Goal: Task Accomplishment & Management: Manage account settings

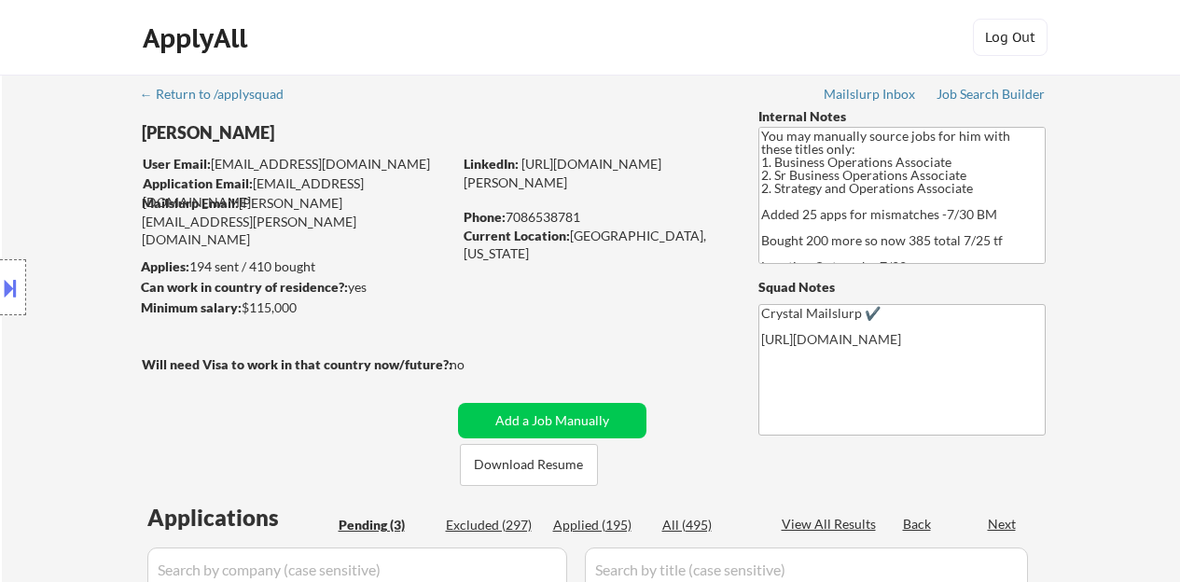
select select ""pending""
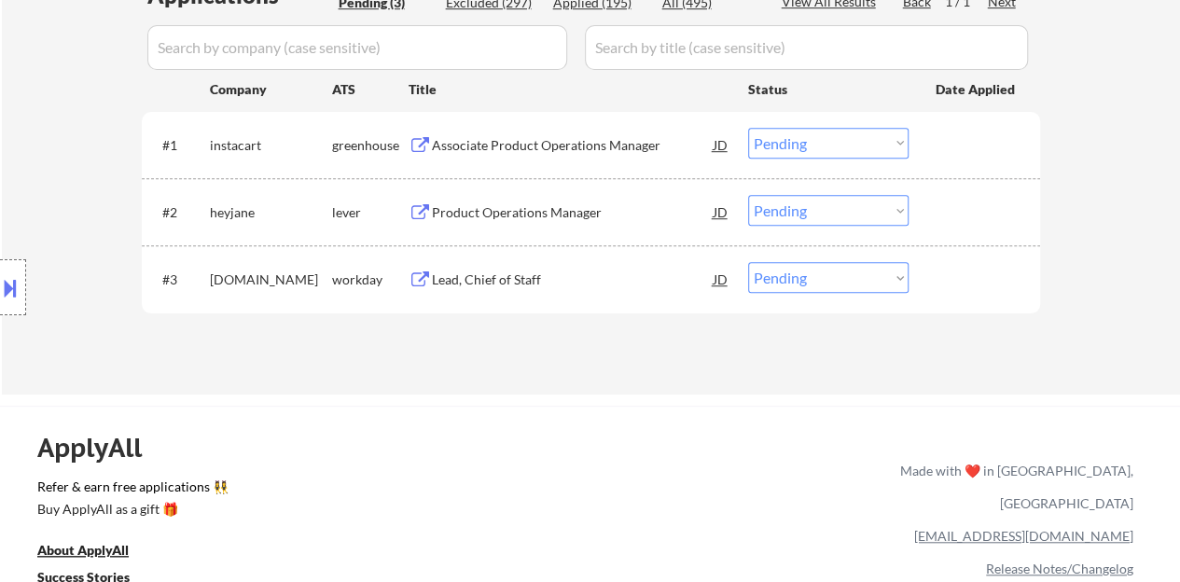
scroll to position [551, 0]
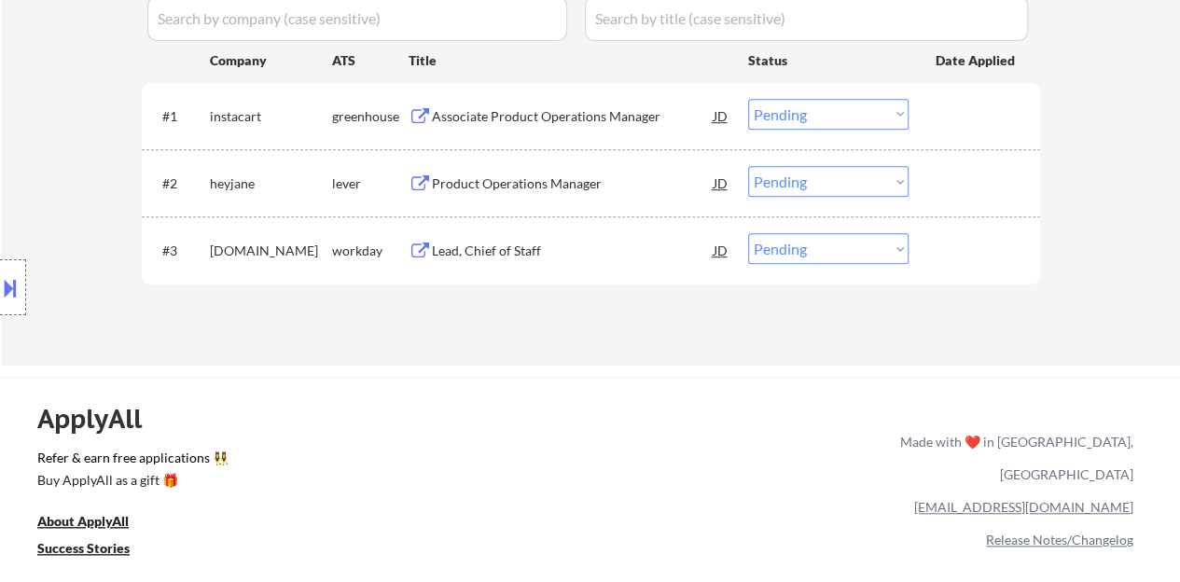
click at [827, 118] on select "Choose an option... Pending Applied Excluded (Questions) Excluded (Expired) Exc…" at bounding box center [828, 114] width 160 height 31
click at [748, 99] on select "Choose an option... Pending Applied Excluded (Questions) Excluded (Expired) Exc…" at bounding box center [828, 114] width 160 height 31
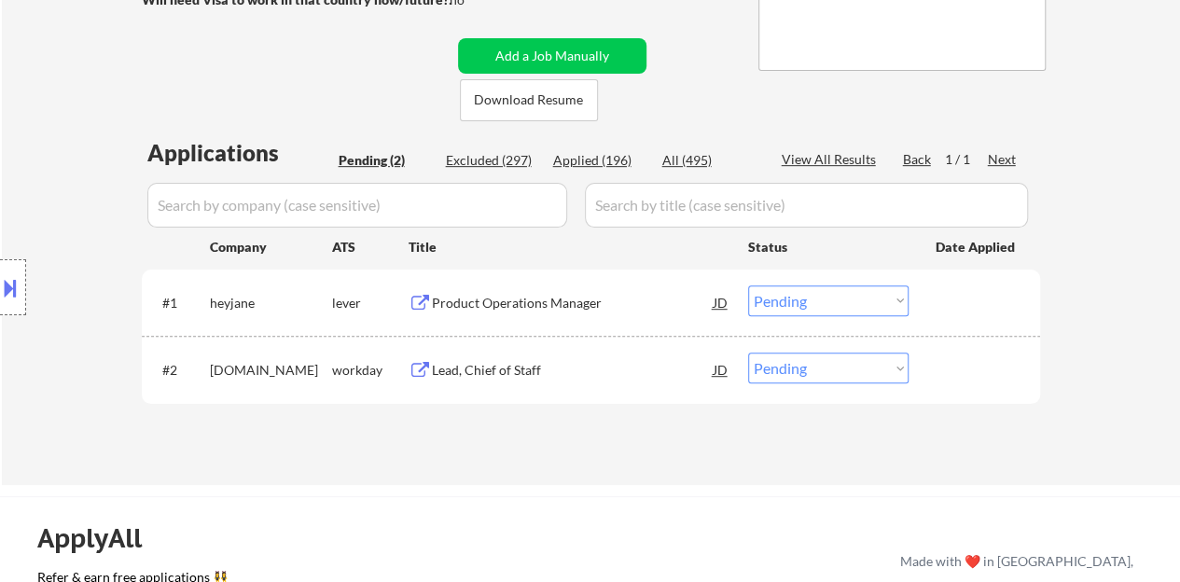
scroll to position [458, 0]
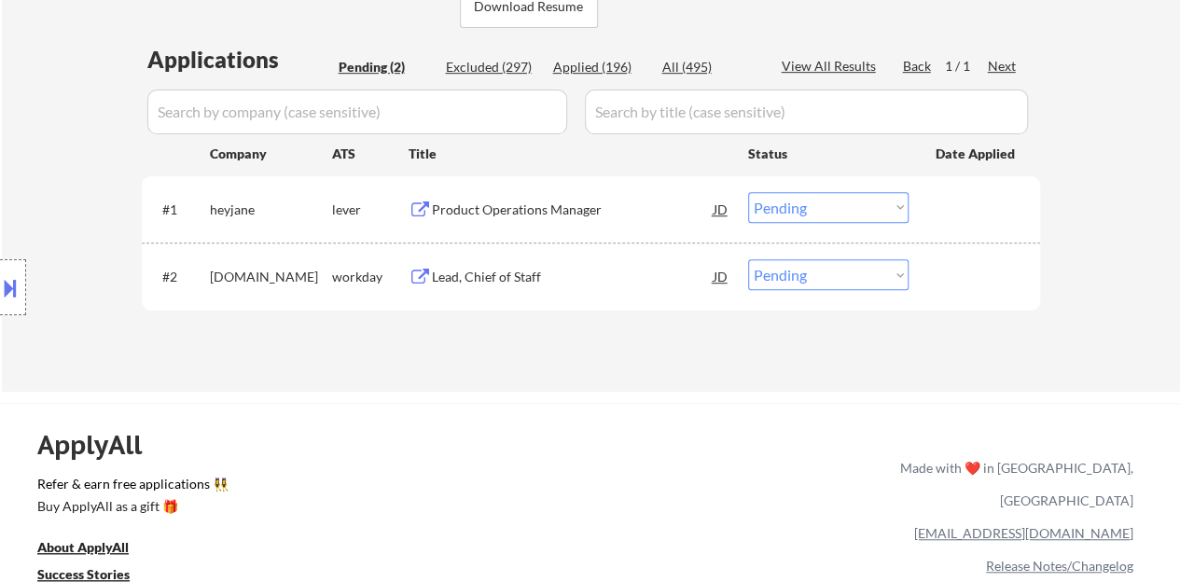
click at [462, 208] on div "Product Operations Manager" at bounding box center [573, 210] width 282 height 19
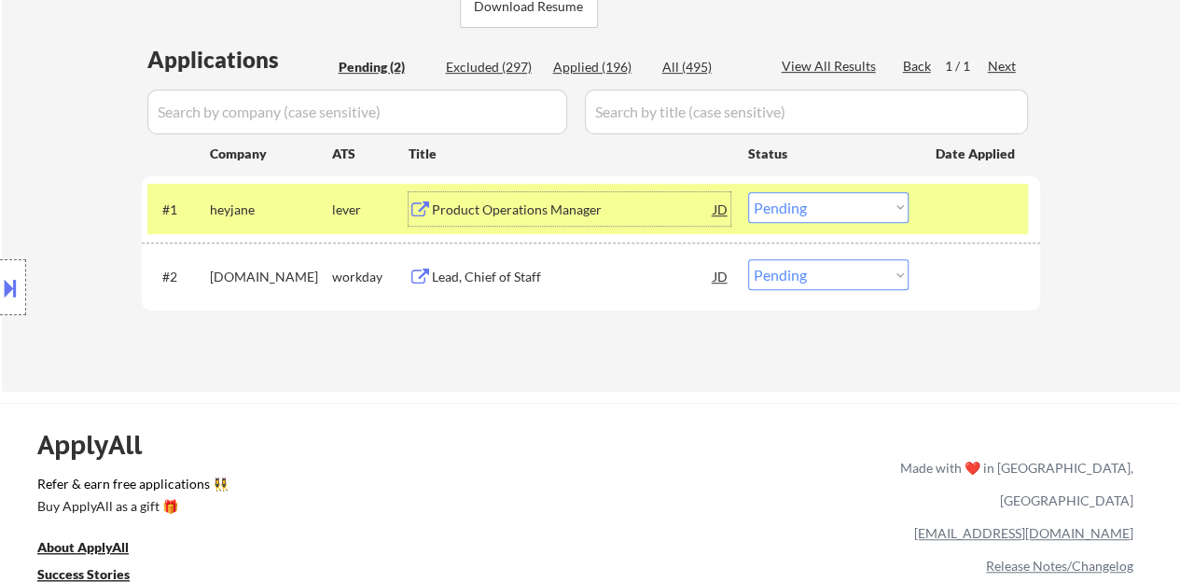
click at [811, 204] on select "Choose an option... Pending Applied Excluded (Questions) Excluded (Expired) Exc…" at bounding box center [828, 207] width 160 height 31
click at [748, 192] on select "Choose an option... Pending Applied Excluded (Questions) Excluded (Expired) Exc…" at bounding box center [828, 207] width 160 height 31
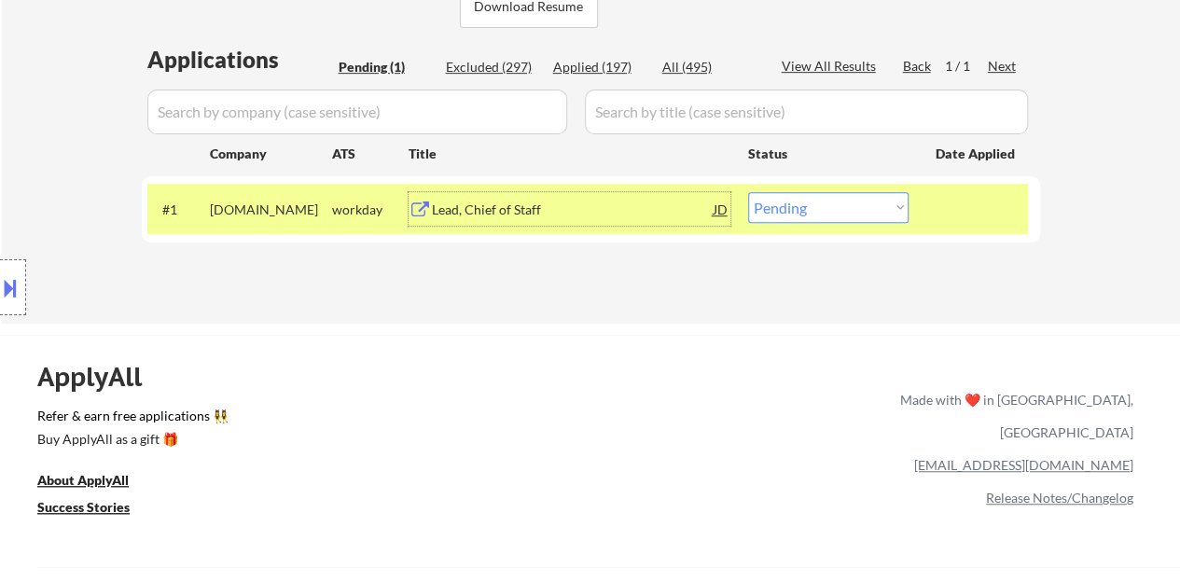
click at [512, 201] on div "Lead, Chief of Staff" at bounding box center [573, 210] width 282 height 19
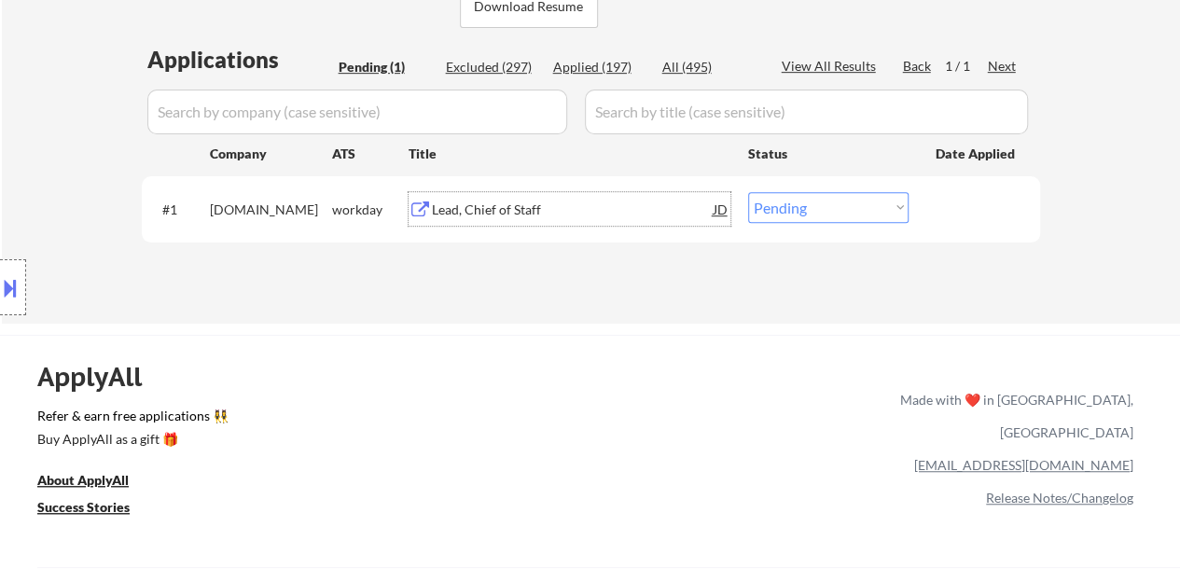
click at [867, 197] on select "Choose an option... Pending Applied Excluded (Questions) Excluded (Expired) Exc…" at bounding box center [828, 207] width 160 height 31
select select ""applied""
click at [748, 192] on select "Choose an option... Pending Applied Excluded (Questions) Excluded (Expired) Exc…" at bounding box center [828, 207] width 160 height 31
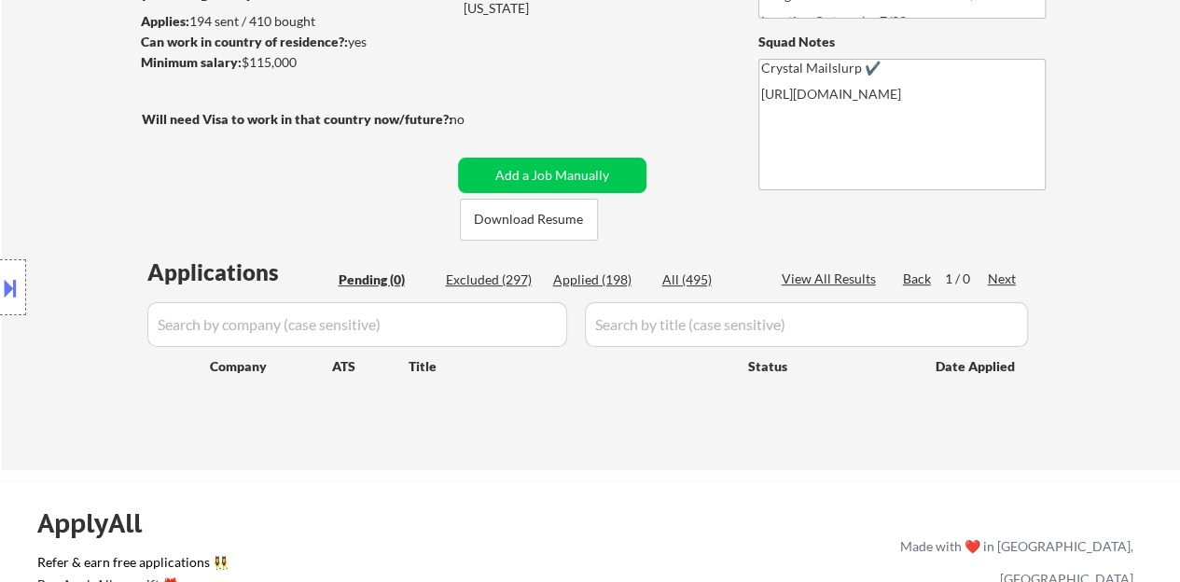
scroll to position [271, 0]
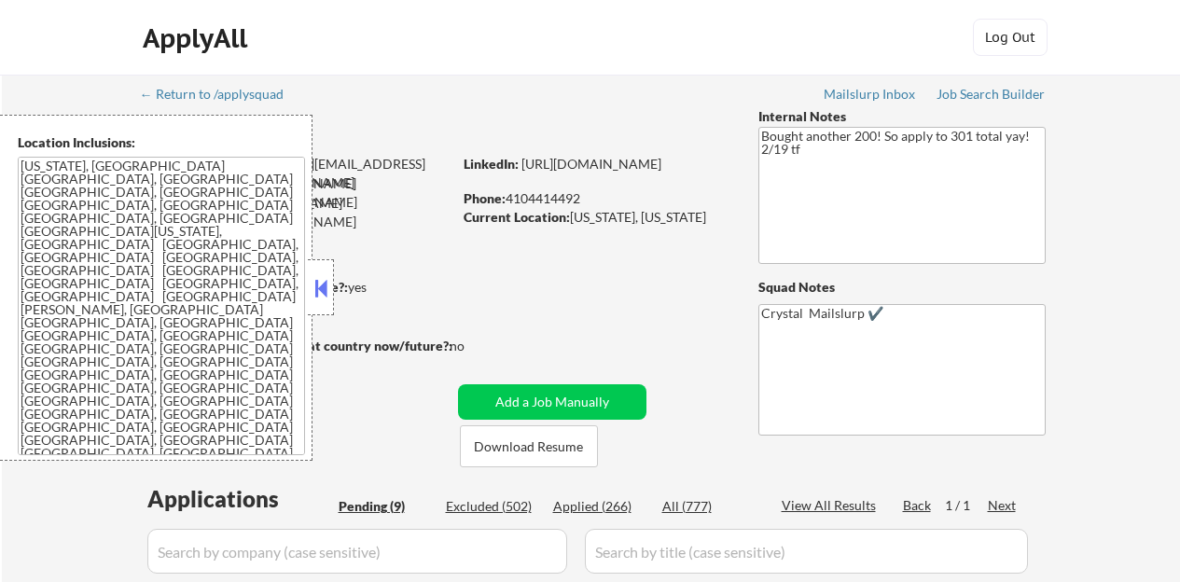
select select ""pending""
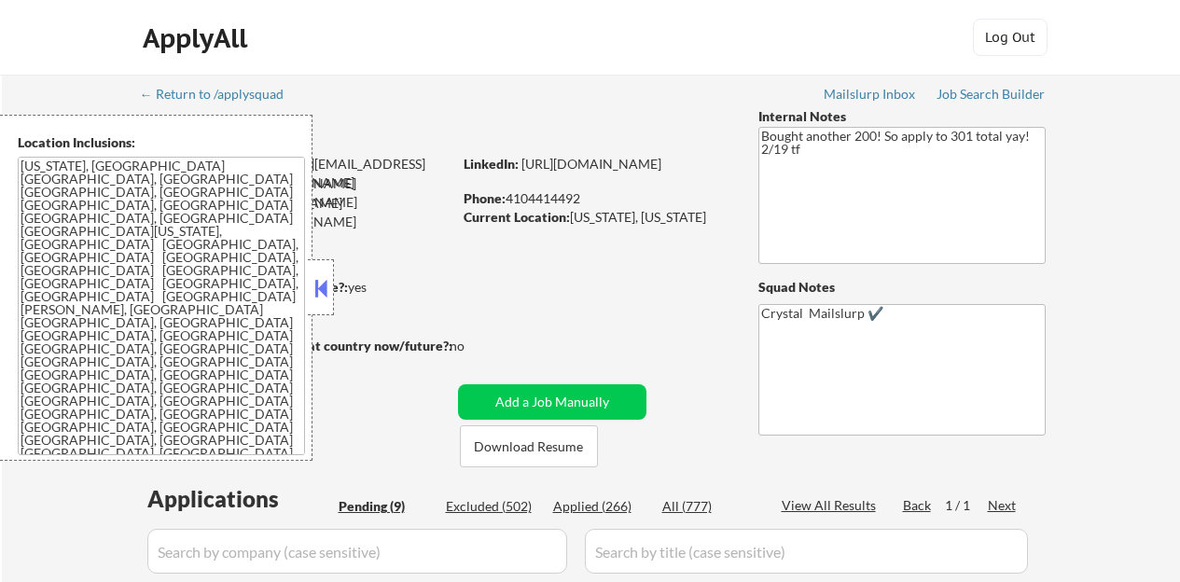
select select ""pending""
click at [325, 288] on button at bounding box center [321, 288] width 21 height 28
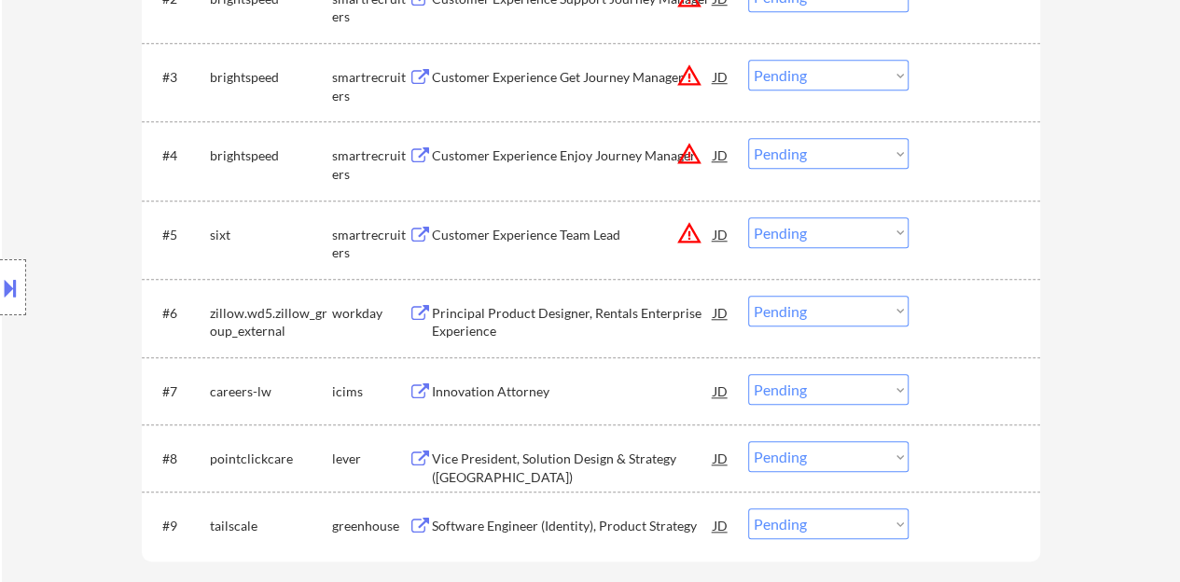
scroll to position [839, 0]
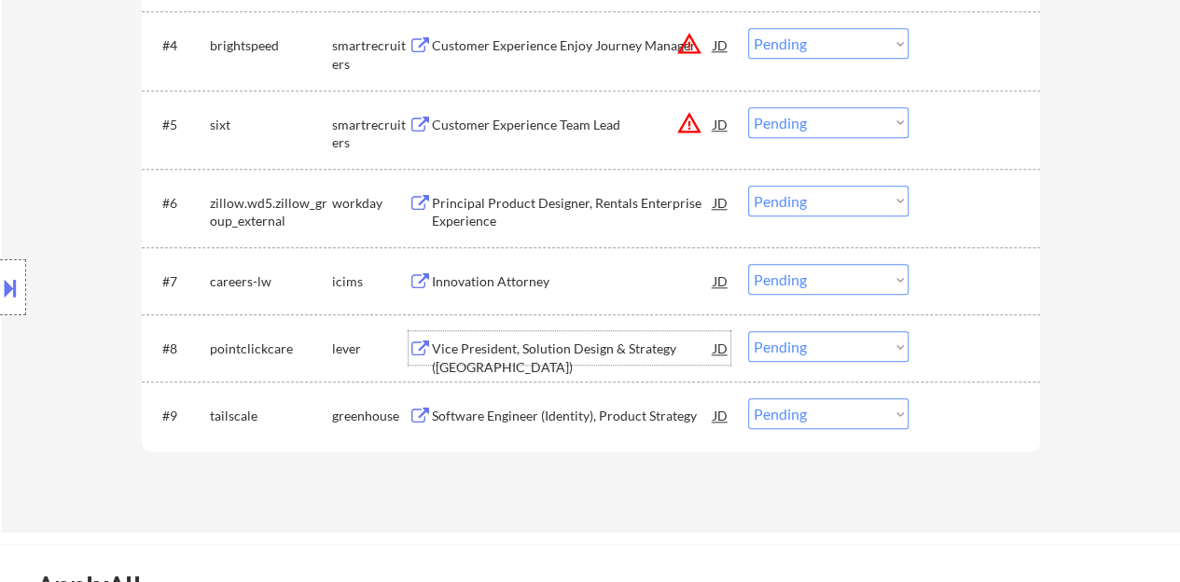
click at [608, 353] on div "Vice President, Solution Design & Strategy (US)" at bounding box center [573, 357] width 282 height 36
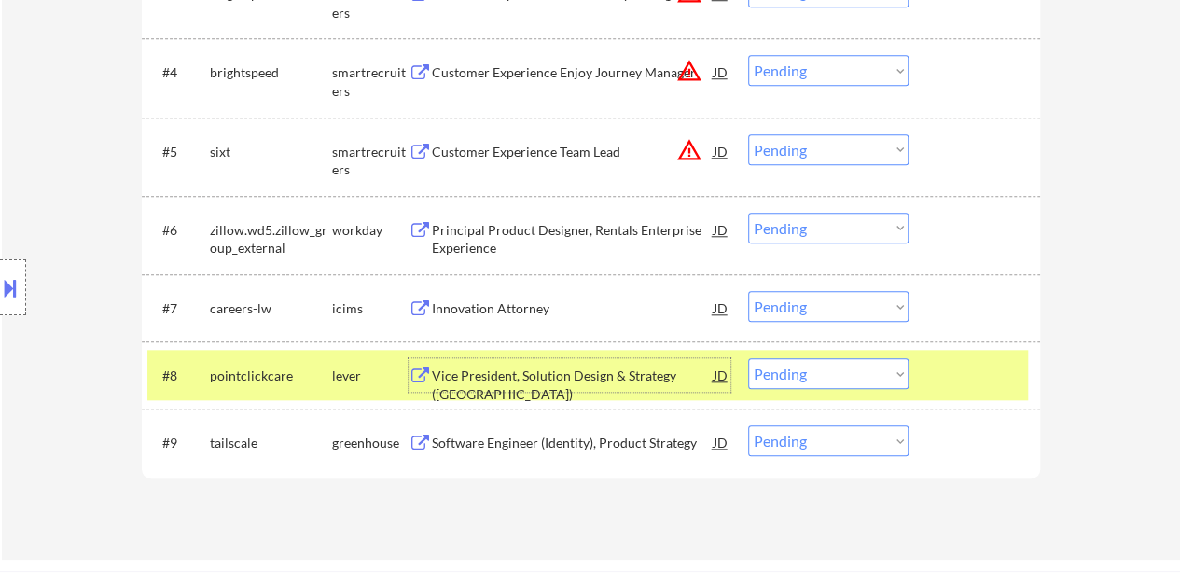
scroll to position [838, 0]
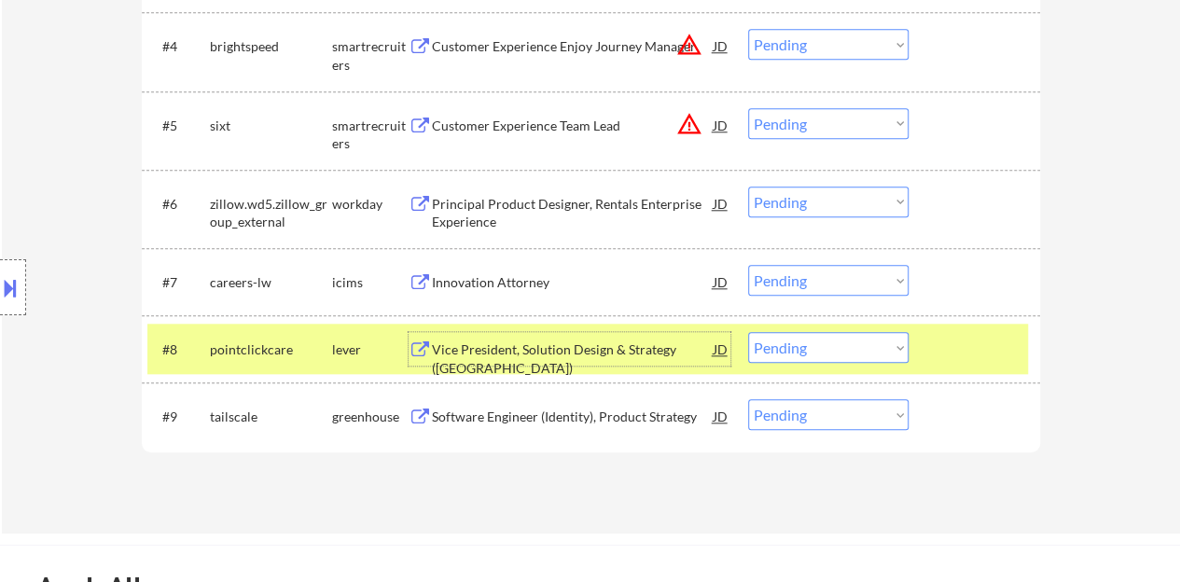
click at [823, 345] on select "Choose an option... Pending Applied Excluded (Questions) Excluded (Expired) Exc…" at bounding box center [828, 347] width 160 height 31
click at [748, 332] on select "Choose an option... Pending Applied Excluded (Questions) Excluded (Expired) Exc…" at bounding box center [828, 347] width 160 height 31
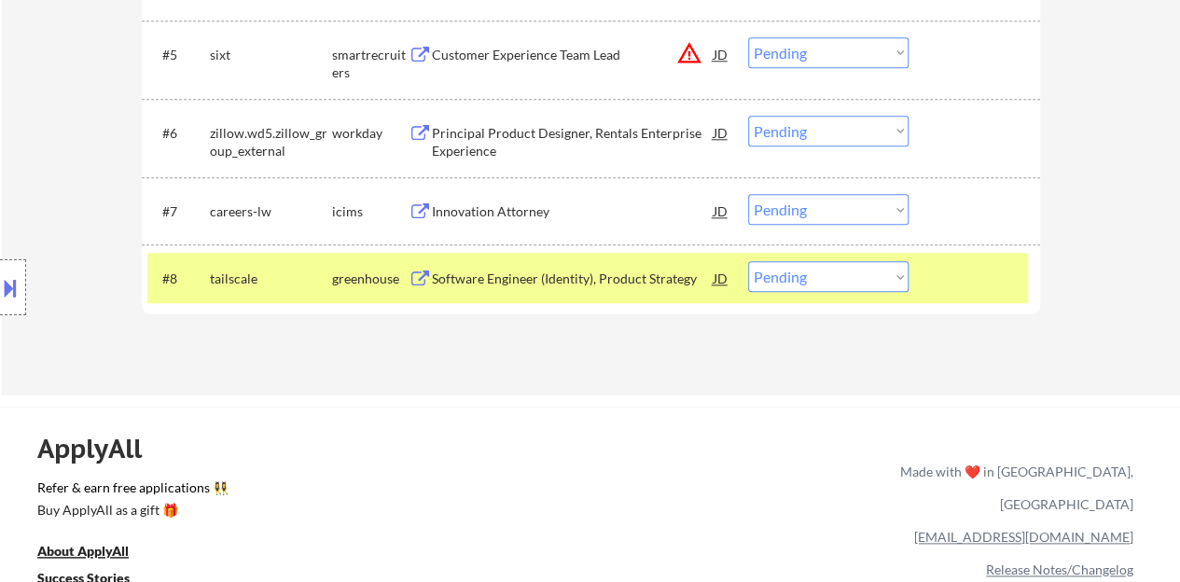
scroll to position [932, 0]
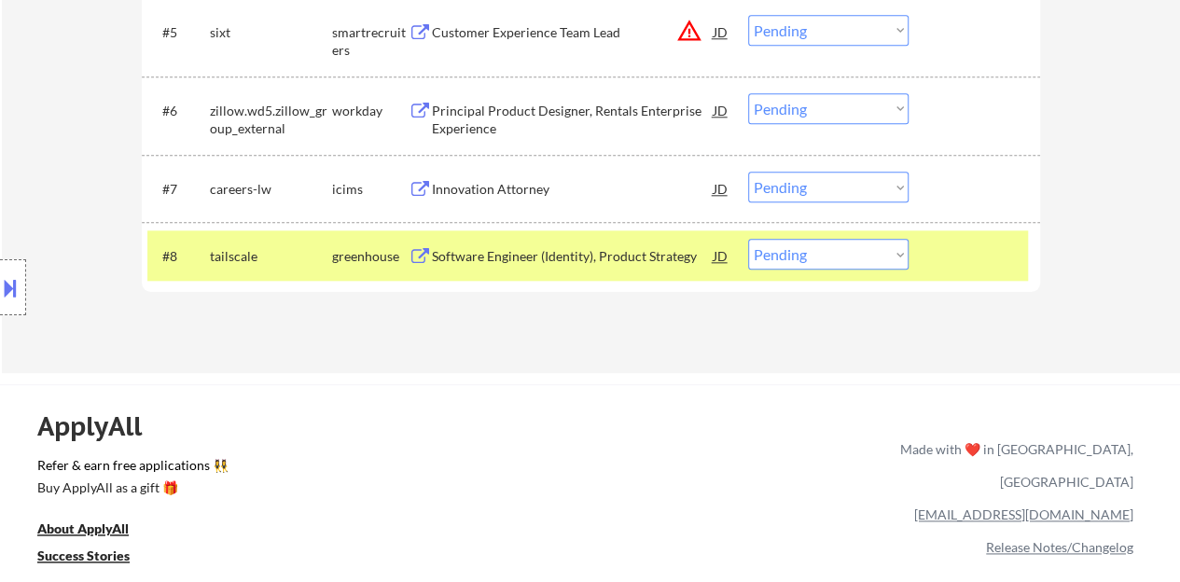
click at [589, 251] on div "Software Engineer (Identity), Product Strategy" at bounding box center [573, 256] width 282 height 19
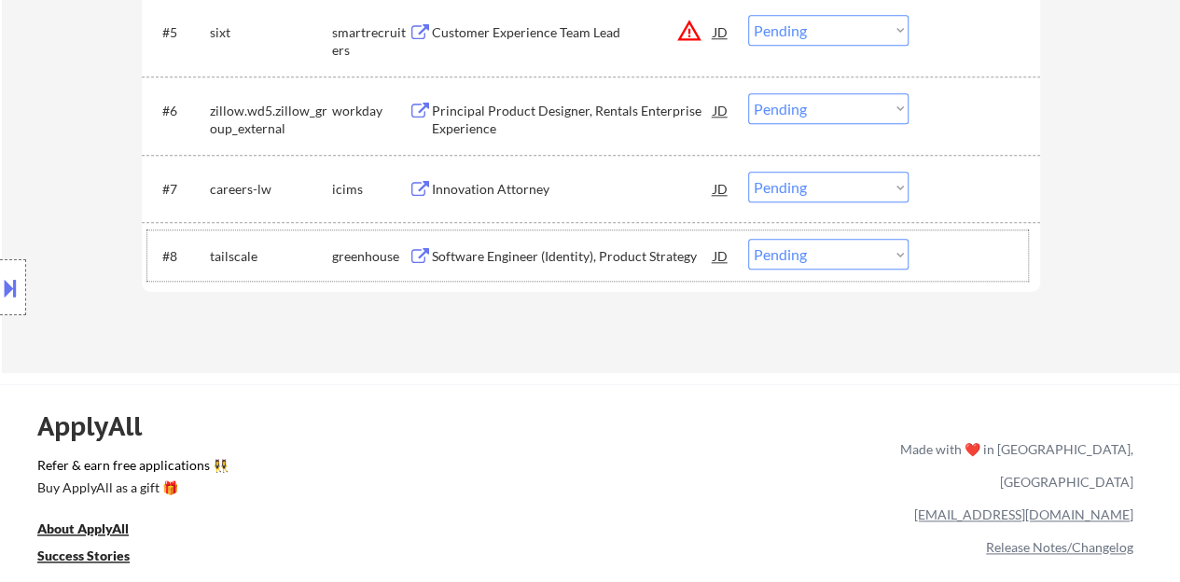
click at [987, 273] on div "#8 tailscale greenhouse Software Engineer (Identity), Product Strategy JD Choos…" at bounding box center [587, 255] width 880 height 50
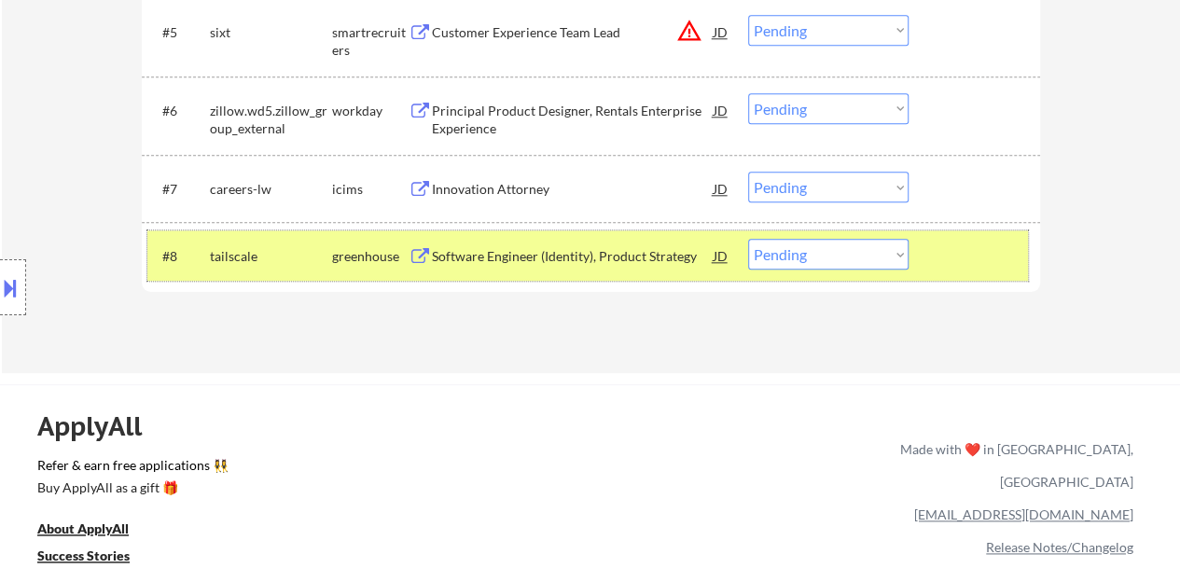
click at [817, 248] on select "Choose an option... Pending Applied Excluded (Questions) Excluded (Expired) Exc…" at bounding box center [828, 254] width 160 height 31
click at [809, 258] on select "Choose an option... Pending Applied Excluded (Questions) Excluded (Expired) Exc…" at bounding box center [828, 254] width 160 height 31
select select ""excluded__bad_match_""
click at [748, 239] on select "Choose an option... Pending Applied Excluded (Questions) Excluded (Expired) Exc…" at bounding box center [828, 254] width 160 height 31
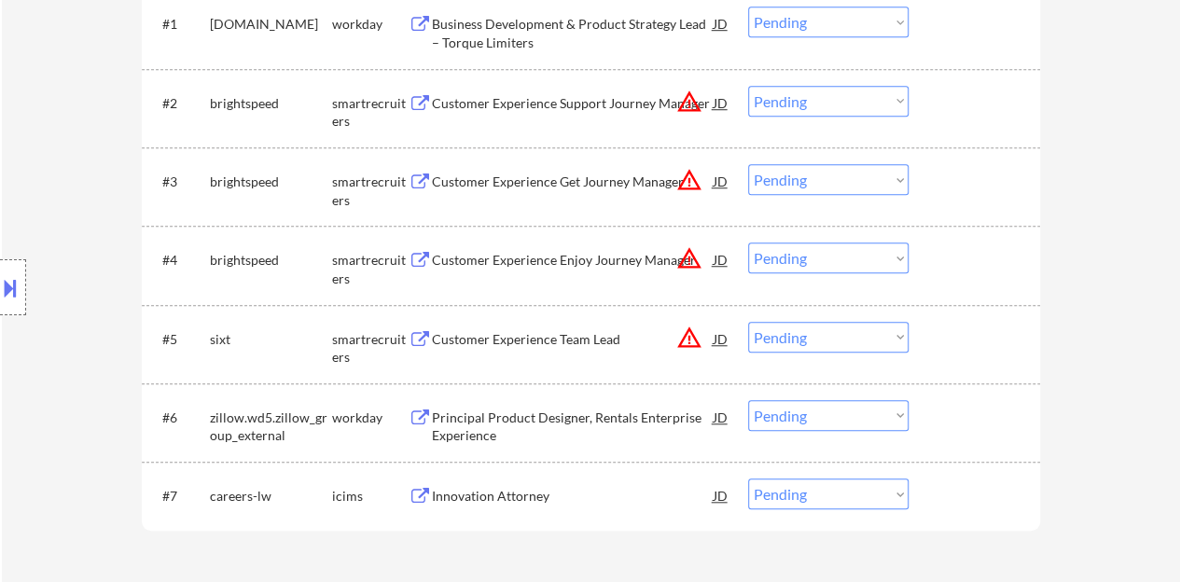
scroll to position [652, 0]
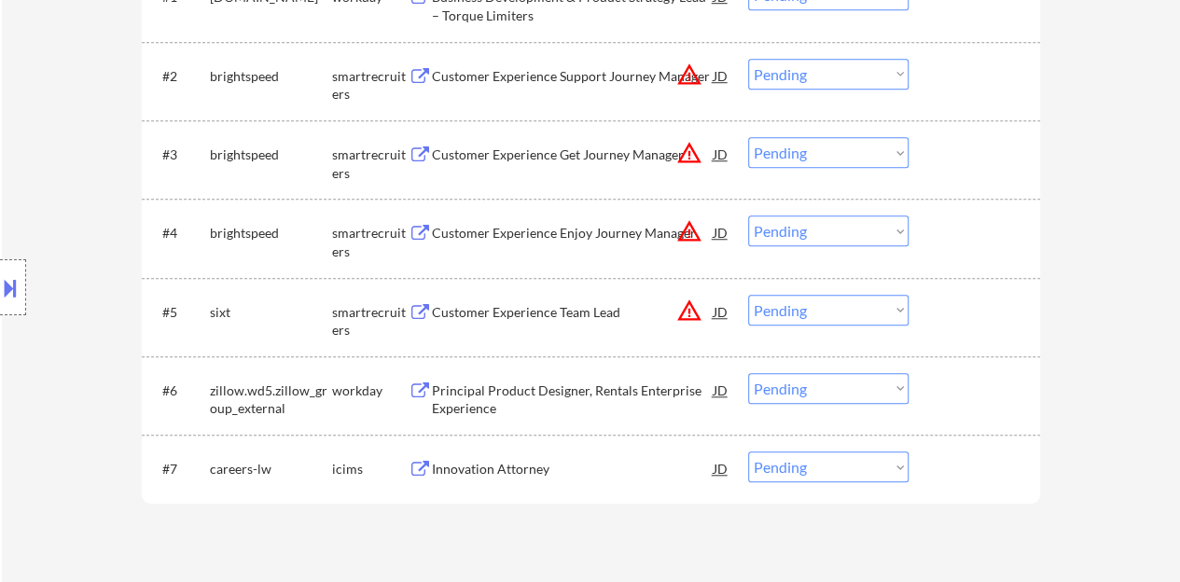
click at [478, 68] on div "Customer Experience Support Journey Manager" at bounding box center [573, 76] width 282 height 19
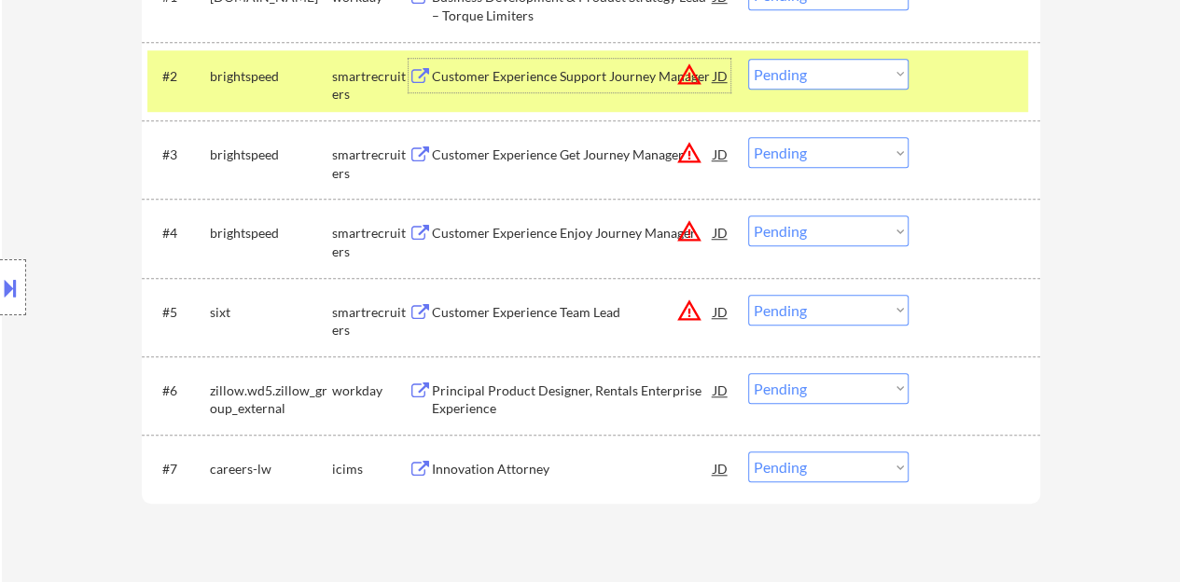
click at [824, 77] on select "Choose an option... Pending Applied Excluded (Questions) Excluded (Expired) Exc…" at bounding box center [828, 74] width 160 height 31
click at [748, 59] on select "Choose an option... Pending Applied Excluded (Questions) Excluded (Expired) Exc…" at bounding box center [828, 74] width 160 height 31
select select ""pending""
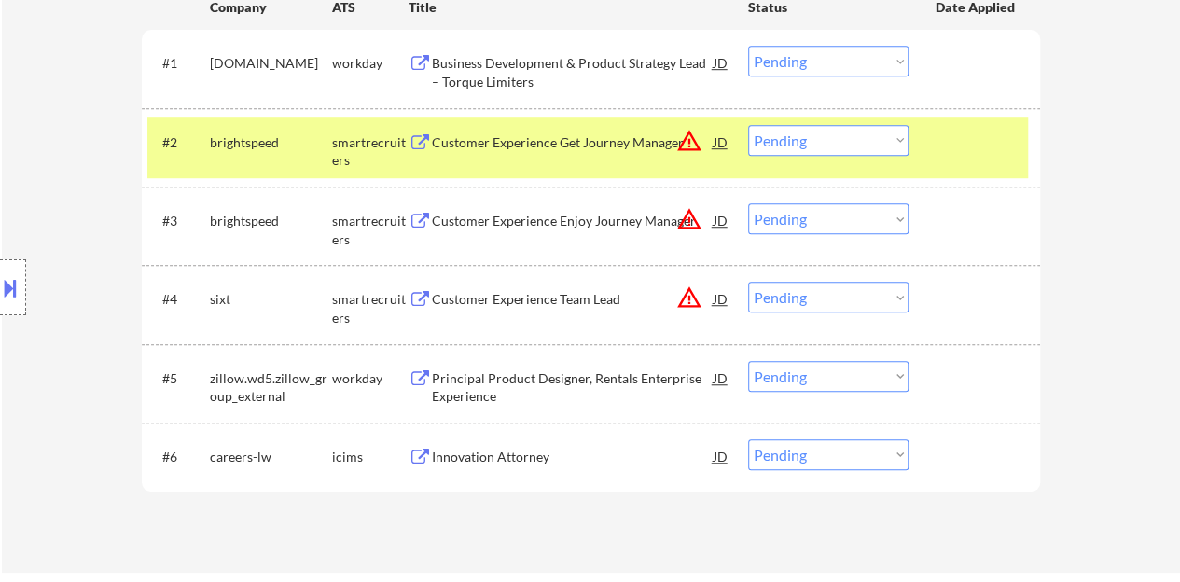
scroll to position [559, 0]
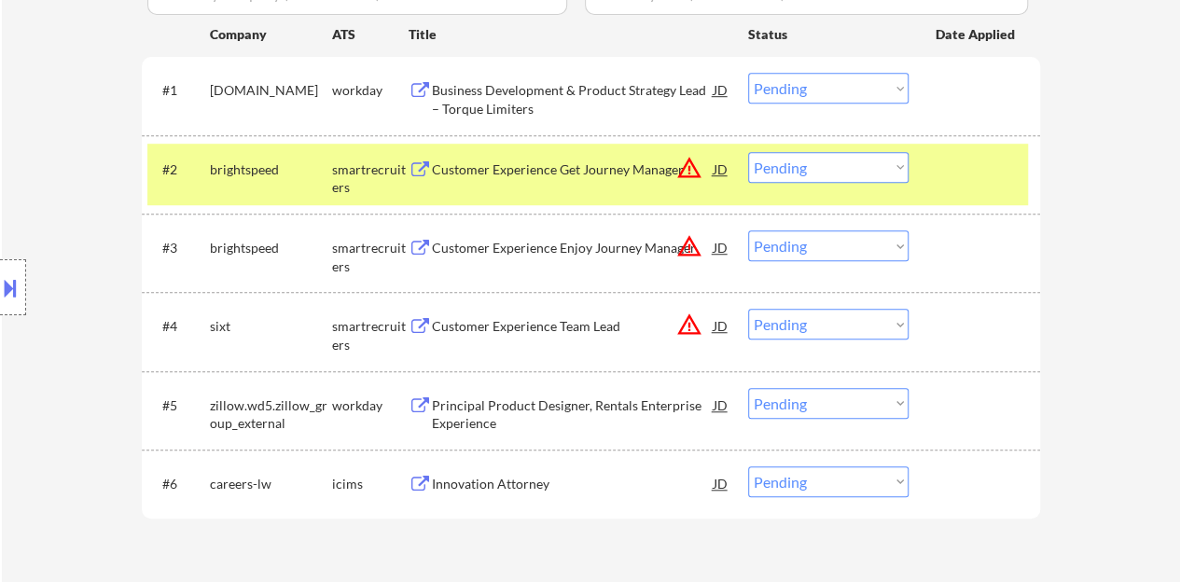
click at [955, 187] on div "#2 brightspeed smartrecruiters Customer Experience Get Journey Manager JD warni…" at bounding box center [587, 175] width 880 height 62
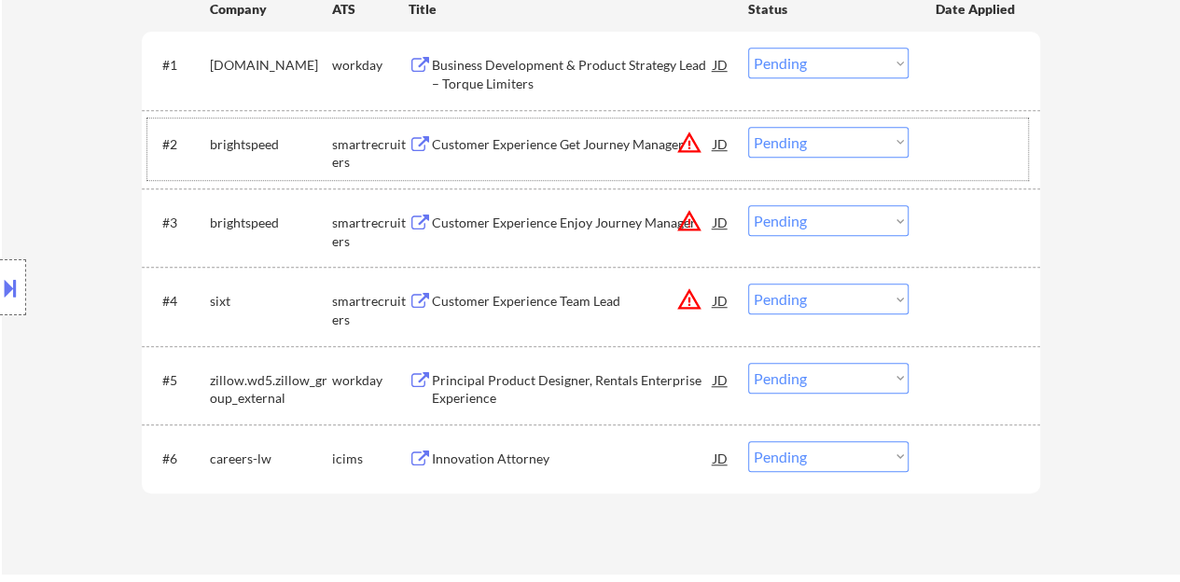
scroll to position [560, 0]
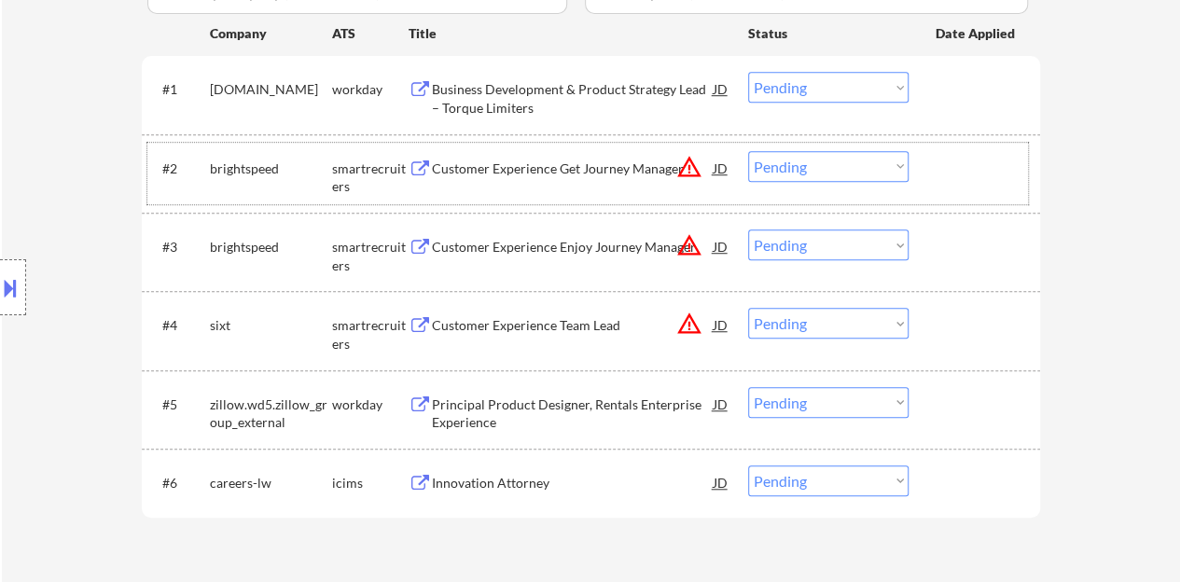
click at [547, 324] on div "Customer Experience Team Lead" at bounding box center [573, 325] width 282 height 19
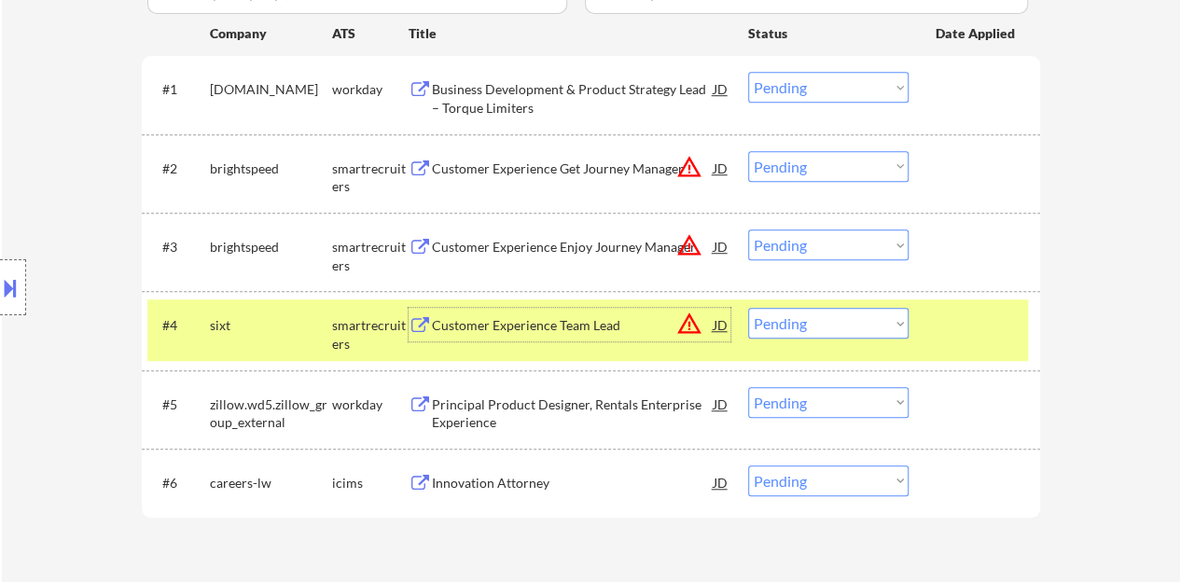
click at [803, 318] on select "Choose an option... Pending Applied Excluded (Questions) Excluded (Expired) Exc…" at bounding box center [828, 323] width 160 height 31
click at [748, 308] on select "Choose an option... Pending Applied Excluded (Questions) Excluded (Expired) Exc…" at bounding box center [828, 323] width 160 height 31
select select ""pending""
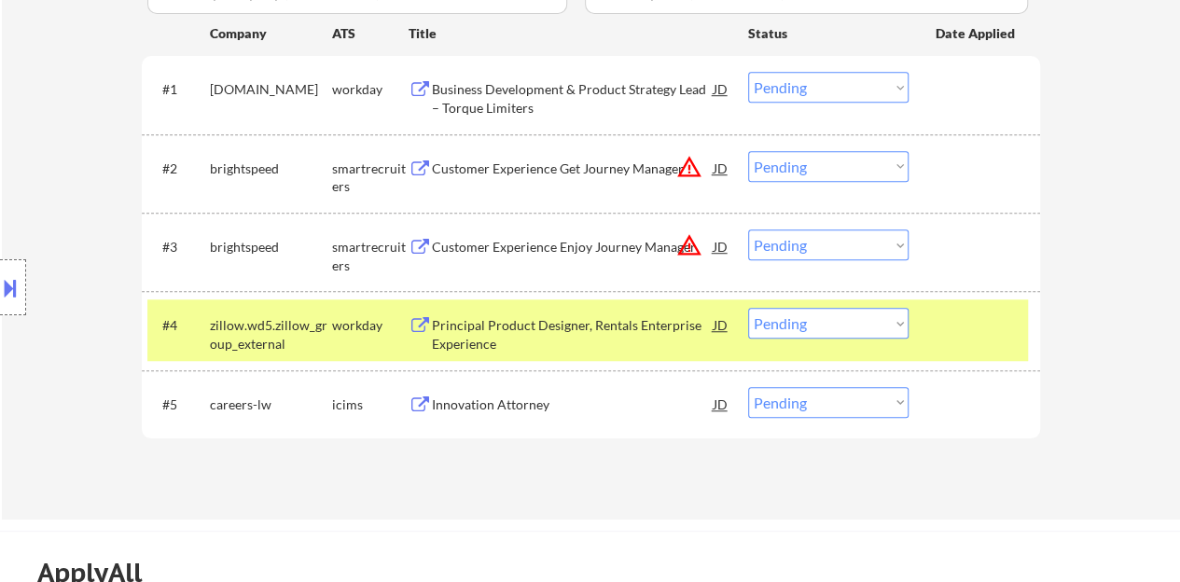
click at [939, 345] on div "#4 zillow.wd5.zillow_group_external workday Principal Product Designer, Rentals…" at bounding box center [587, 330] width 880 height 62
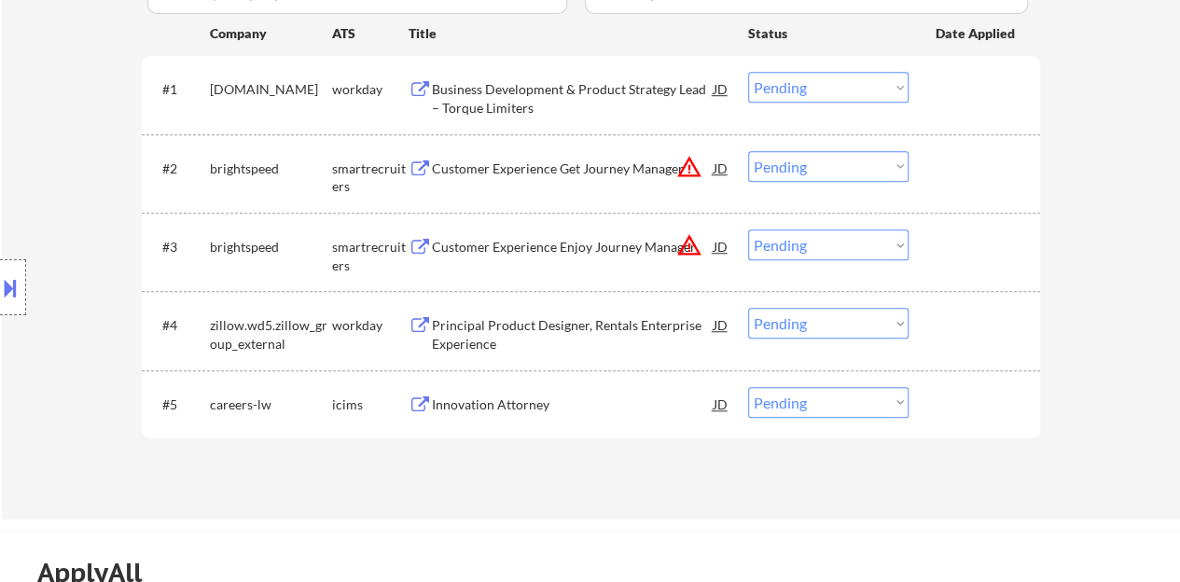
click at [573, 231] on div "Customer Experience Enjoy Journey Manager" at bounding box center [573, 246] width 282 height 34
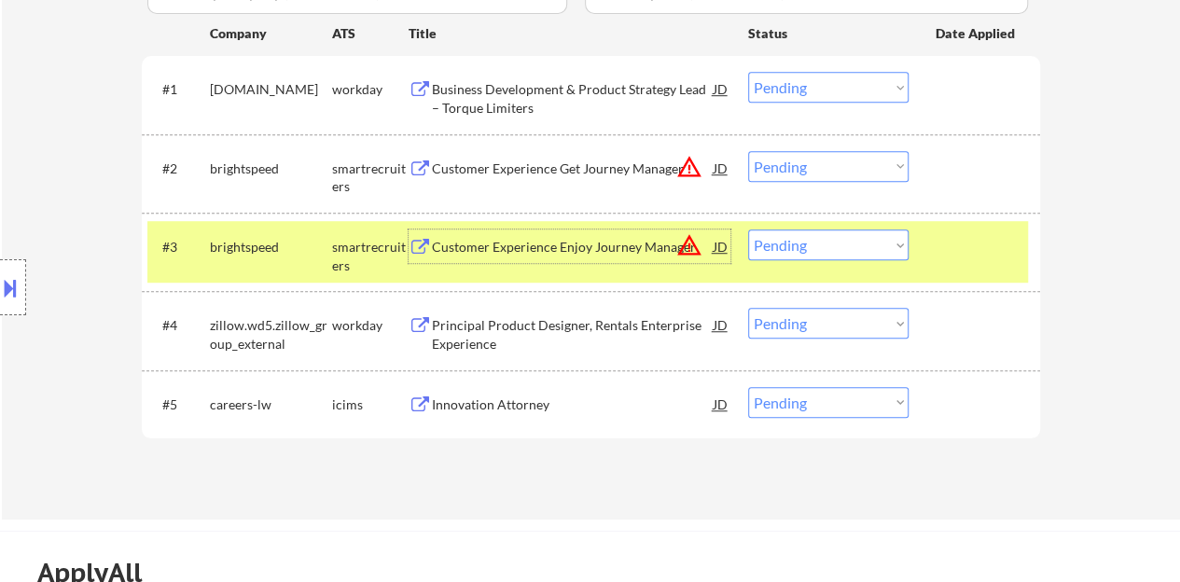
click at [789, 236] on select "Choose an option... Pending Applied Excluded (Questions) Excluded (Expired) Exc…" at bounding box center [828, 244] width 160 height 31
click at [748, 229] on select "Choose an option... Pending Applied Excluded (Questions) Excluded (Expired) Exc…" at bounding box center [828, 244] width 160 height 31
select select ""pending""
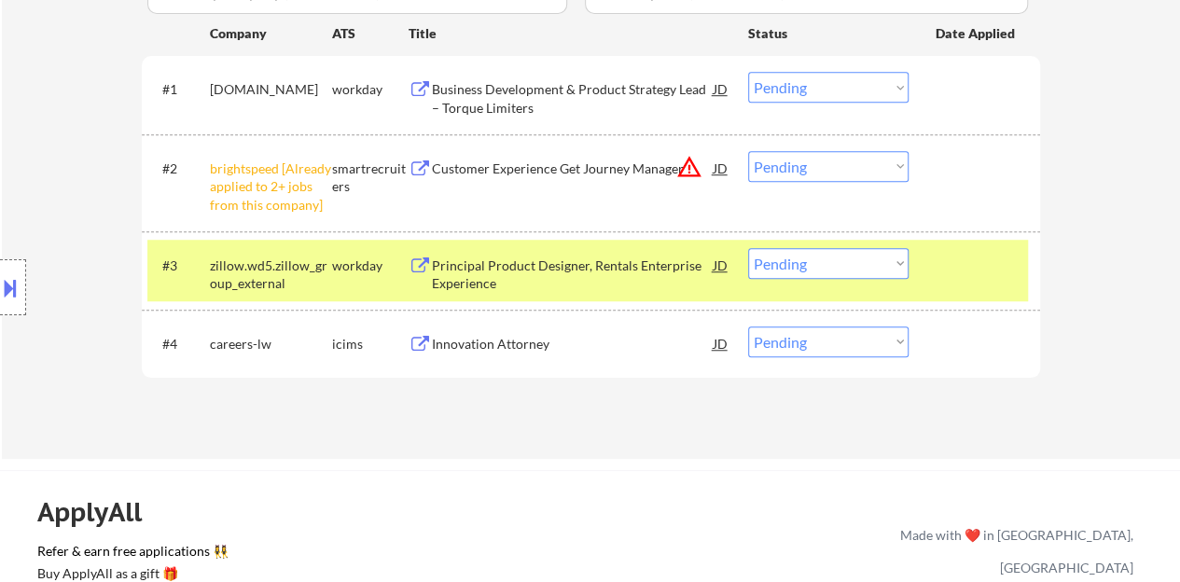
click at [832, 163] on select "Choose an option... Pending Applied Excluded (Questions) Excluded (Expired) Exc…" at bounding box center [828, 166] width 160 height 31
click at [748, 151] on select "Choose an option... Pending Applied Excluded (Questions) Excluded (Expired) Exc…" at bounding box center [828, 166] width 160 height 31
select select ""pending""
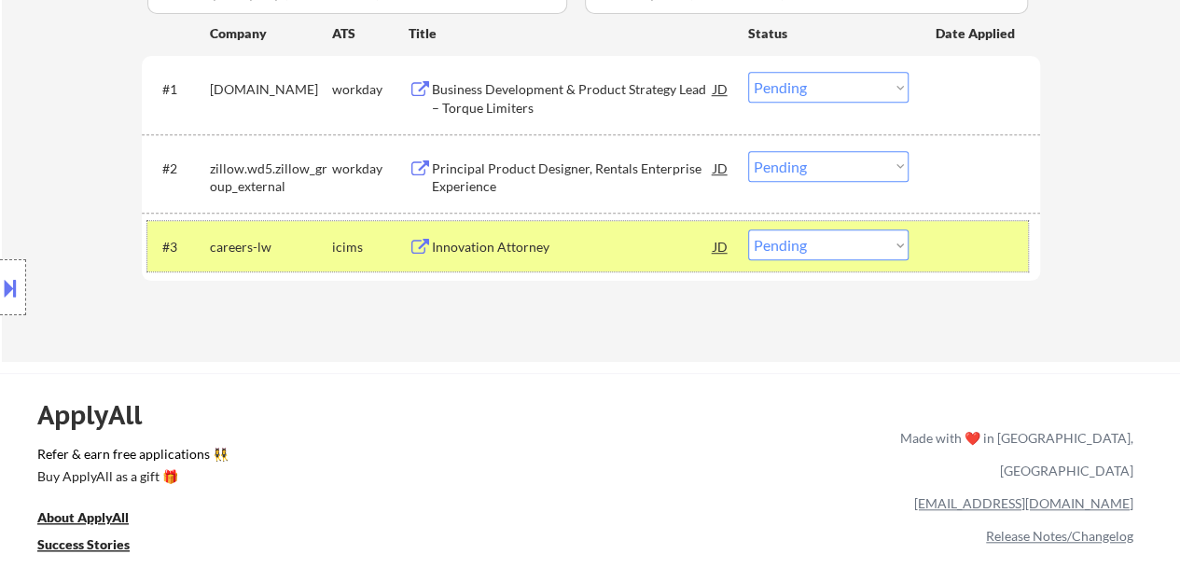
click at [966, 238] on div at bounding box center [976, 246] width 82 height 34
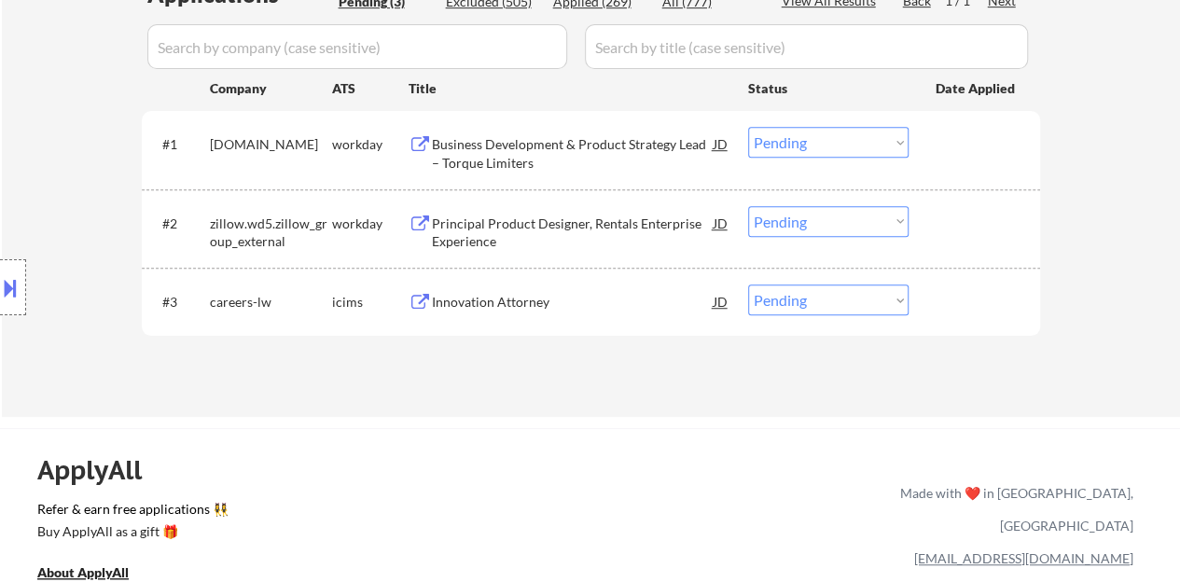
scroll to position [466, 0]
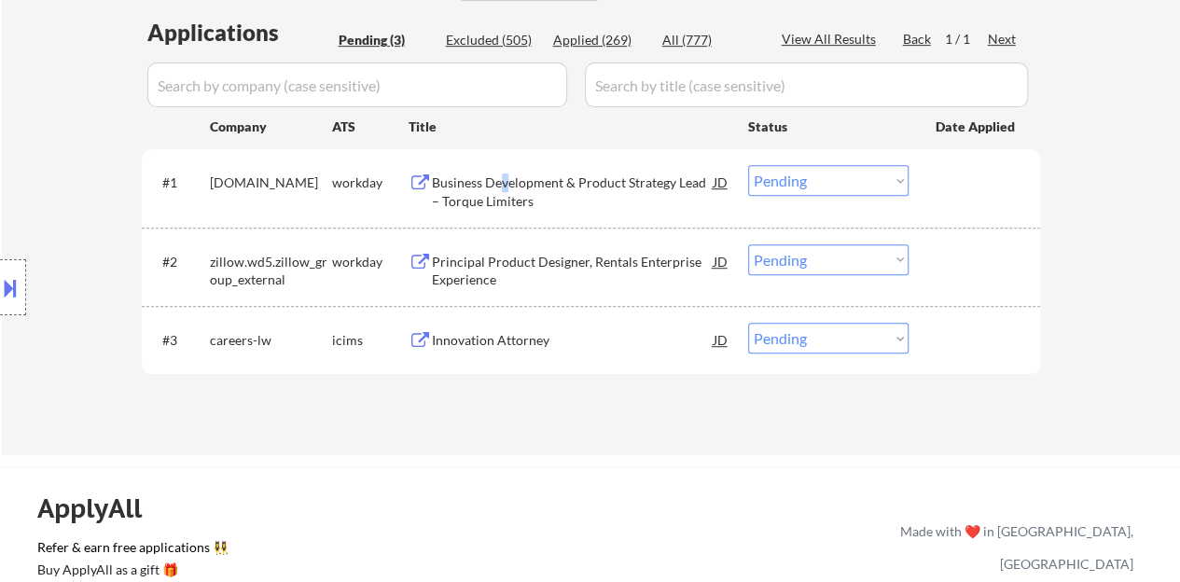
click at [503, 182] on div "Business Development & Product Strategy Lead – Torque Limiters" at bounding box center [573, 191] width 282 height 36
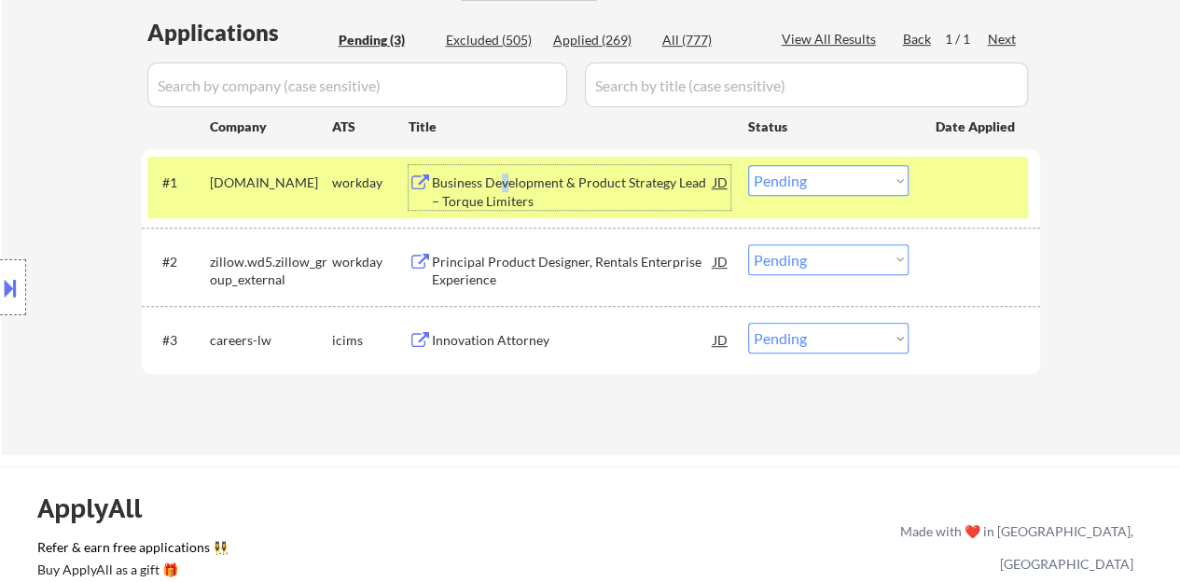
click at [793, 173] on select "Choose an option... Pending Applied Excluded (Questions) Excluded (Expired) Exc…" at bounding box center [828, 180] width 160 height 31
click at [748, 165] on select "Choose an option... Pending Applied Excluded (Questions) Excluded (Expired) Exc…" at bounding box center [828, 180] width 160 height 31
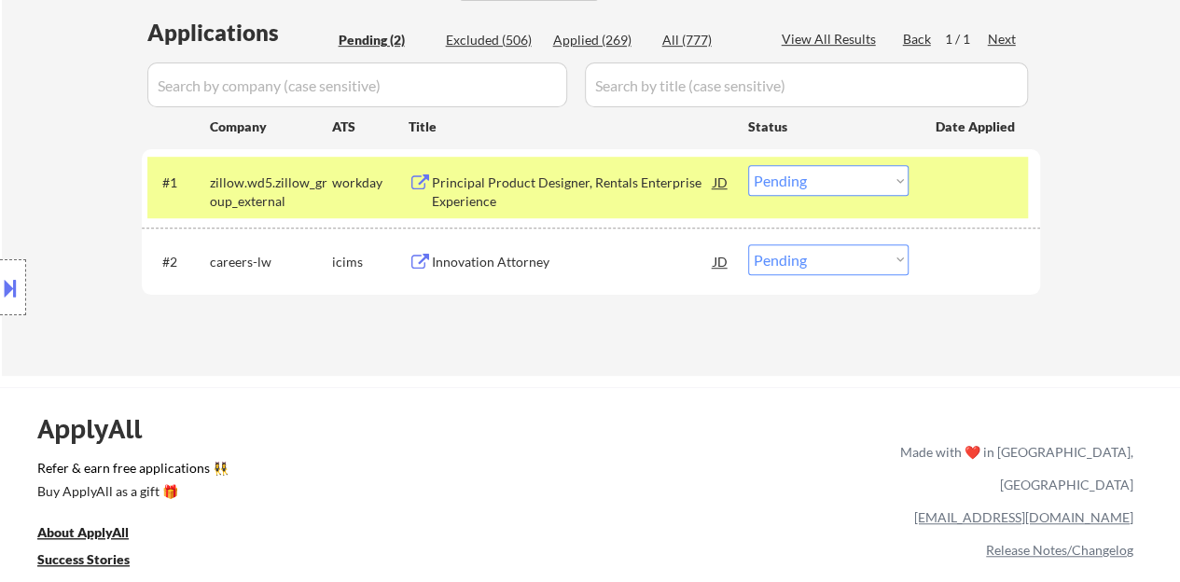
click at [580, 176] on div "Principal Product Designer, Rentals Enterprise Experience" at bounding box center [573, 191] width 282 height 36
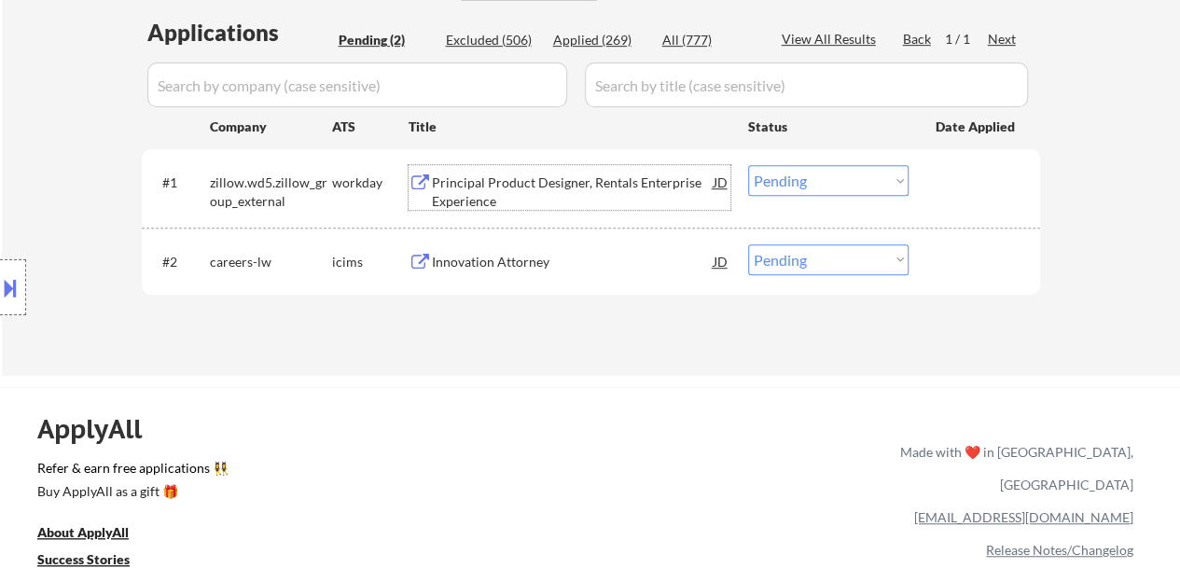
click at [925, 202] on div "#1 zillow.wd5.zillow_group_external workday Principal Product Designer, Rentals…" at bounding box center [587, 188] width 880 height 62
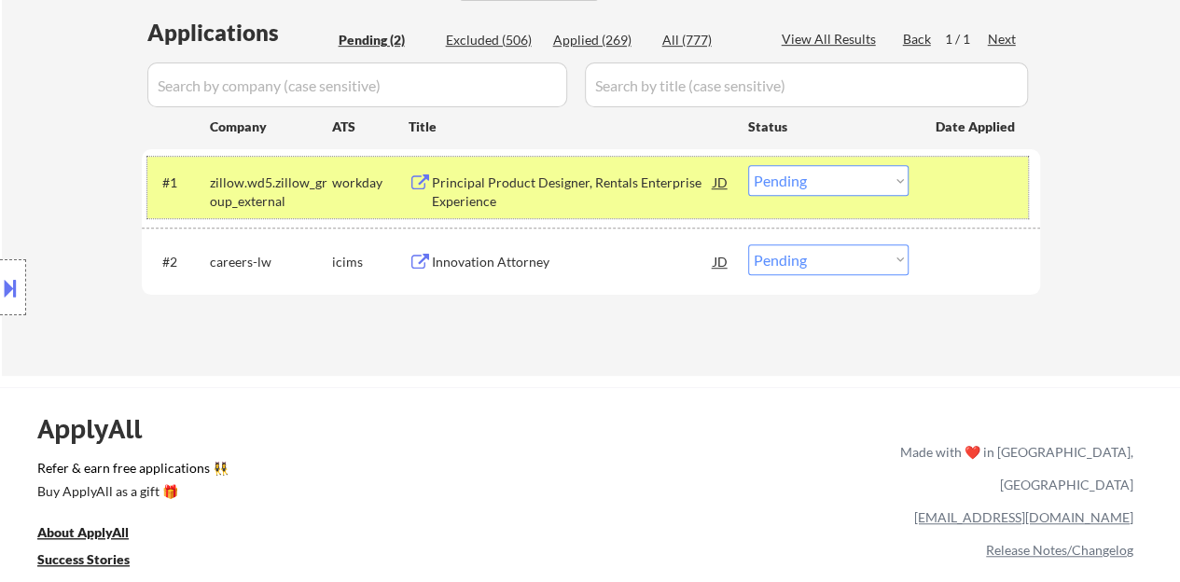
click at [804, 179] on select "Choose an option... Pending Applied Excluded (Questions) Excluded (Expired) Exc…" at bounding box center [828, 180] width 160 height 31
click at [748, 165] on select "Choose an option... Pending Applied Excluded (Questions) Excluded (Expired) Exc…" at bounding box center [828, 180] width 160 height 31
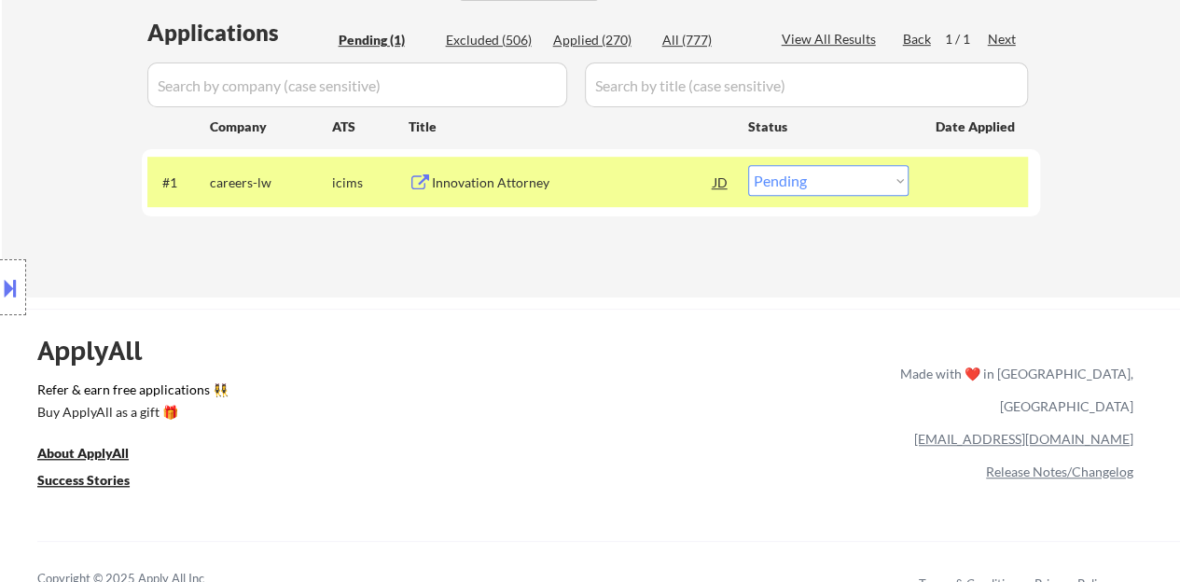
click at [457, 173] on div "Innovation Attorney" at bounding box center [573, 182] width 282 height 34
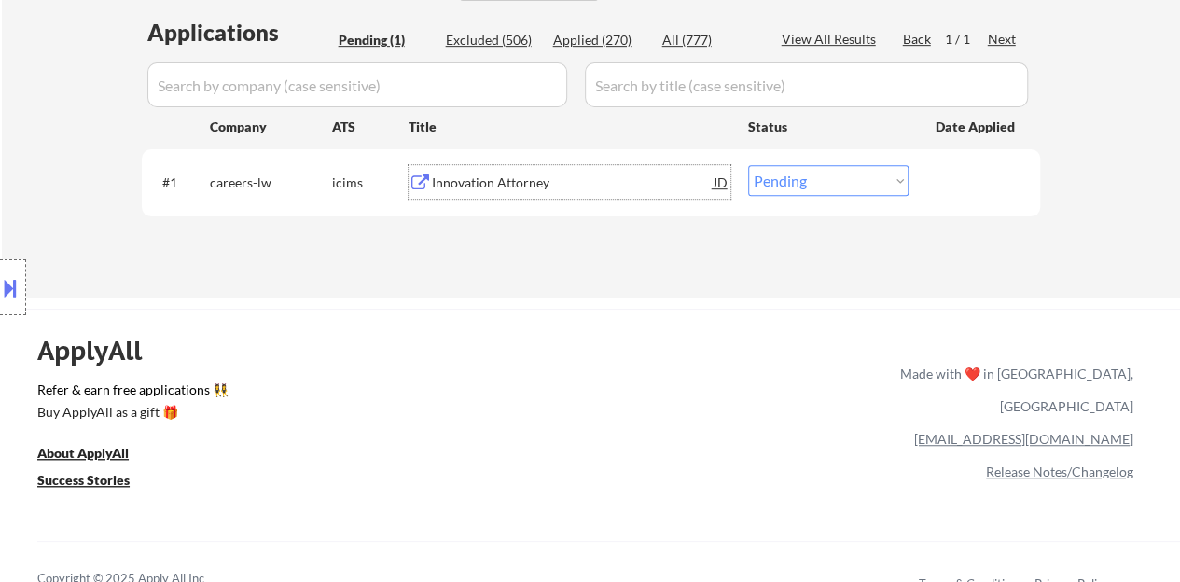
click at [811, 177] on select "Choose an option... Pending Applied Excluded (Questions) Excluded (Expired) Exc…" at bounding box center [828, 180] width 160 height 31
select select ""excluded__bad_match_""
click at [748, 165] on select "Choose an option... Pending Applied Excluded (Questions) Excluded (Expired) Exc…" at bounding box center [828, 180] width 160 height 31
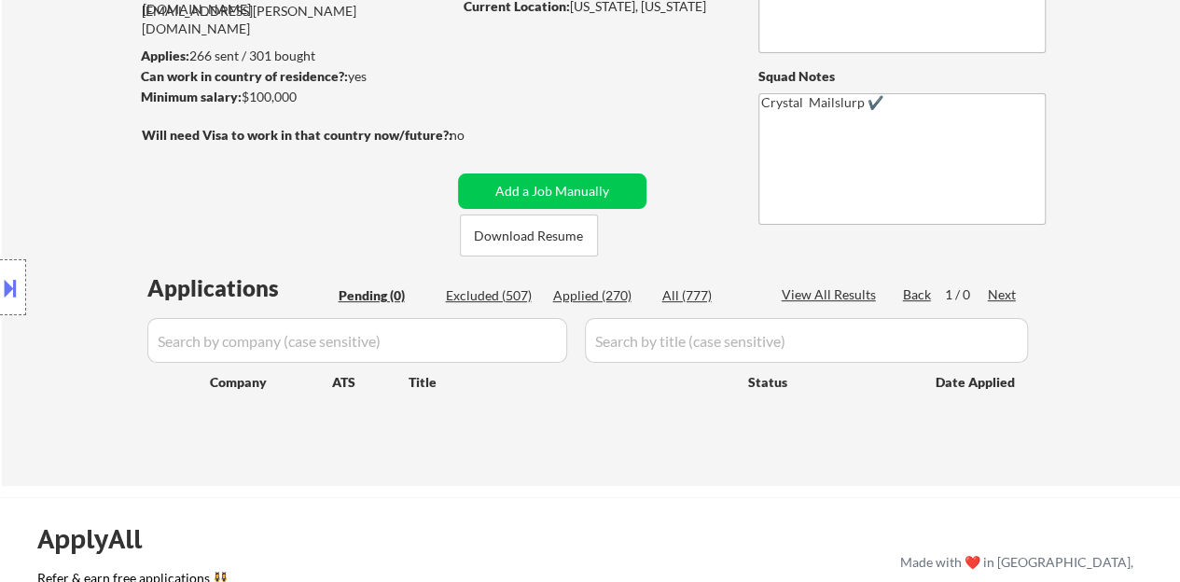
scroll to position [280, 0]
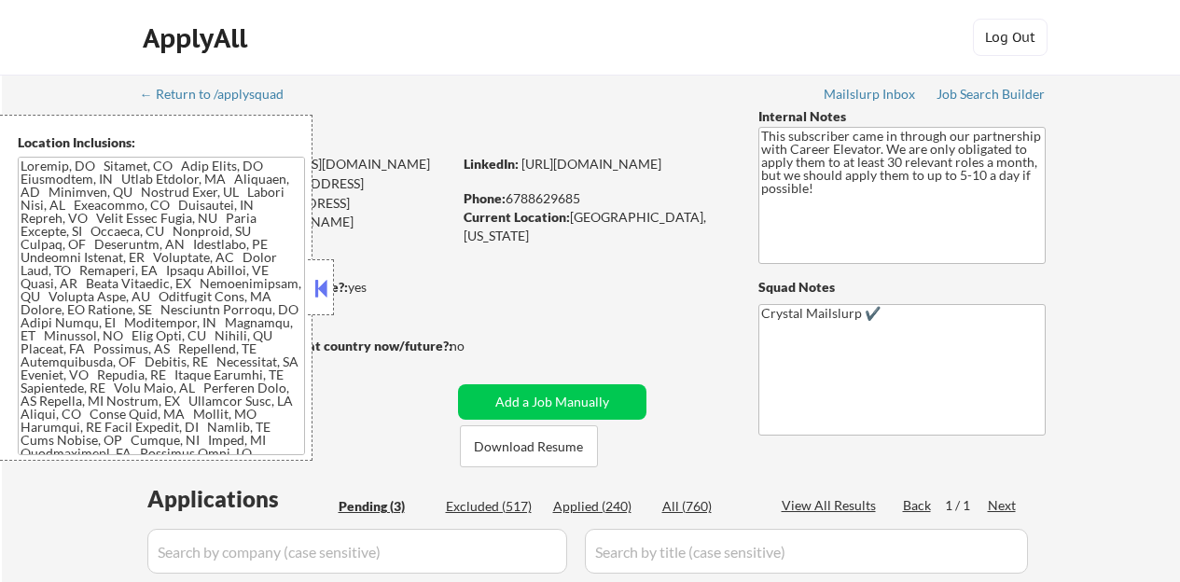
select select ""pending""
click at [312, 286] on button at bounding box center [321, 288] width 21 height 28
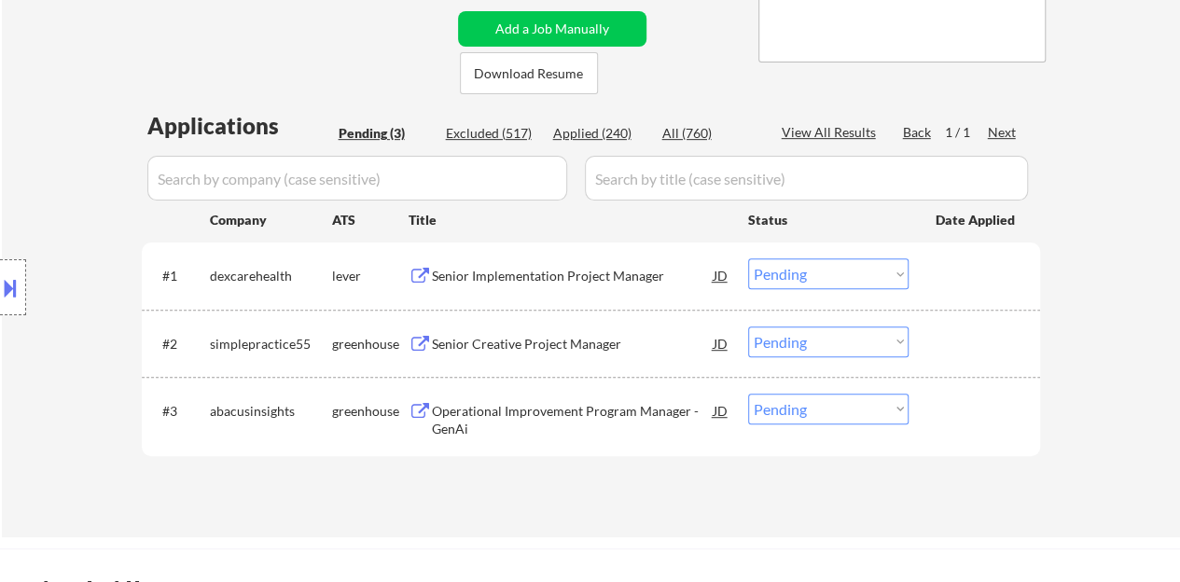
scroll to position [466, 0]
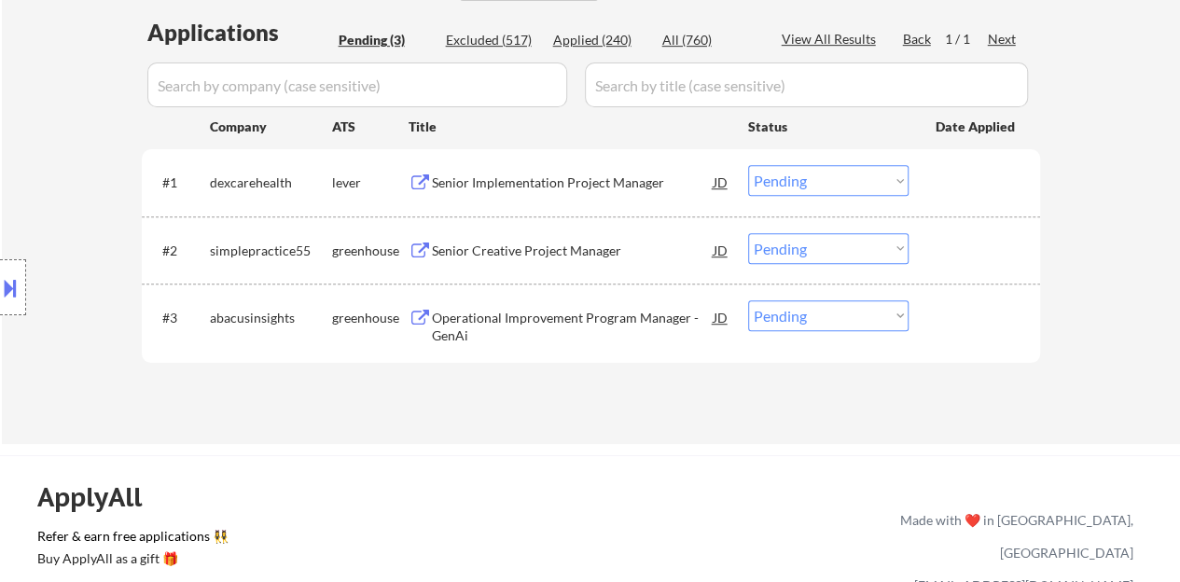
click at [441, 192] on div "Senior Implementation Project Manager" at bounding box center [573, 182] width 282 height 34
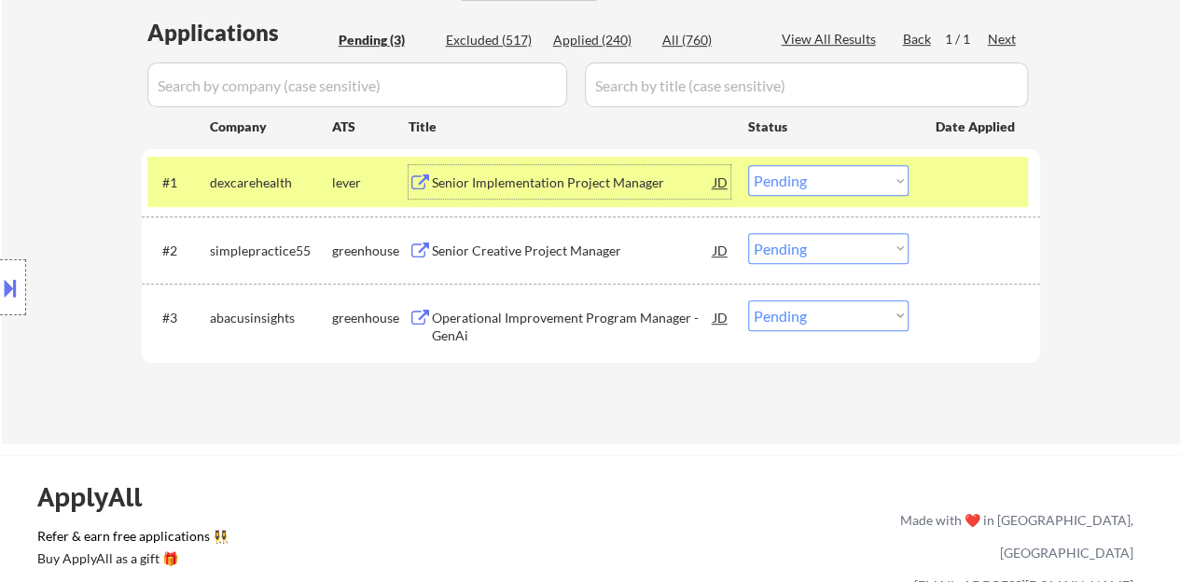
click at [813, 187] on select "Choose an option... Pending Applied Excluded (Questions) Excluded (Expired) Exc…" at bounding box center [828, 180] width 160 height 31
click at [748, 165] on select "Choose an option... Pending Applied Excluded (Questions) Excluded (Expired) Exc…" at bounding box center [828, 180] width 160 height 31
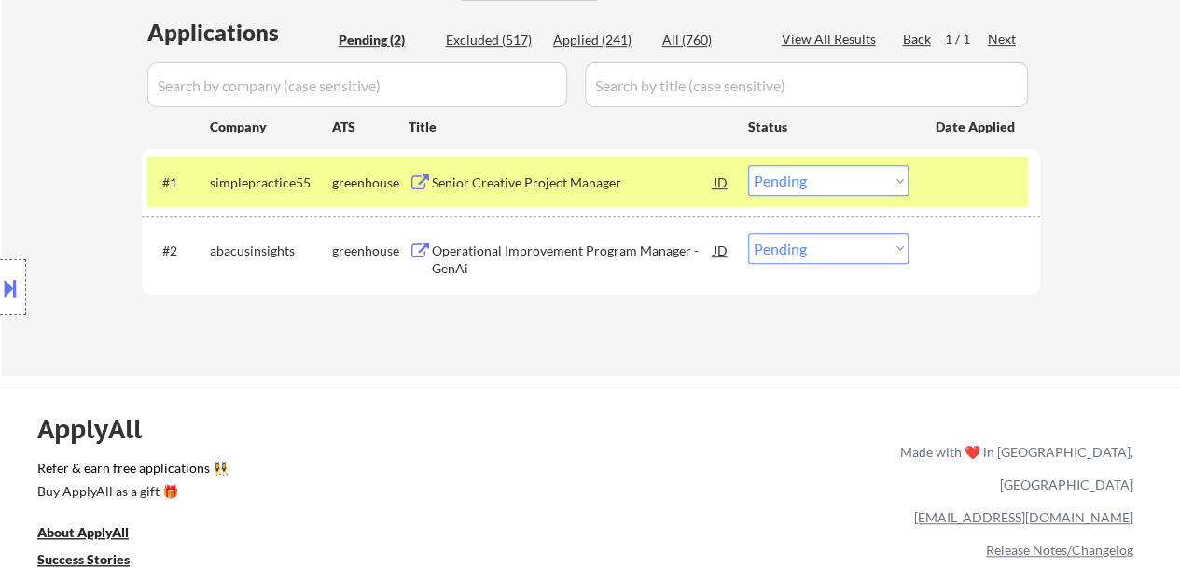
click at [551, 178] on div "Senior Creative Project Manager" at bounding box center [573, 182] width 282 height 19
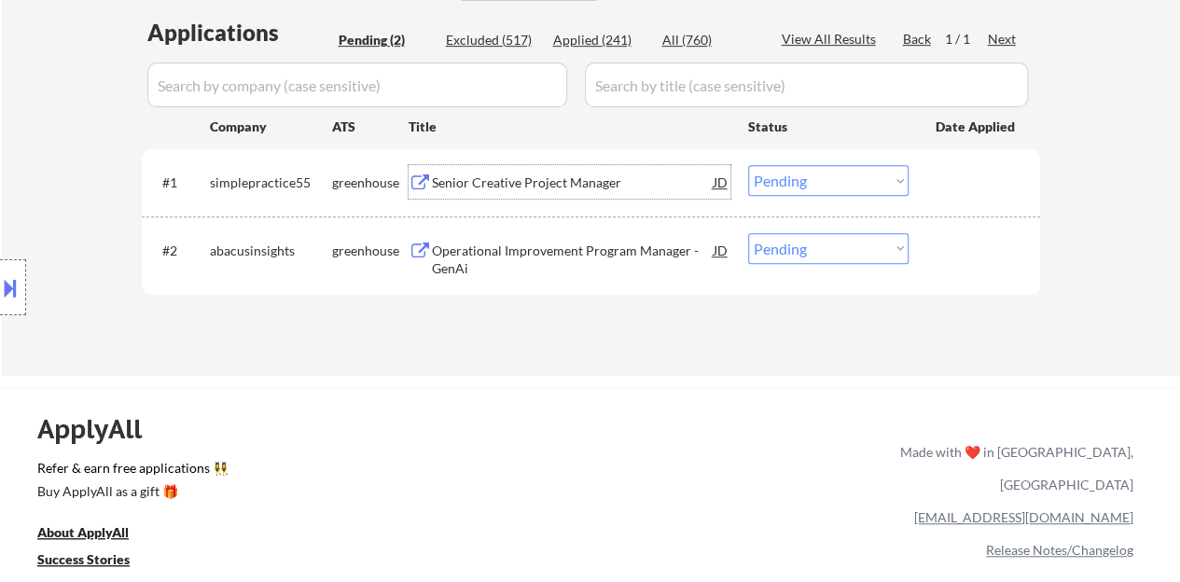
click at [929, 164] on div "#1 simplepractice55 greenhouse Senior Creative Project Manager JD Choose an opt…" at bounding box center [587, 182] width 880 height 50
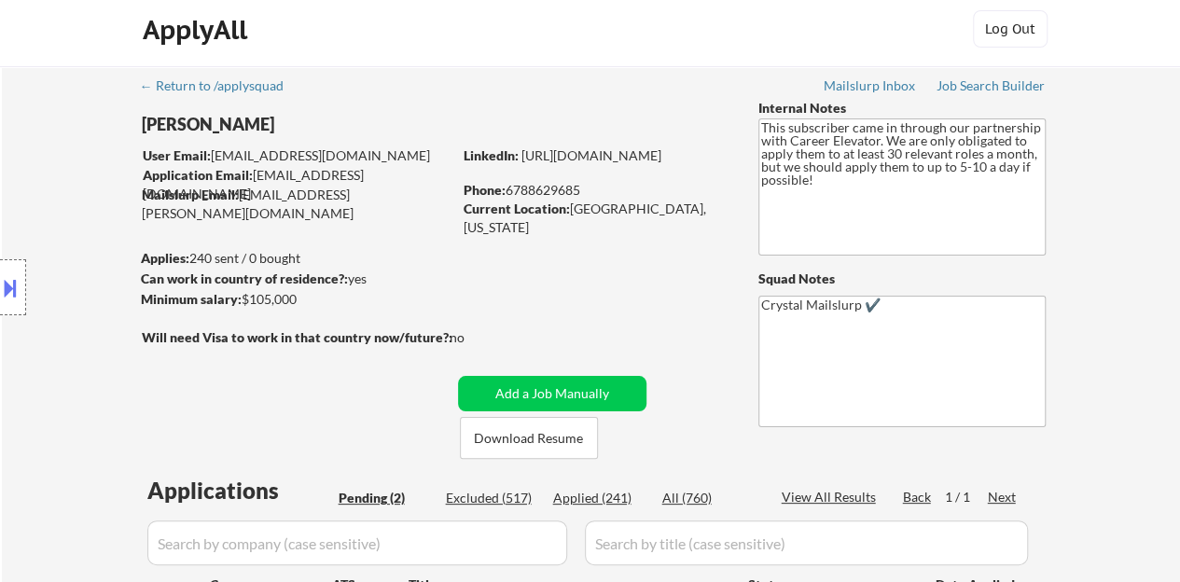
scroll to position [5, 0]
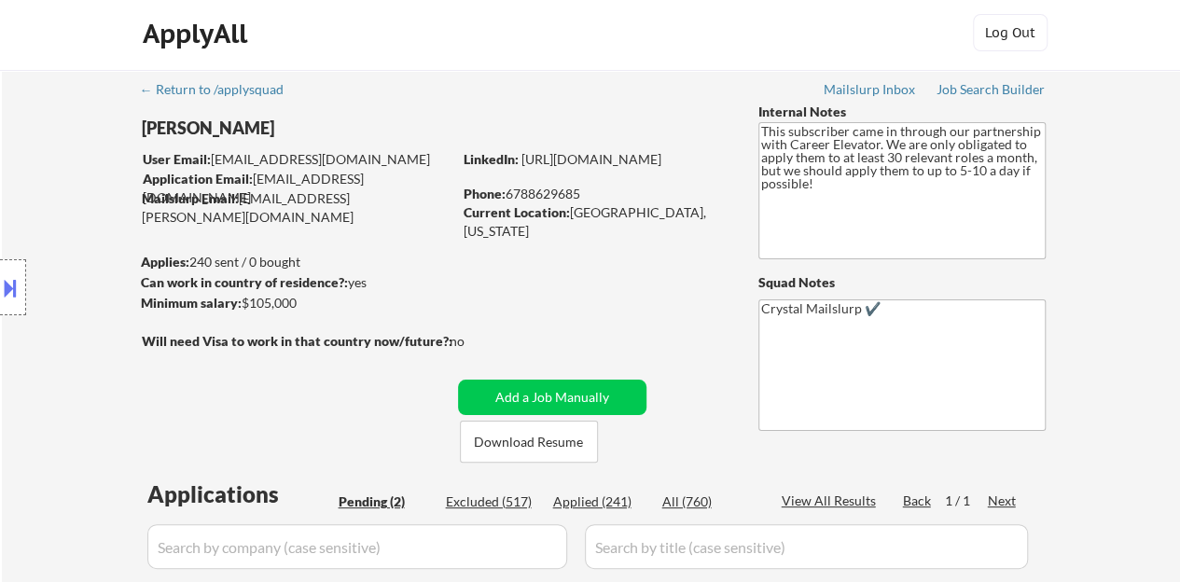
drag, startPoint x: 690, startPoint y: 176, endPoint x: 463, endPoint y: 171, distance: 227.6
click at [464, 169] on div "LinkedIn: https://www.linkedin.com/in/daneilia-d" at bounding box center [597, 159] width 267 height 19
copy link "https://www.linkedin.com/in/daneilia-d"
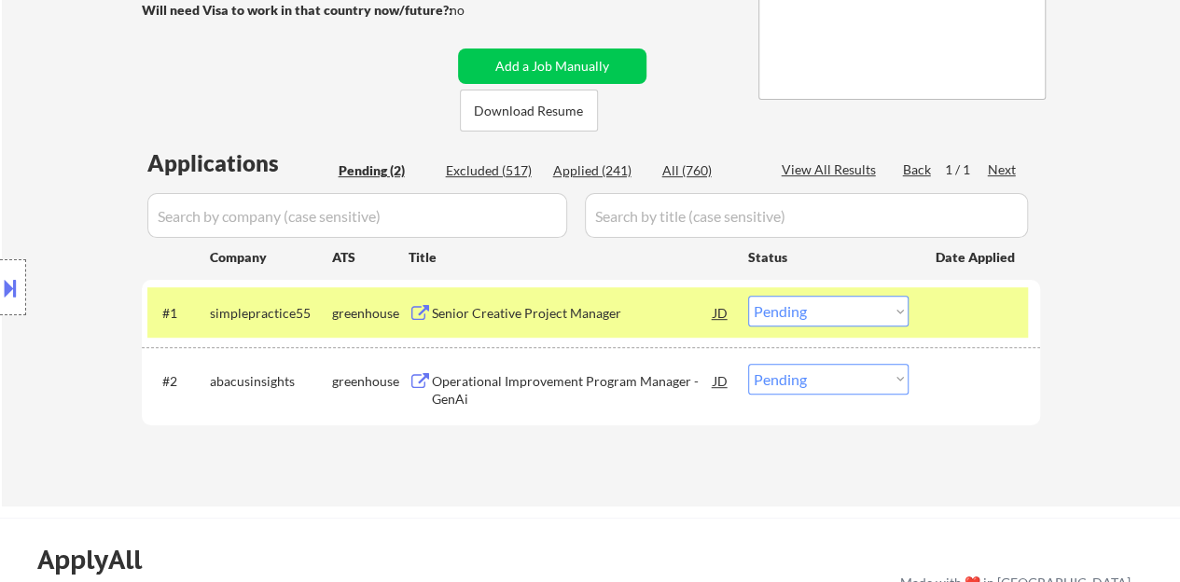
scroll to position [378, 0]
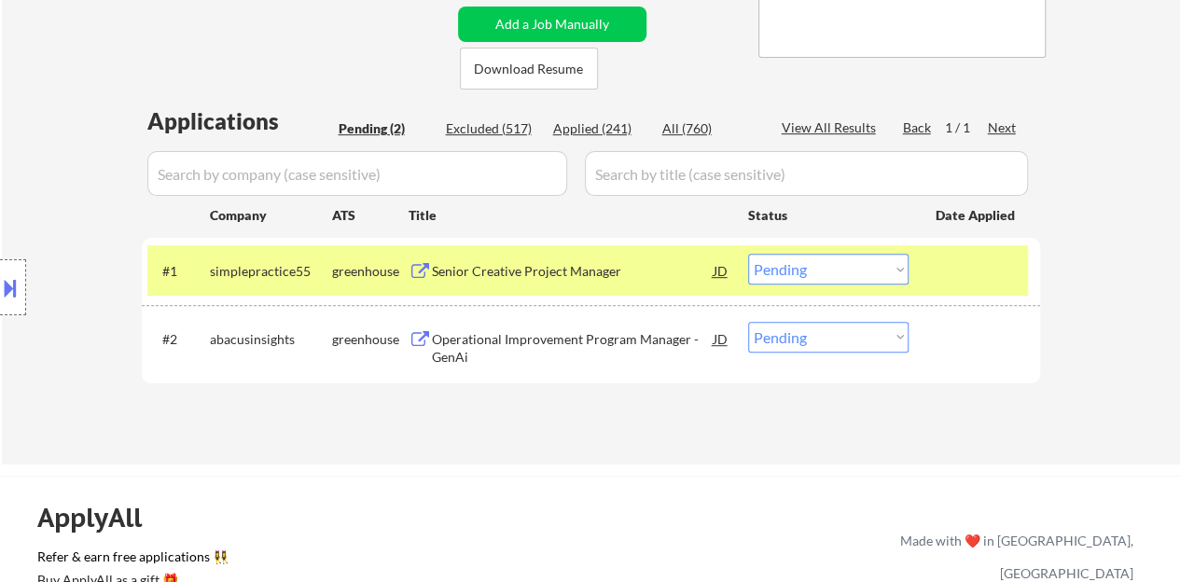
click at [828, 264] on select "Choose an option... Pending Applied Excluded (Questions) Excluded (Expired) Exc…" at bounding box center [828, 269] width 160 height 31
click at [748, 254] on select "Choose an option... Pending Applied Excluded (Questions) Excluded (Expired) Exc…" at bounding box center [828, 269] width 160 height 31
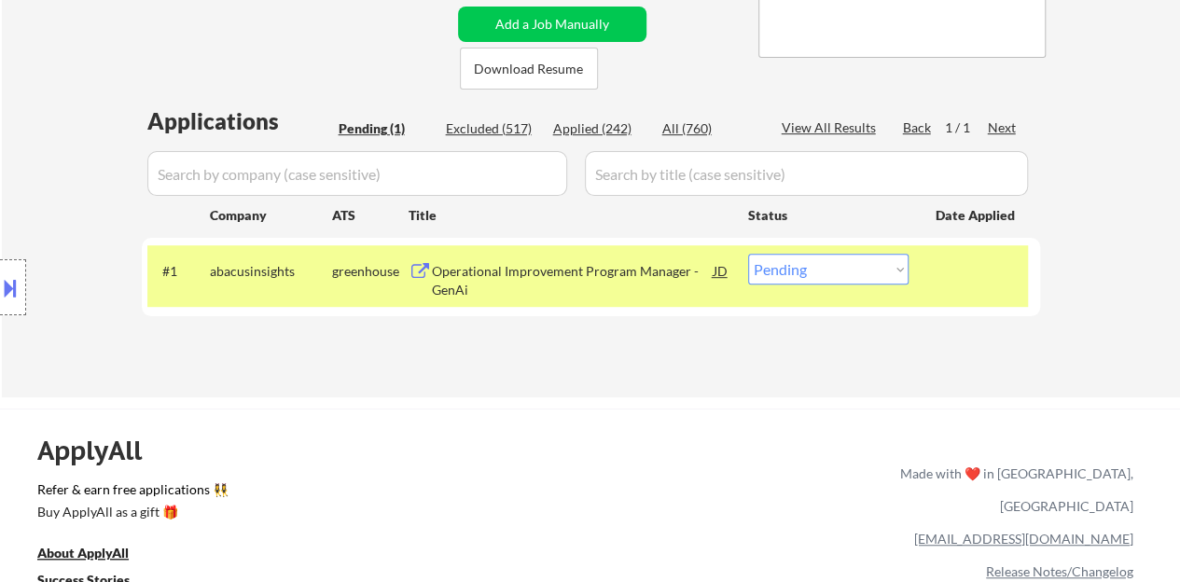
click at [578, 274] on div "Operational Improvement Program Manager - GenAi" at bounding box center [573, 280] width 282 height 36
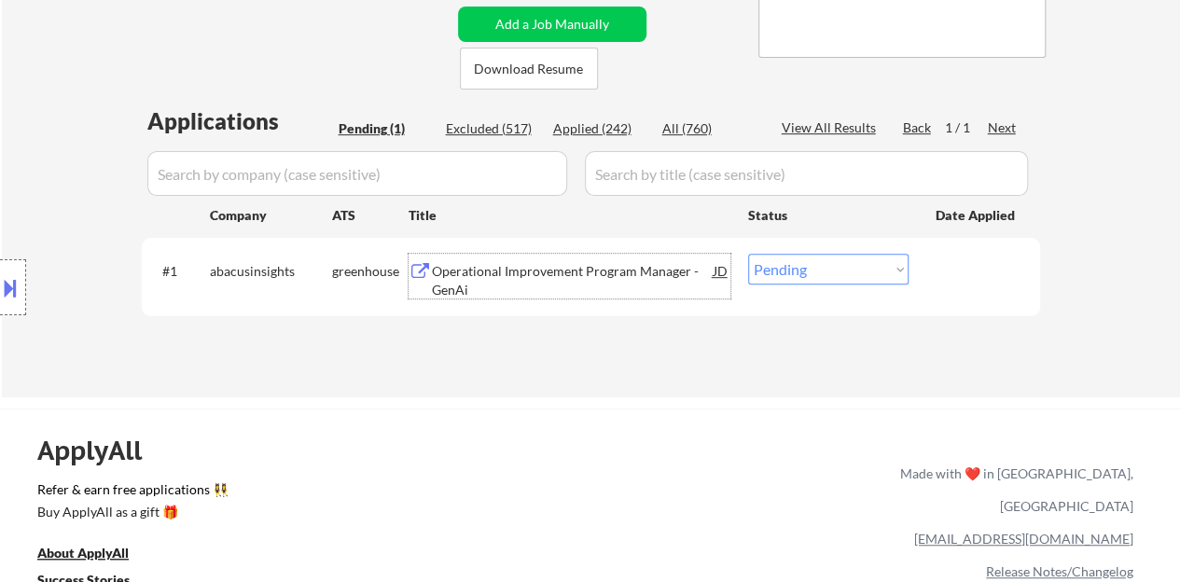
click at [849, 260] on select "Choose an option... Pending Applied Excluded (Questions) Excluded (Expired) Exc…" at bounding box center [828, 269] width 160 height 31
select select ""applied""
click at [748, 254] on select "Choose an option... Pending Applied Excluded (Questions) Excluded (Expired) Exc…" at bounding box center [828, 269] width 160 height 31
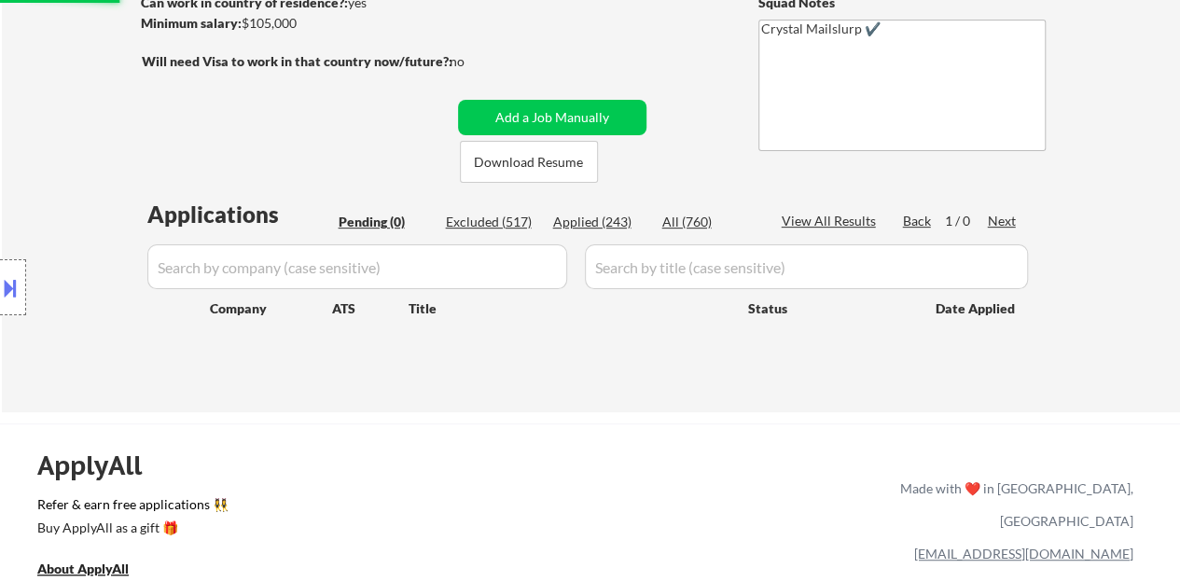
scroll to position [191, 0]
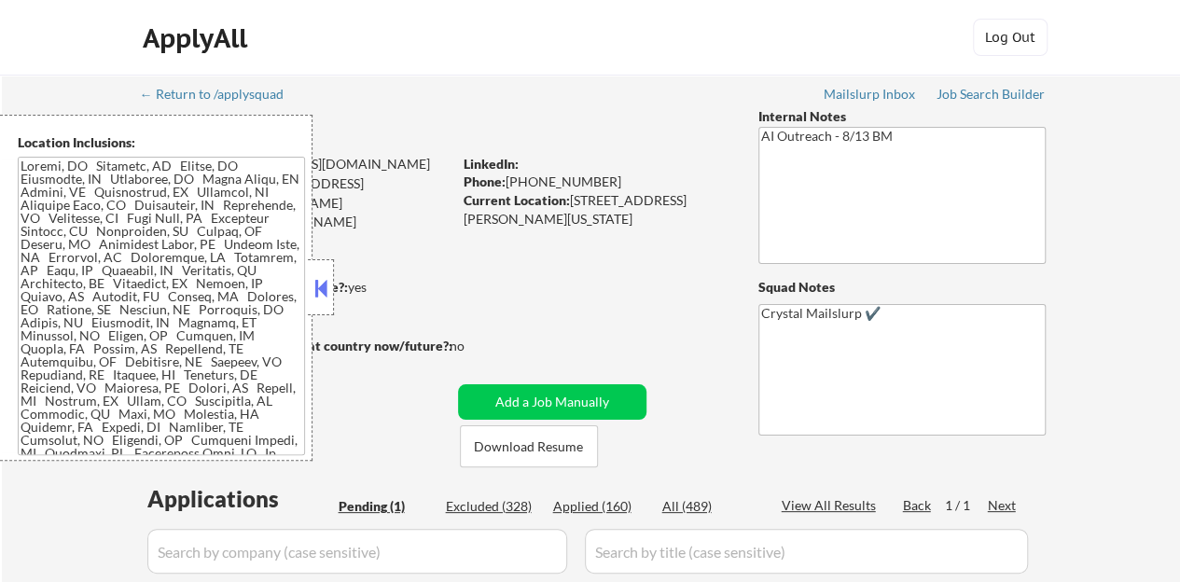
click at [316, 284] on button at bounding box center [321, 288] width 21 height 28
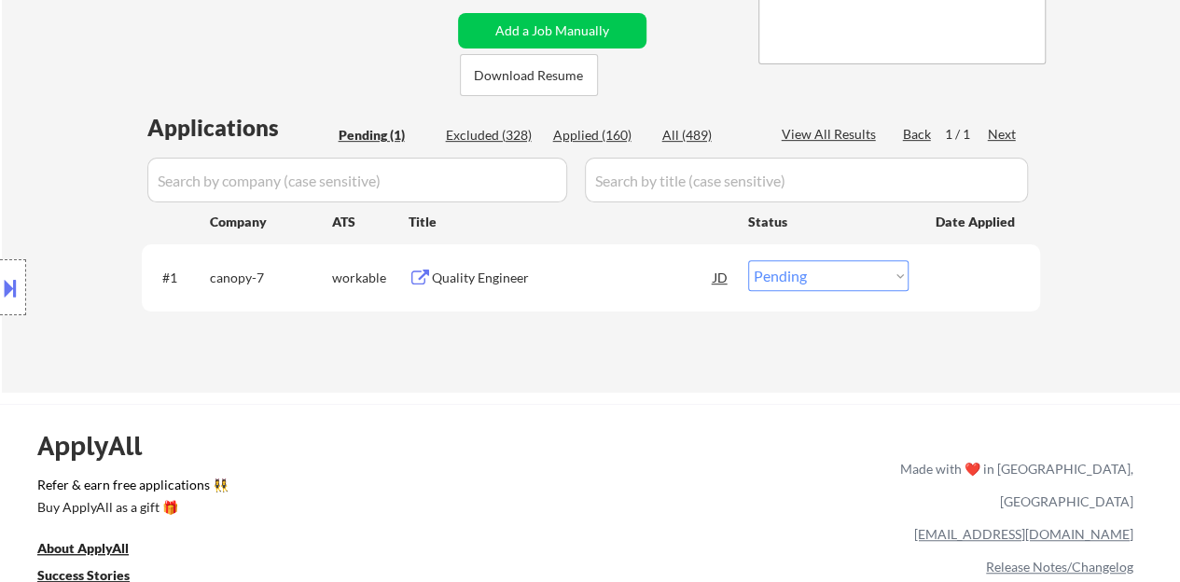
scroll to position [373, 0]
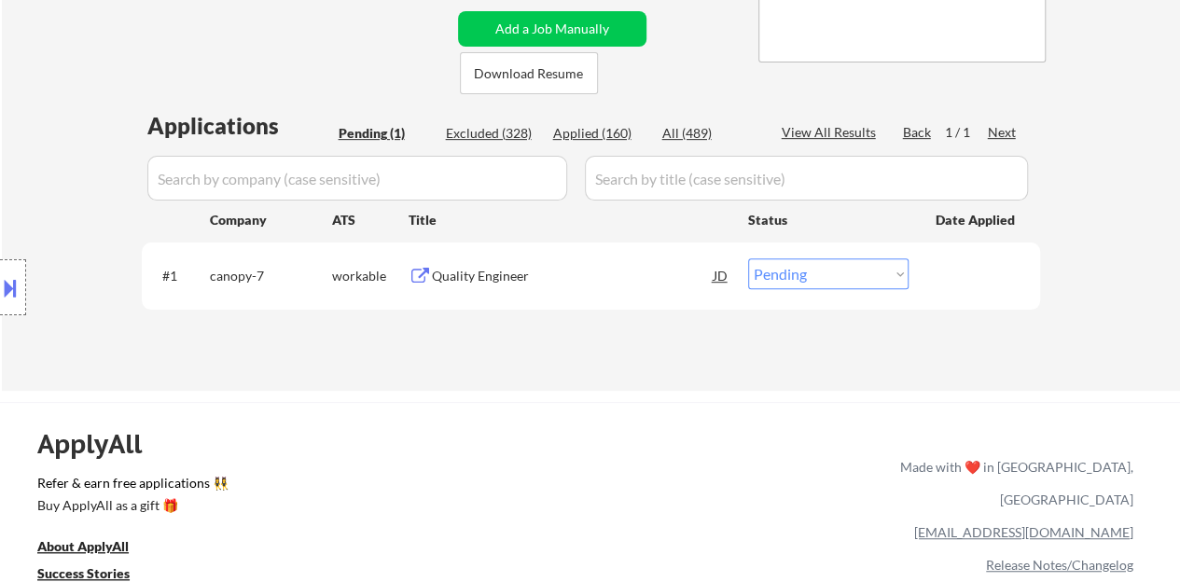
click at [450, 279] on div "Quality Engineer" at bounding box center [573, 276] width 282 height 19
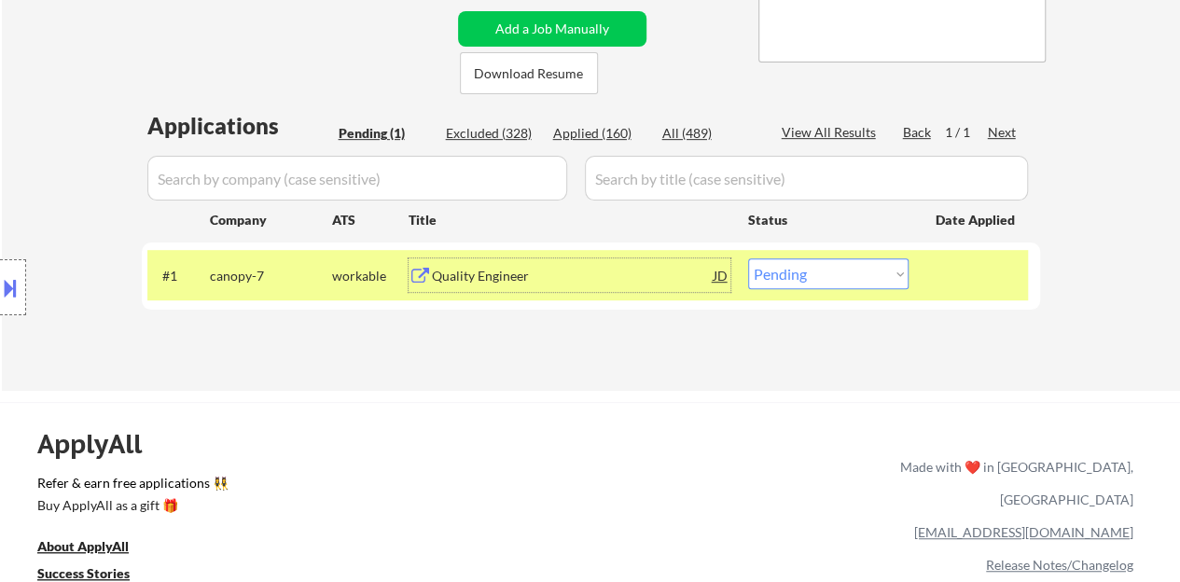
click at [775, 279] on select "Choose an option... Pending Applied Excluded (Questions) Excluded (Expired) Exc…" at bounding box center [828, 273] width 160 height 31
select select ""applied""
click at [748, 258] on select "Choose an option... Pending Applied Excluded (Questions) Excluded (Expired) Exc…" at bounding box center [828, 273] width 160 height 31
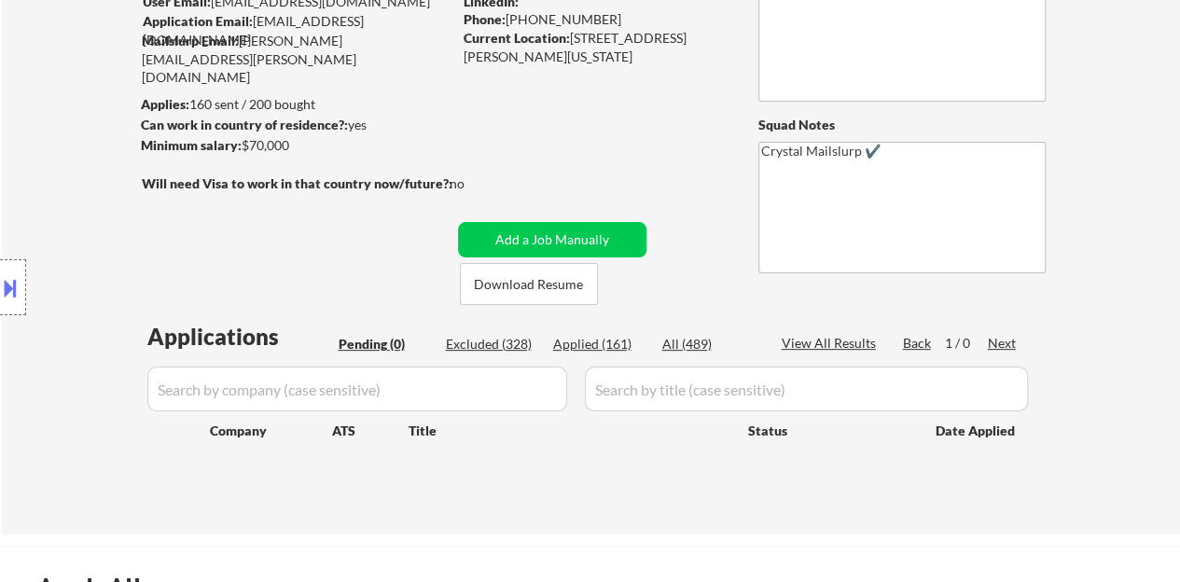
scroll to position [187, 0]
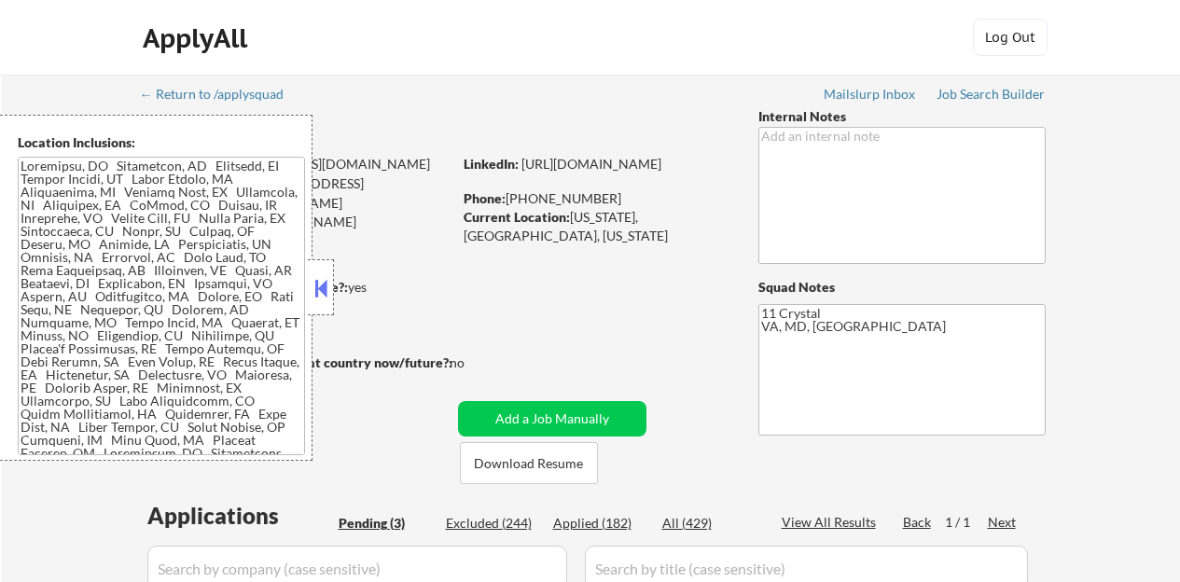
select select ""pending""
click at [318, 270] on div at bounding box center [321, 287] width 26 height 56
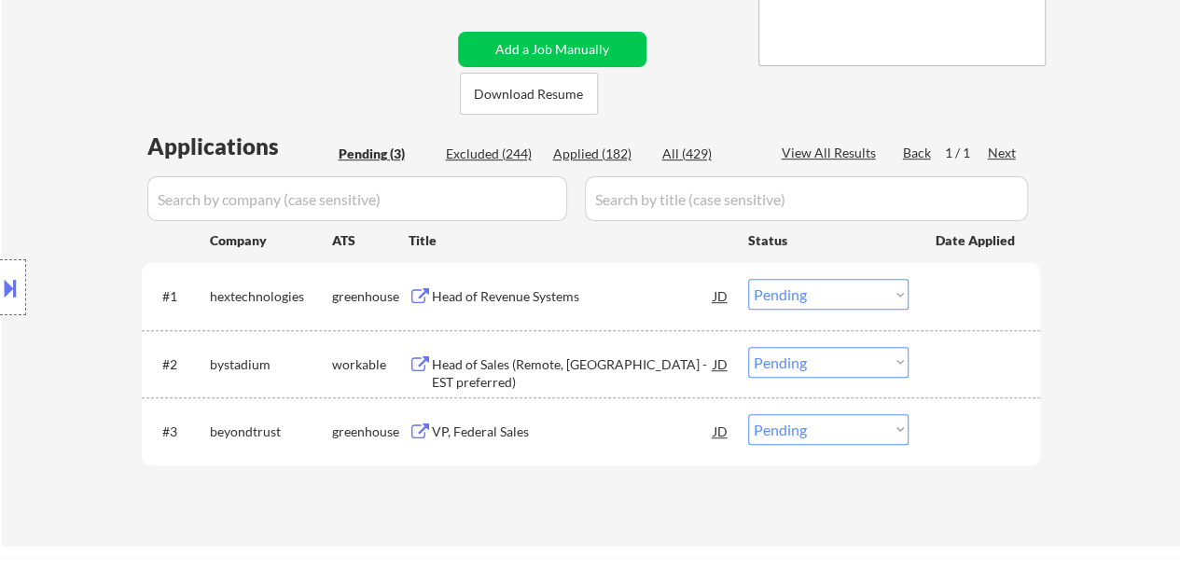
scroll to position [373, 0]
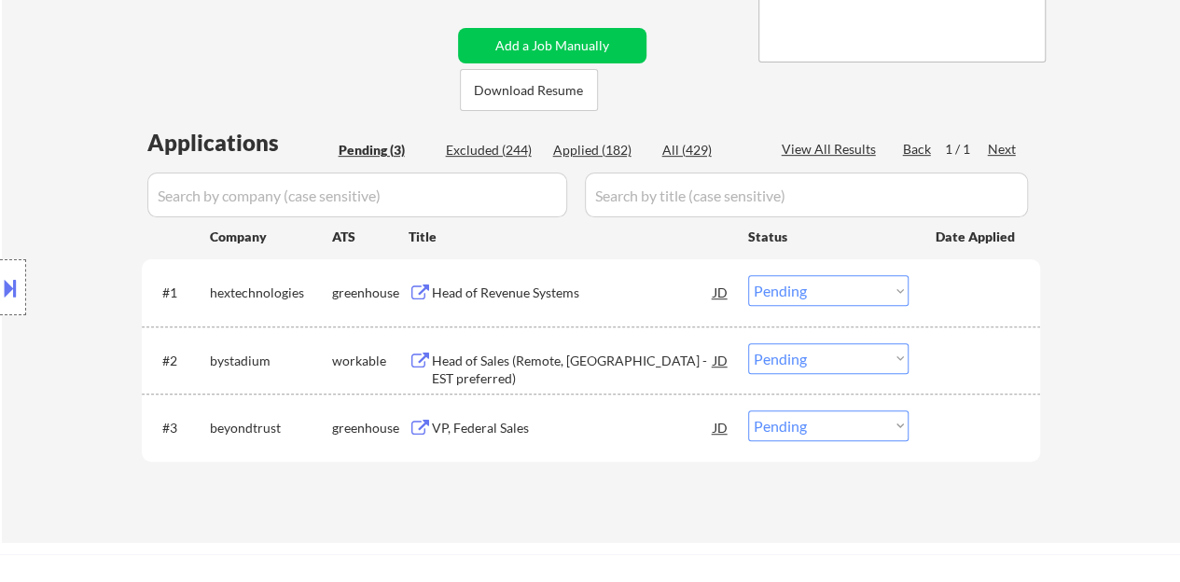
click at [474, 303] on div "Head of Revenue Systems" at bounding box center [573, 292] width 282 height 34
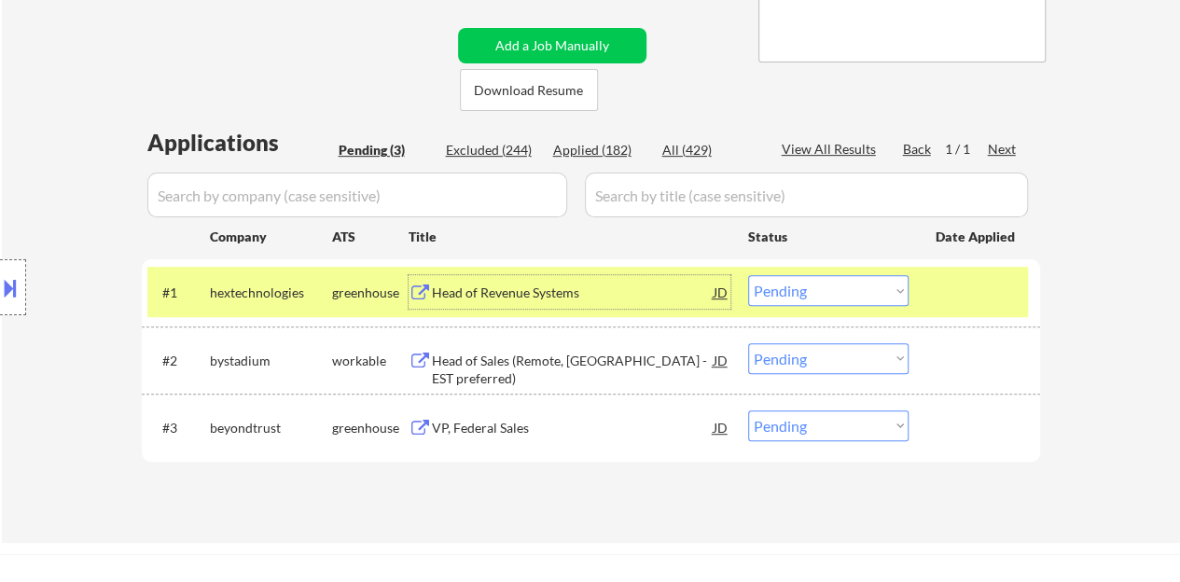
click at [826, 291] on select "Choose an option... Pending Applied Excluded (Questions) Excluded (Expired) Exc…" at bounding box center [828, 290] width 160 height 31
click at [748, 275] on select "Choose an option... Pending Applied Excluded (Questions) Excluded (Expired) Exc…" at bounding box center [828, 290] width 160 height 31
select select ""pending""
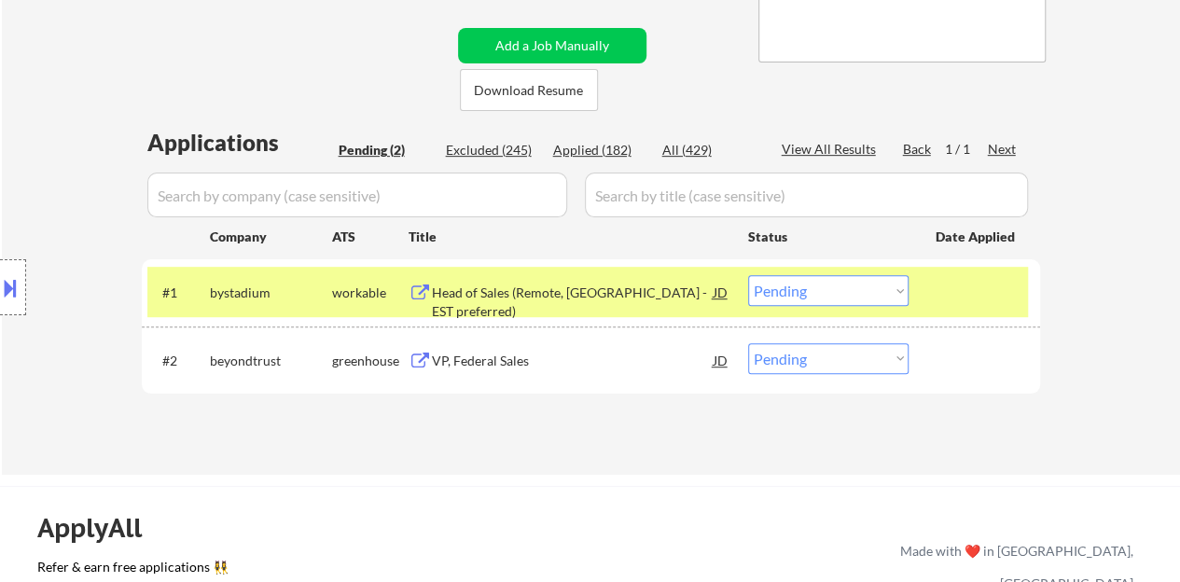
click at [935, 278] on div at bounding box center [976, 292] width 82 height 34
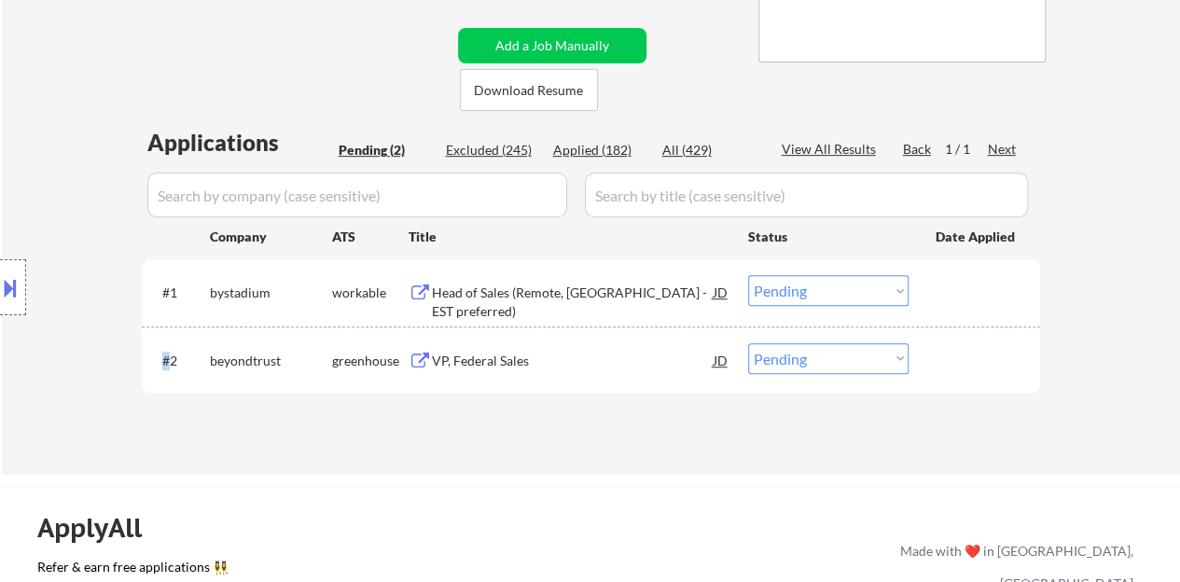
click at [935, 278] on div at bounding box center [976, 292] width 82 height 34
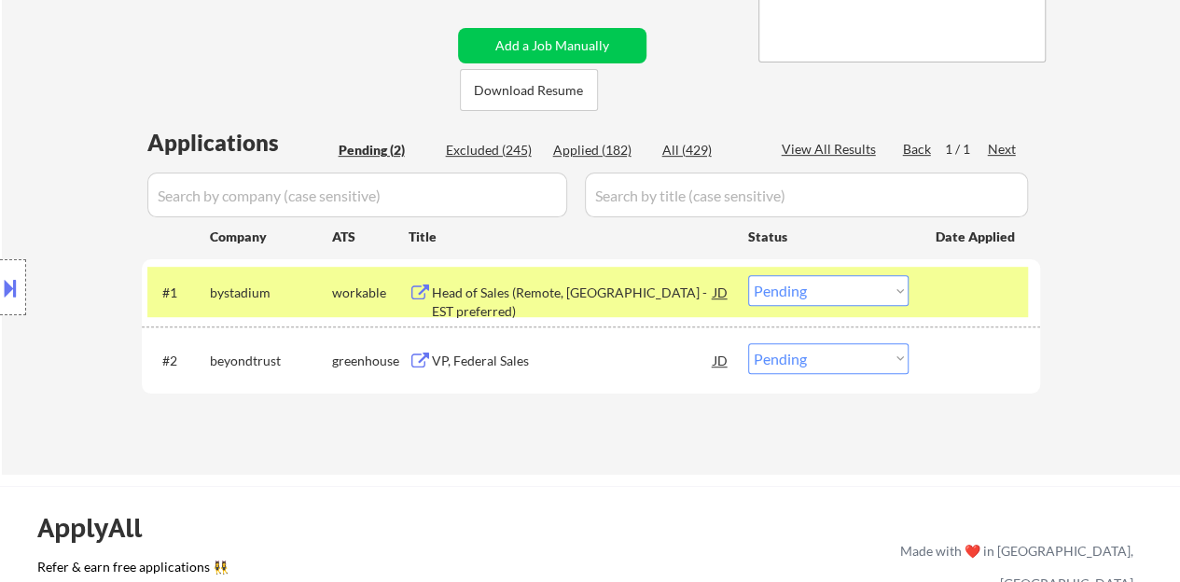
click at [935, 278] on div at bounding box center [976, 292] width 82 height 34
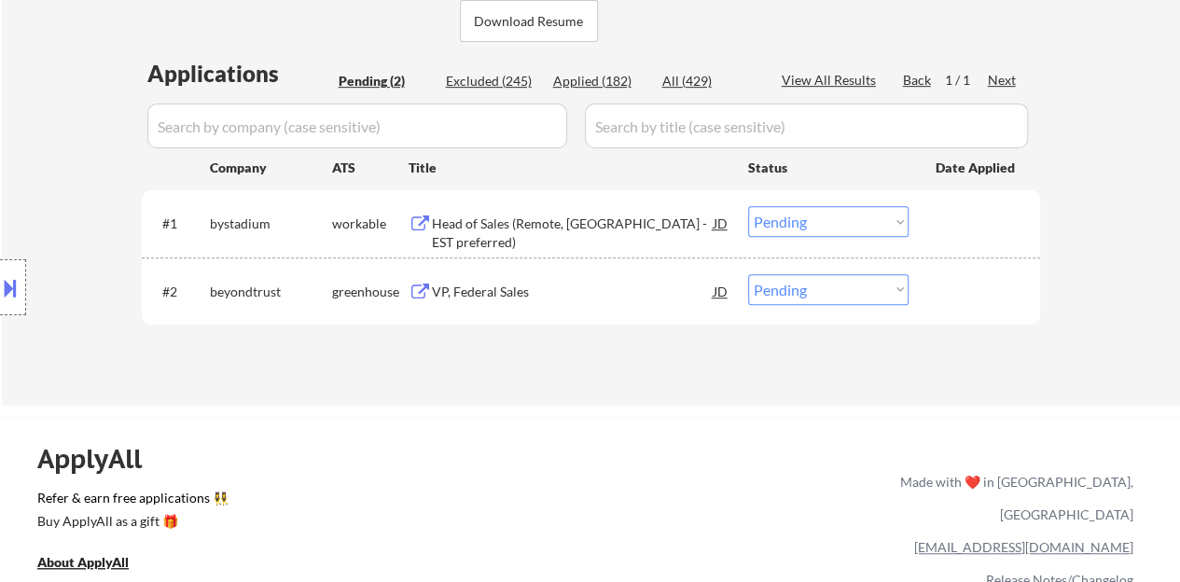
scroll to position [466, 0]
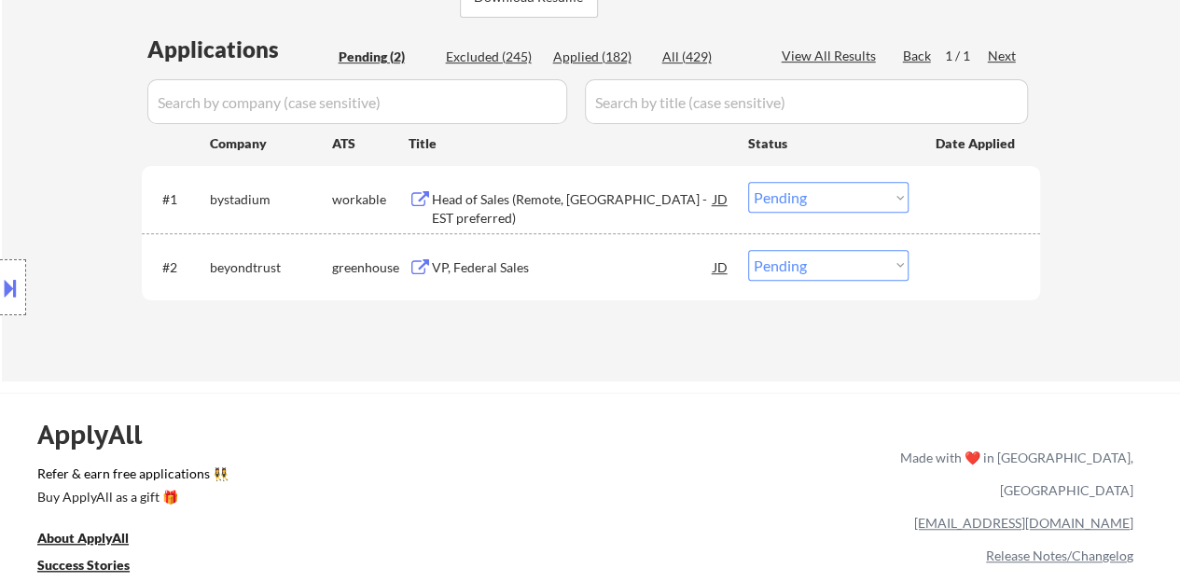
click at [453, 277] on div "VP, Federal Sales" at bounding box center [573, 267] width 282 height 34
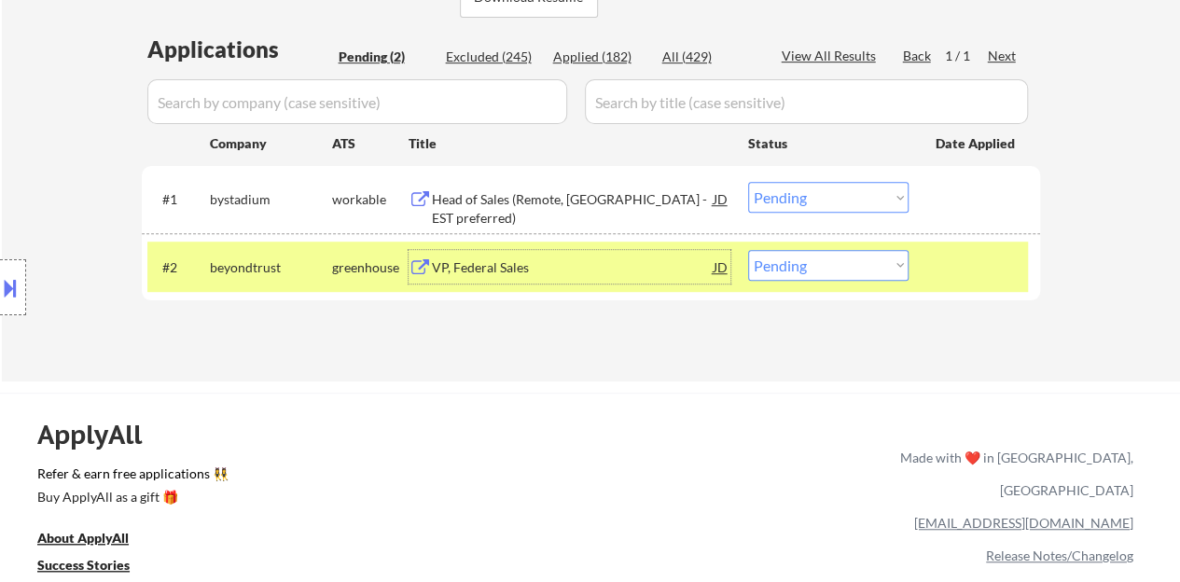
click at [722, 271] on div "JD" at bounding box center [721, 267] width 19 height 34
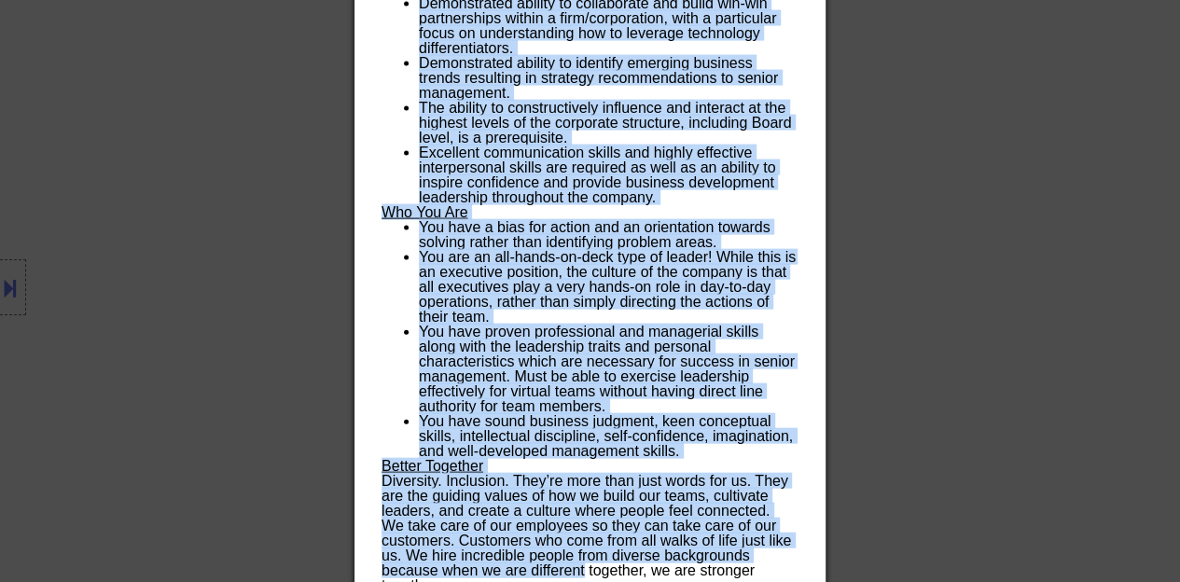
scroll to position [2127, 0]
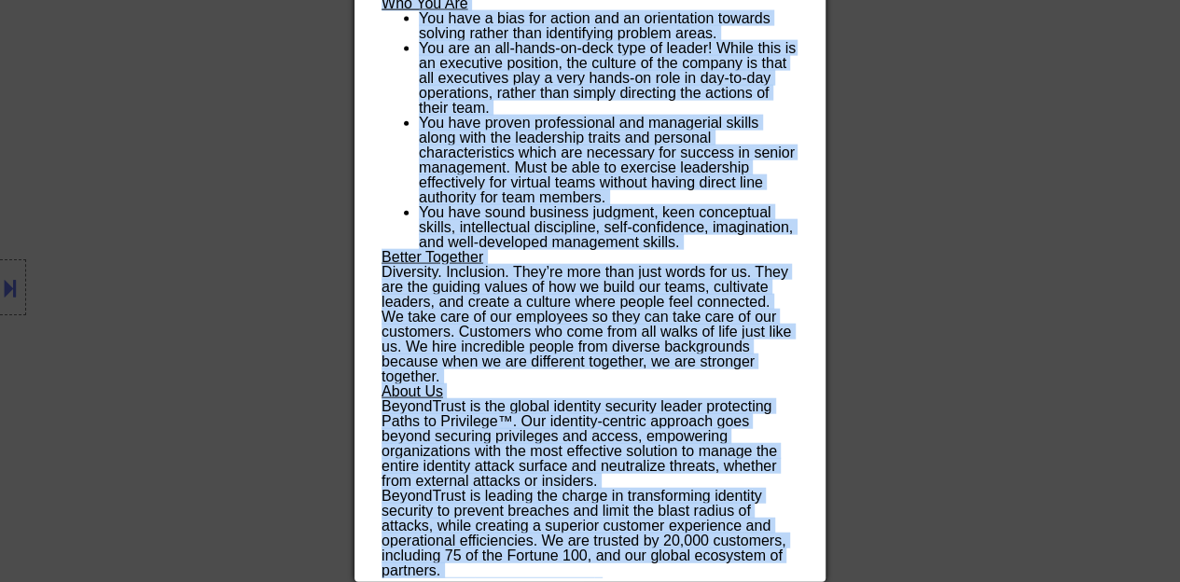
drag, startPoint x: 381, startPoint y: 78, endPoint x: 666, endPoint y: 571, distance: 568.7
copy div "LO, Ipsumdo Sitam consectetur Adipis Elitsedd | Eiusmo Temporin | Utlabo Etdolo…"
click at [931, 337] on div at bounding box center [590, 291] width 1180 height 582
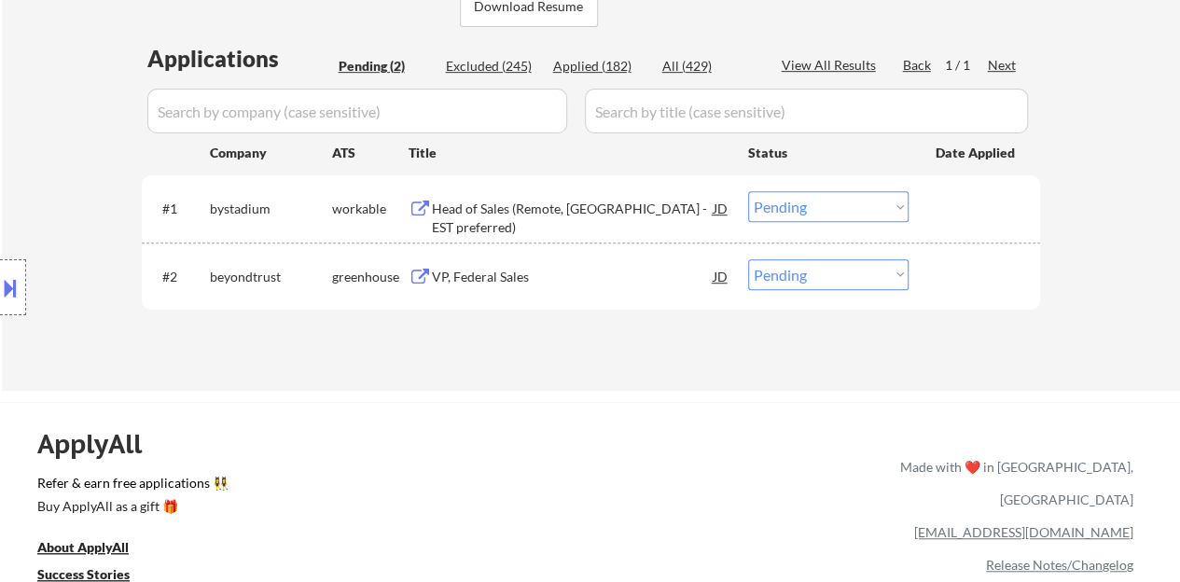
scroll to position [382, 0]
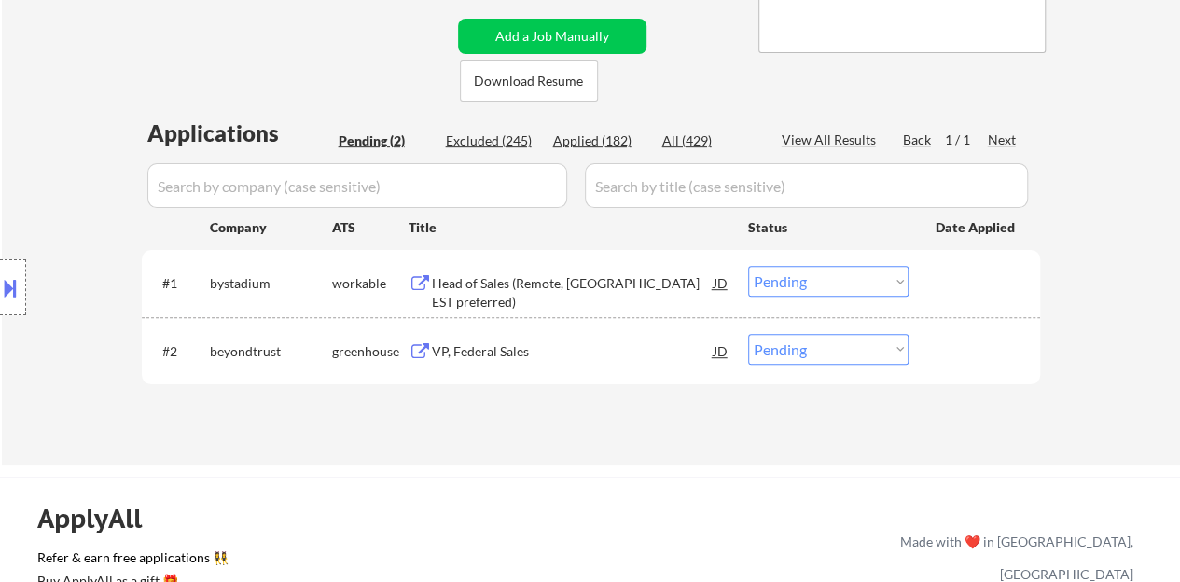
click at [882, 368] on div "#2 beyondtrust greenhouse VP, Federal Sales JD Choose an option... Pending Appl…" at bounding box center [587, 350] width 880 height 50
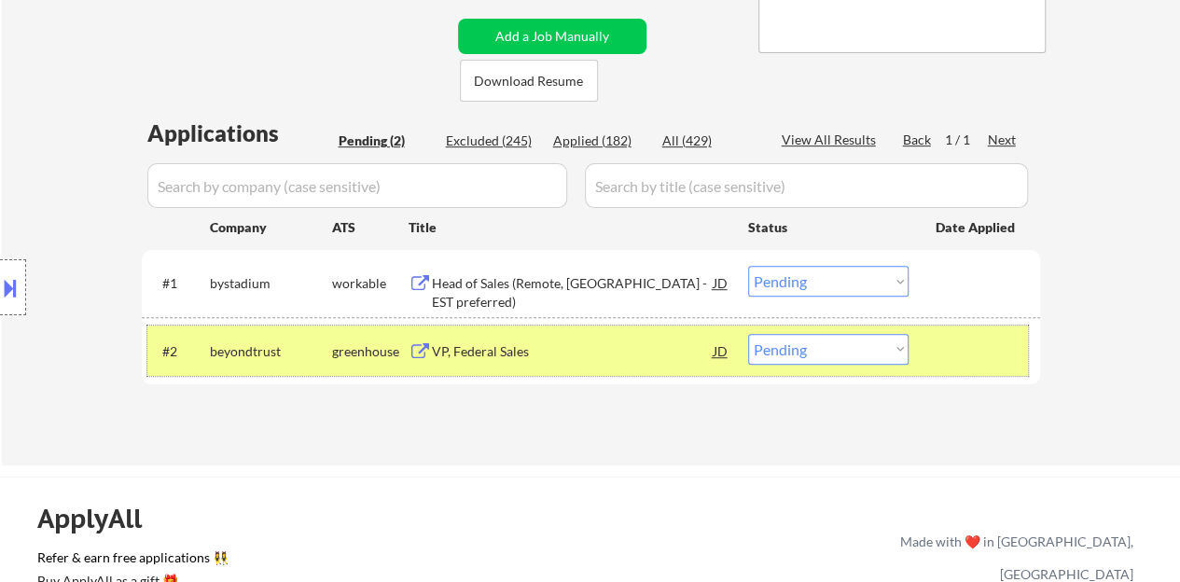
click at [815, 360] on select "Choose an option... Pending Applied Excluded (Questions) Excluded (Expired) Exc…" at bounding box center [828, 349] width 160 height 31
click at [783, 359] on select "Choose an option... Pending Applied Excluded (Questions) Excluded (Expired) Exc…" at bounding box center [828, 349] width 160 height 31
select select ""excluded__bad_match_""
click at [748, 334] on select "Choose an option... Pending Applied Excluded (Questions) Excluded (Expired) Exc…" at bounding box center [828, 349] width 160 height 31
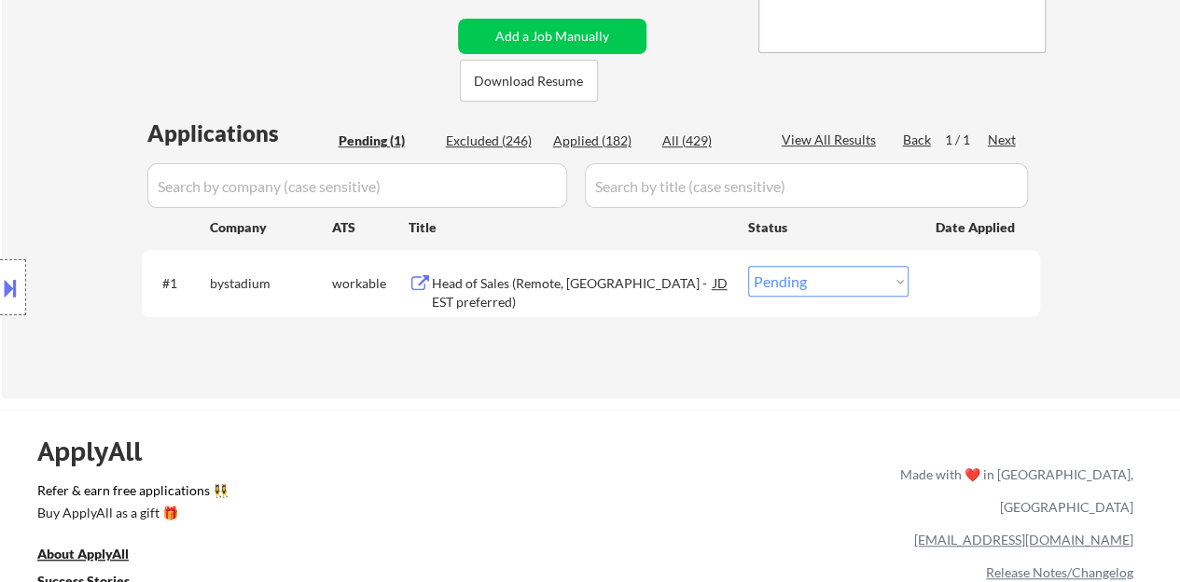
click at [579, 279] on div "Head of Sales (Remote, US - EST preferred)" at bounding box center [573, 292] width 282 height 36
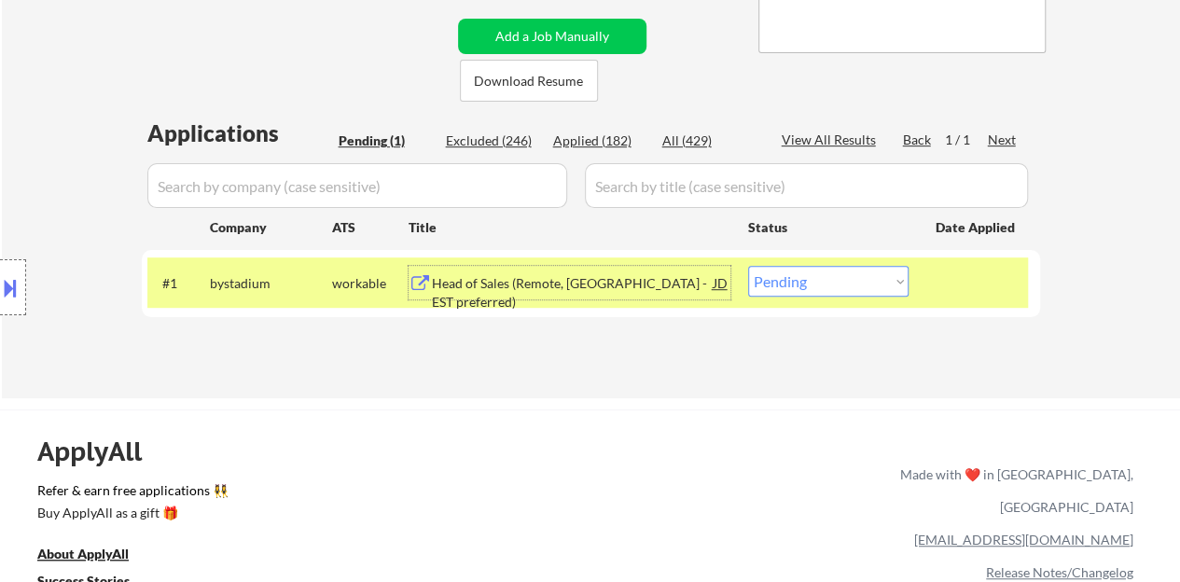
click at [783, 264] on div "#1 bystadium workable Head of Sales (Remote, US - EST preferred) JD Choose an o…" at bounding box center [587, 282] width 880 height 50
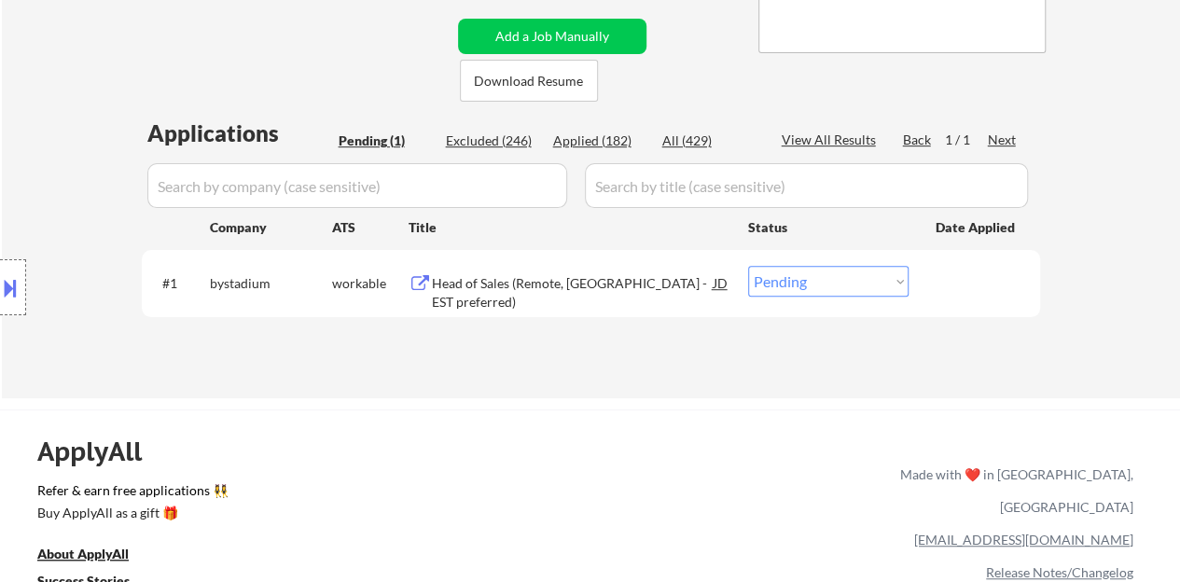
click at [785, 281] on select "Choose an option... Pending Applied Excluded (Questions) Excluded (Expired) Exc…" at bounding box center [828, 281] width 160 height 31
select select ""excluded__bad_match_""
click at [748, 266] on select "Choose an option... Pending Applied Excluded (Questions) Excluded (Expired) Exc…" at bounding box center [828, 281] width 160 height 31
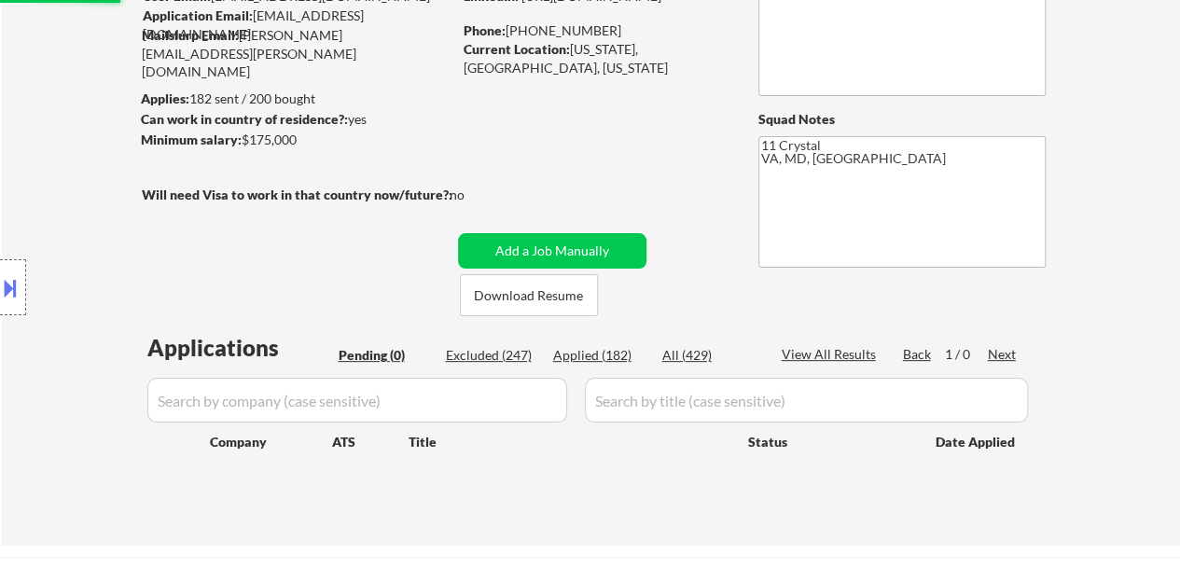
scroll to position [196, 0]
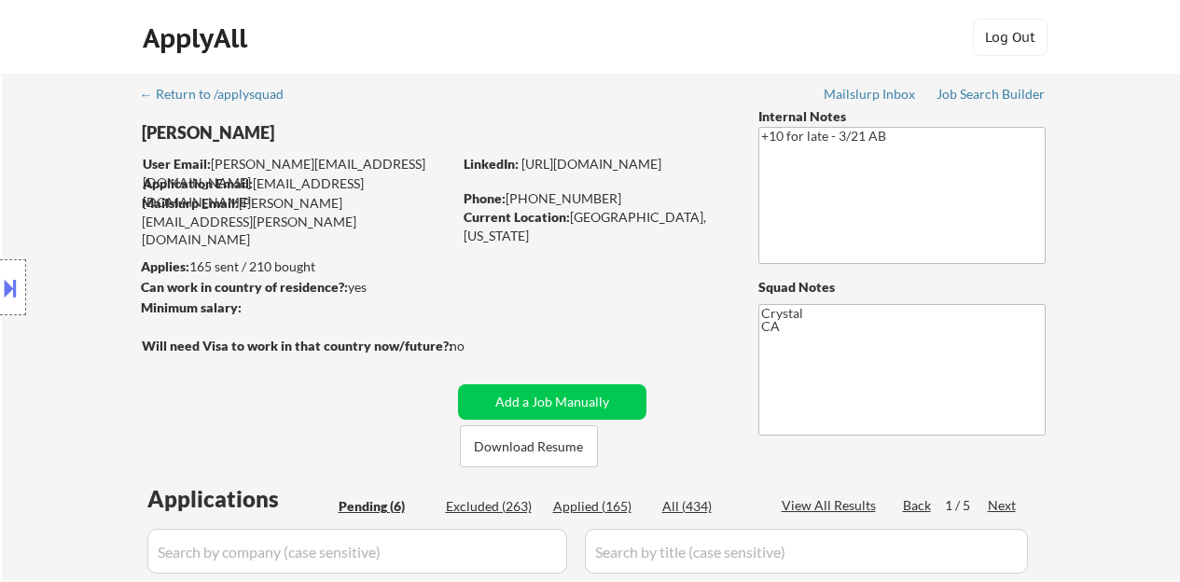
select select ""pending""
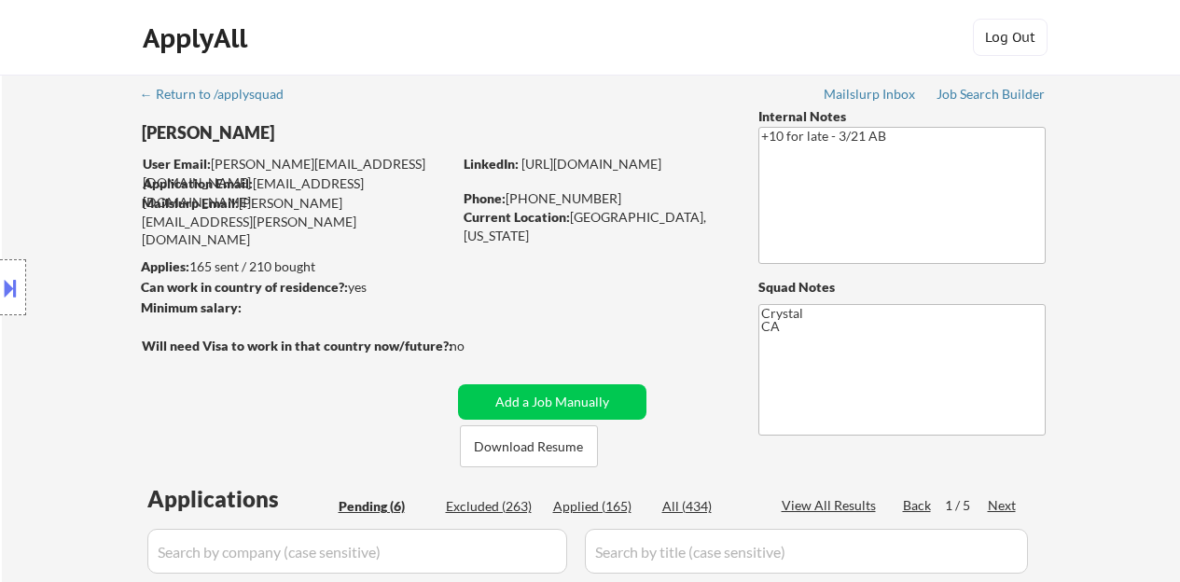
select select ""pending""
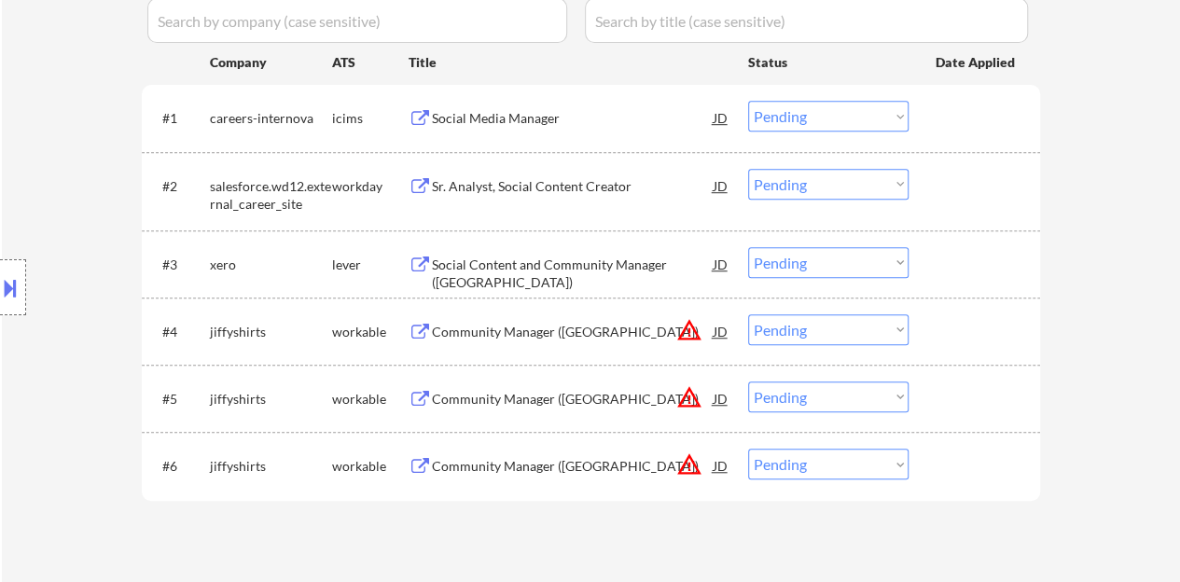
scroll to position [560, 0]
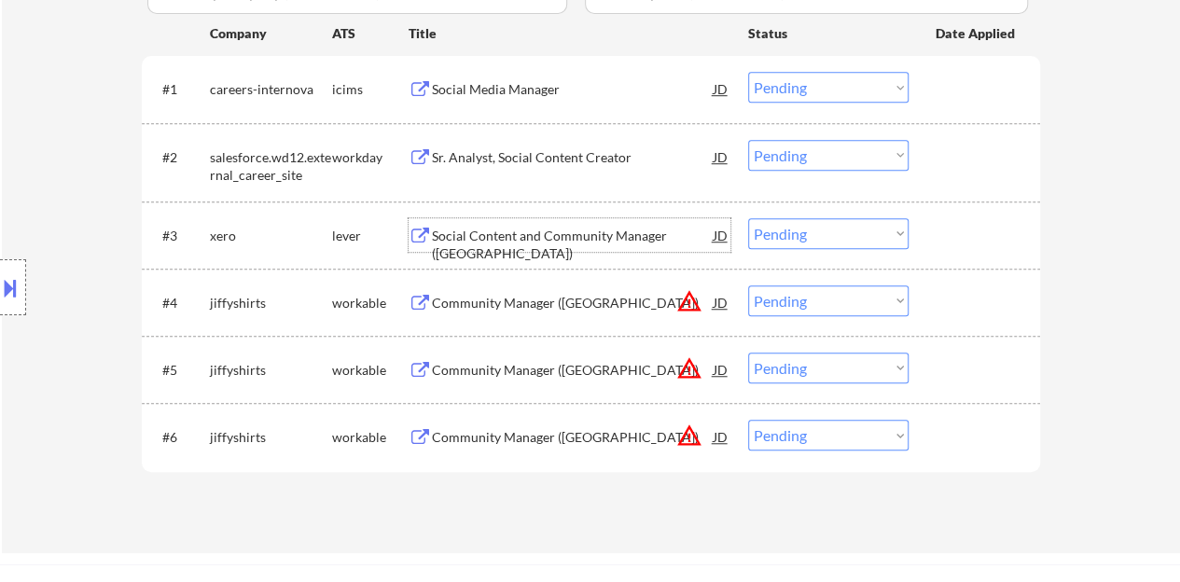
click at [527, 230] on div "Social Content and Community Manager ([GEOGRAPHIC_DATA])" at bounding box center [573, 245] width 282 height 36
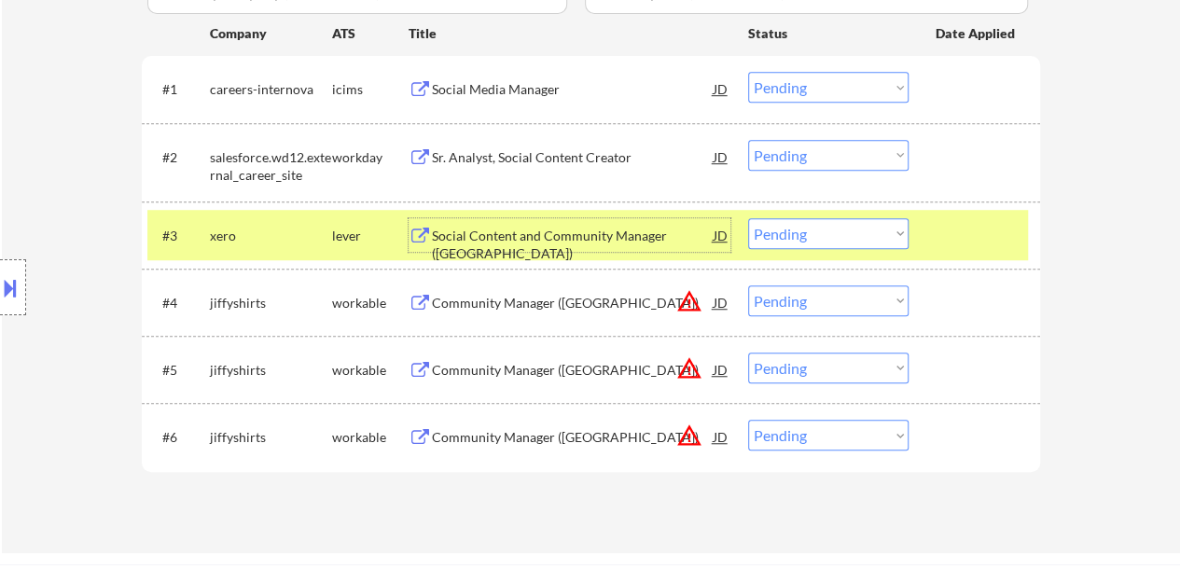
click at [795, 240] on select "Choose an option... Pending Applied Excluded (Questions) Excluded (Expired) Exc…" at bounding box center [828, 233] width 160 height 31
click at [748, 218] on select "Choose an option... Pending Applied Excluded (Questions) Excluded (Expired) Exc…" at bounding box center [828, 233] width 160 height 31
select select ""pending""
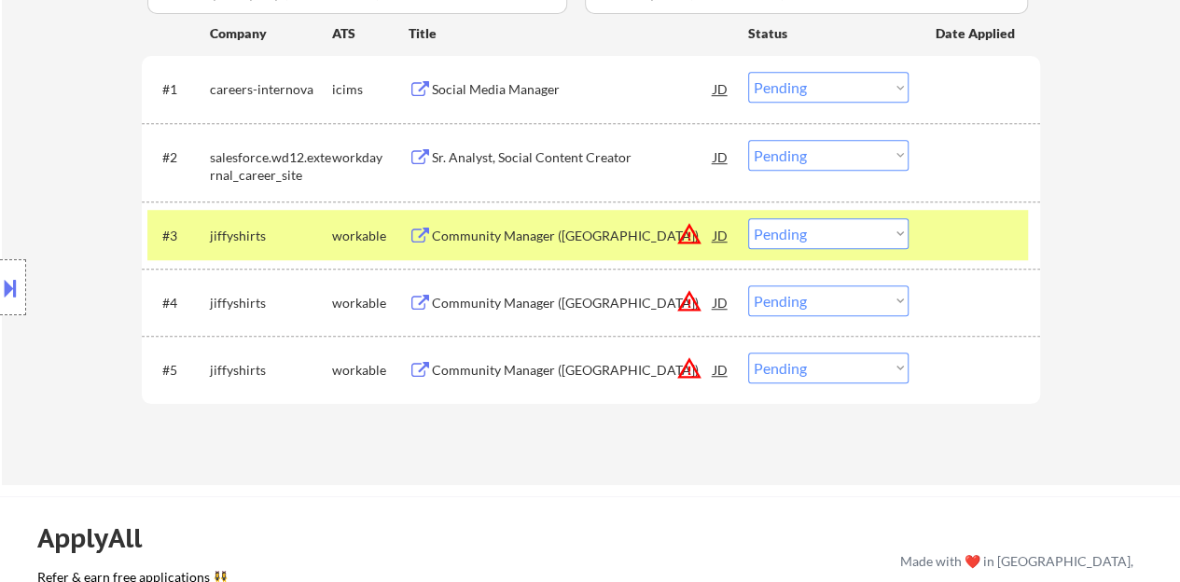
click at [994, 227] on div at bounding box center [976, 235] width 82 height 34
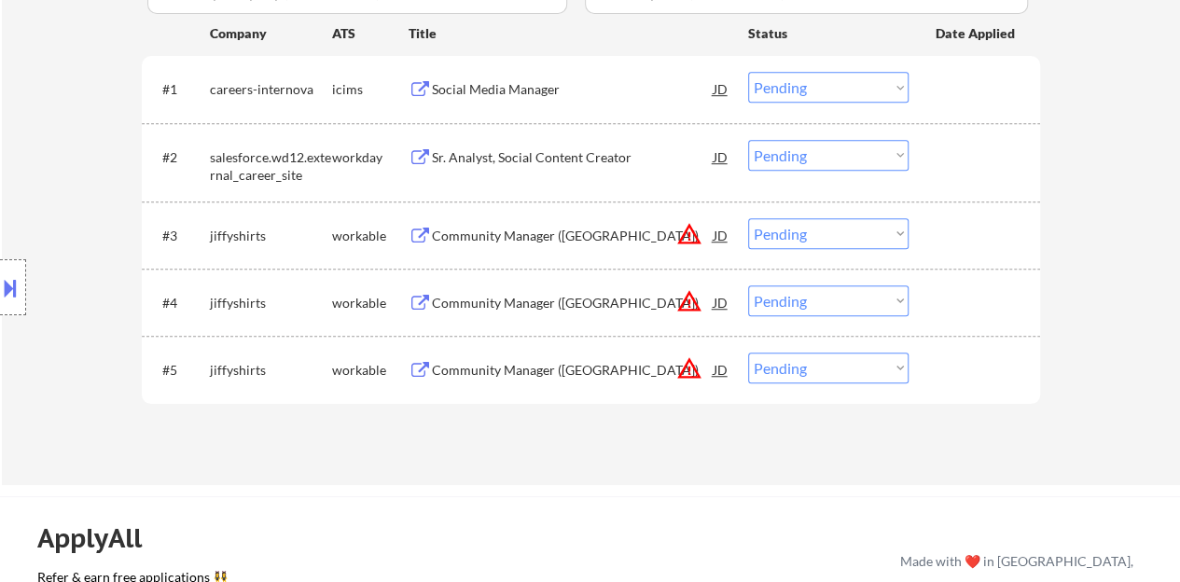
click at [11, 283] on button at bounding box center [10, 287] width 21 height 31
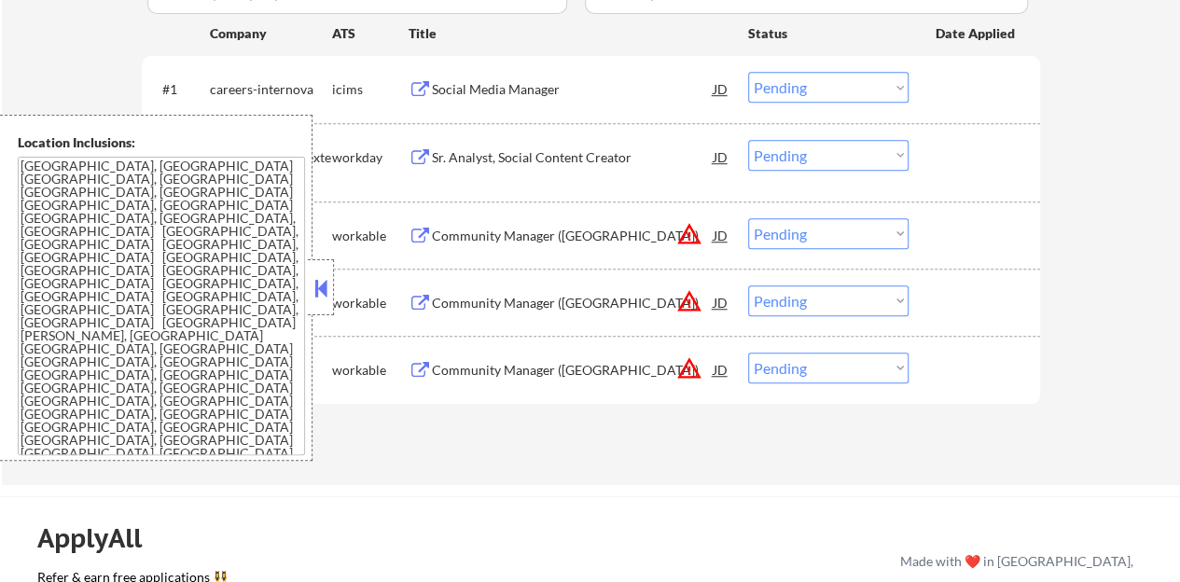
click at [325, 282] on button at bounding box center [321, 288] width 21 height 28
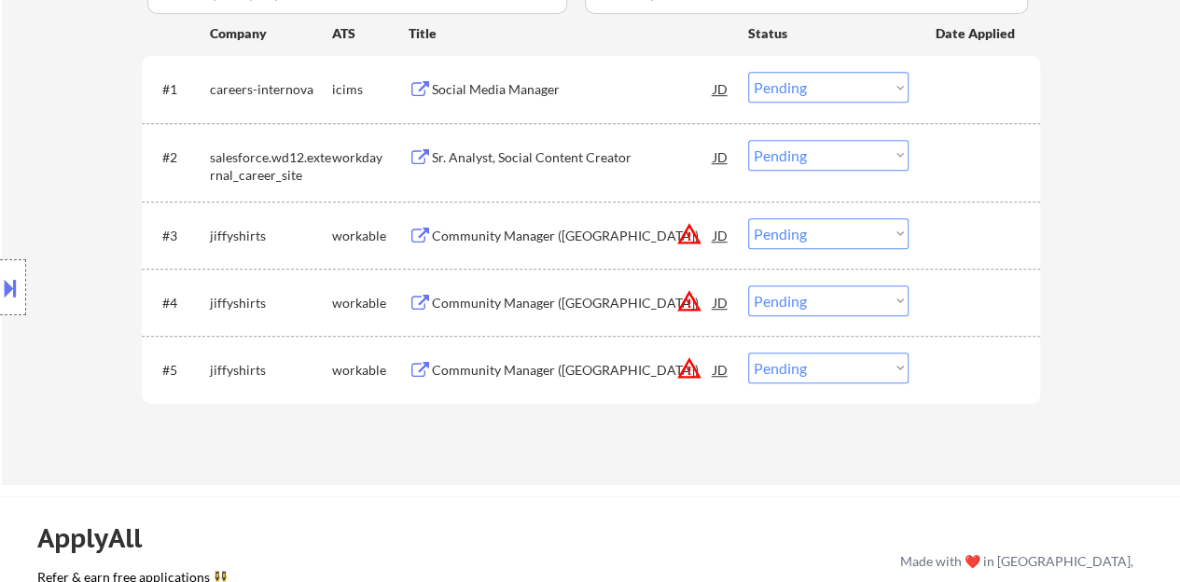
click at [0, 280] on button at bounding box center [10, 287] width 21 height 31
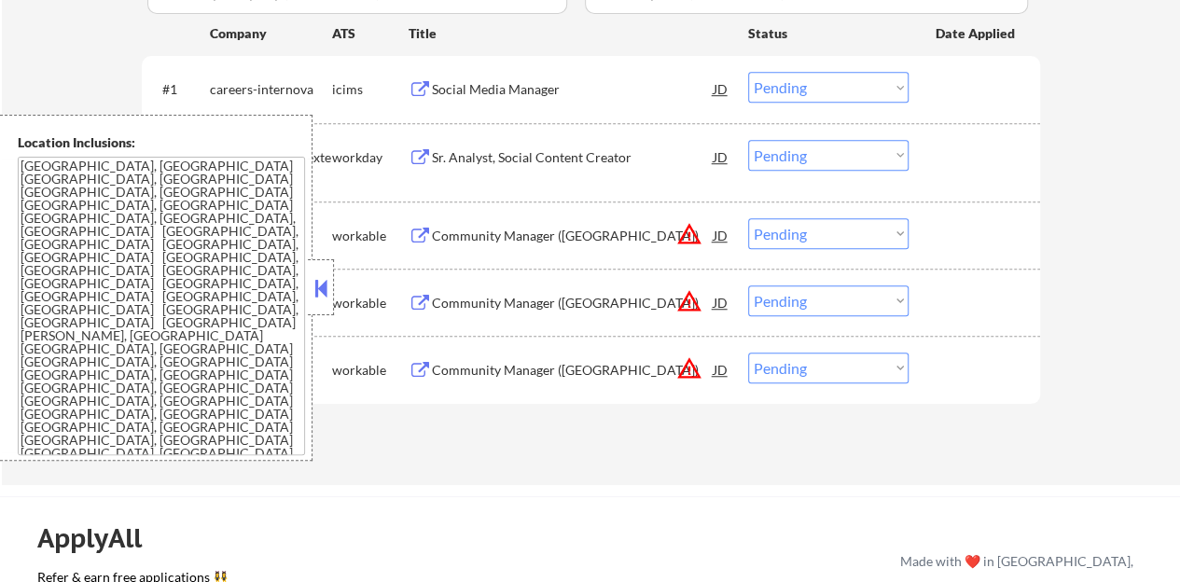
click at [316, 297] on button at bounding box center [321, 288] width 21 height 28
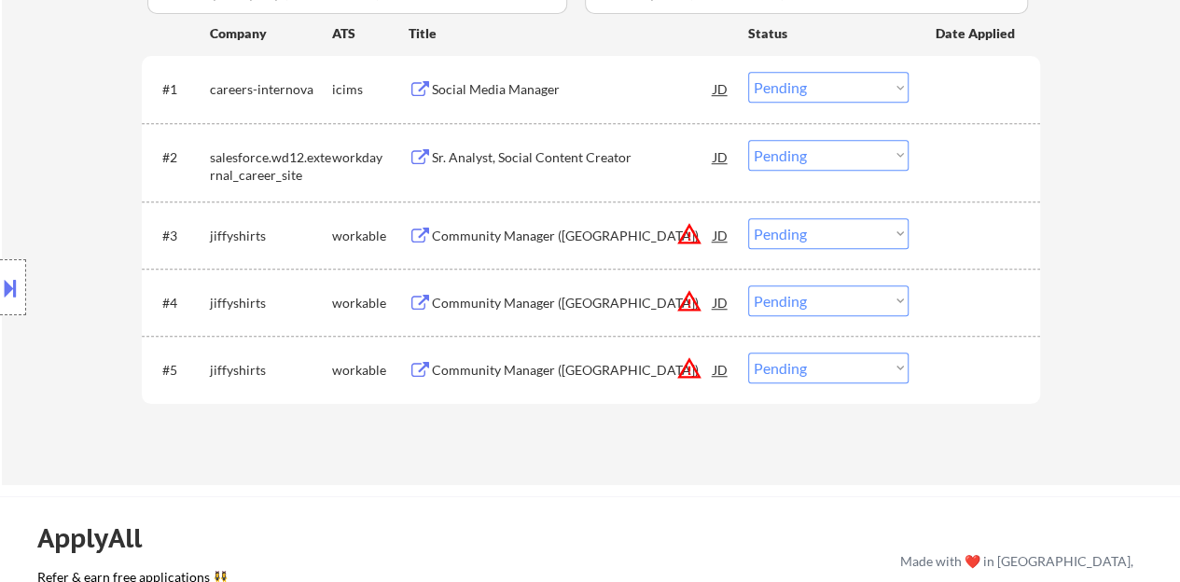
click at [793, 367] on select "Choose an option... Pending Applied Excluded (Questions) Excluded (Expired) Exc…" at bounding box center [828, 368] width 160 height 31
click at [782, 360] on select "Choose an option... Pending Applied Excluded (Questions) Excluded (Expired) Exc…" at bounding box center [828, 368] width 160 height 31
select select ""excluded__bad_match_""
click at [748, 353] on select "Choose an option... Pending Applied Excluded (Questions) Excluded (Expired) Exc…" at bounding box center [828, 368] width 160 height 31
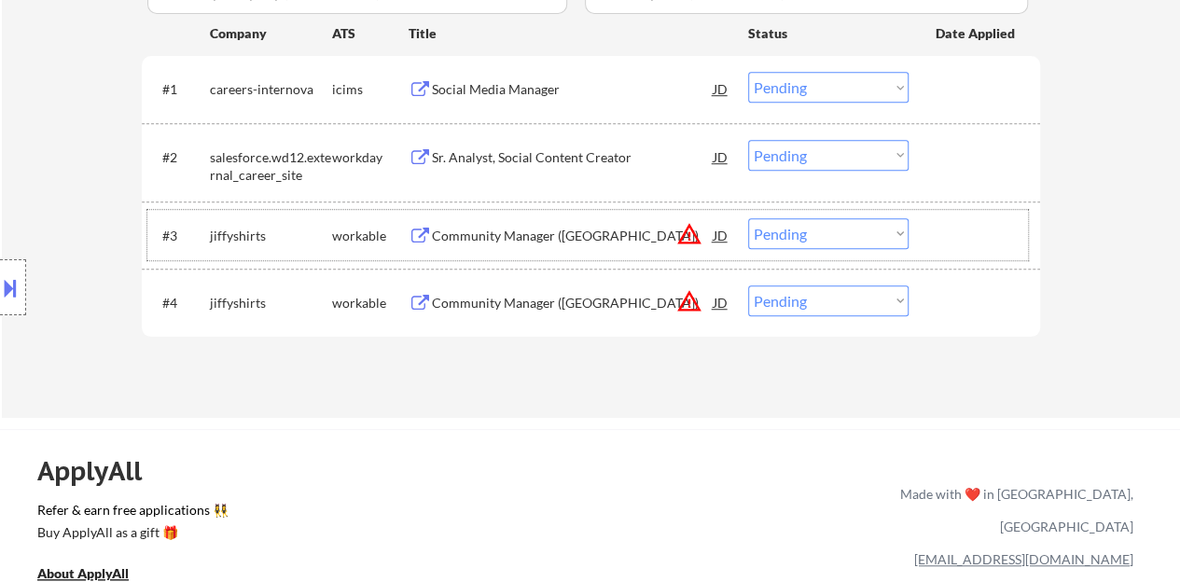
click at [832, 249] on div "#3 jiffyshirts workable Community Manager ([GEOGRAPHIC_DATA]) JD warning_amber …" at bounding box center [587, 235] width 880 height 50
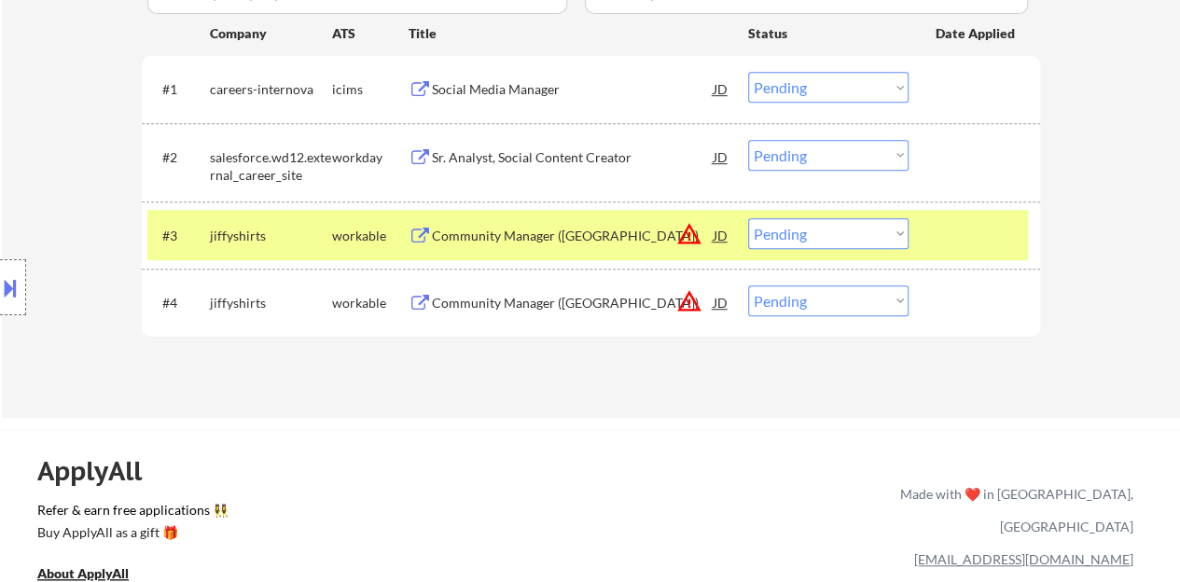
click at [815, 233] on select "Choose an option... Pending Applied Excluded (Questions) Excluded (Expired) Exc…" at bounding box center [828, 233] width 160 height 31
click at [748, 218] on select "Choose an option... Pending Applied Excluded (Questions) Excluded (Expired) Exc…" at bounding box center [828, 233] width 160 height 31
select select ""pending""
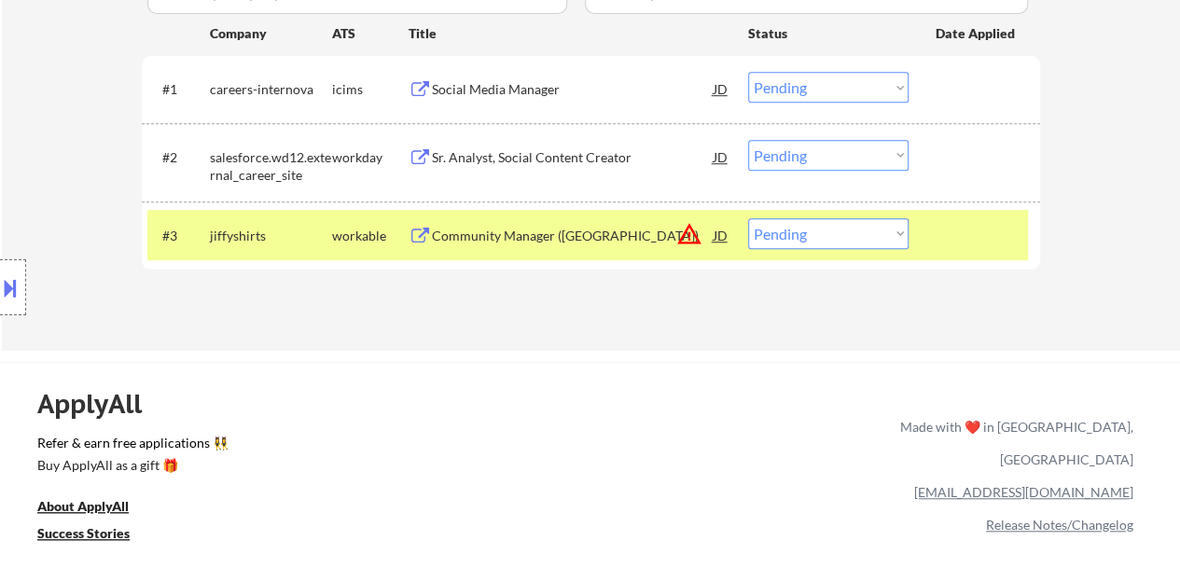
click at [980, 246] on div at bounding box center [976, 235] width 82 height 34
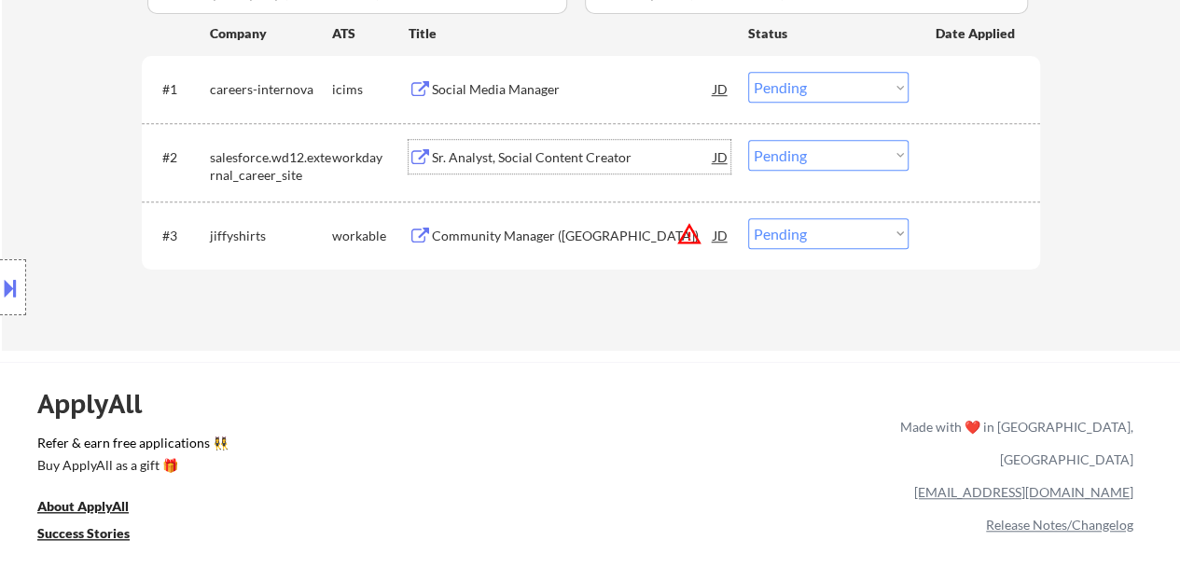
click at [538, 158] on div "Sr. Analyst, Social Content Creator" at bounding box center [573, 157] width 282 height 19
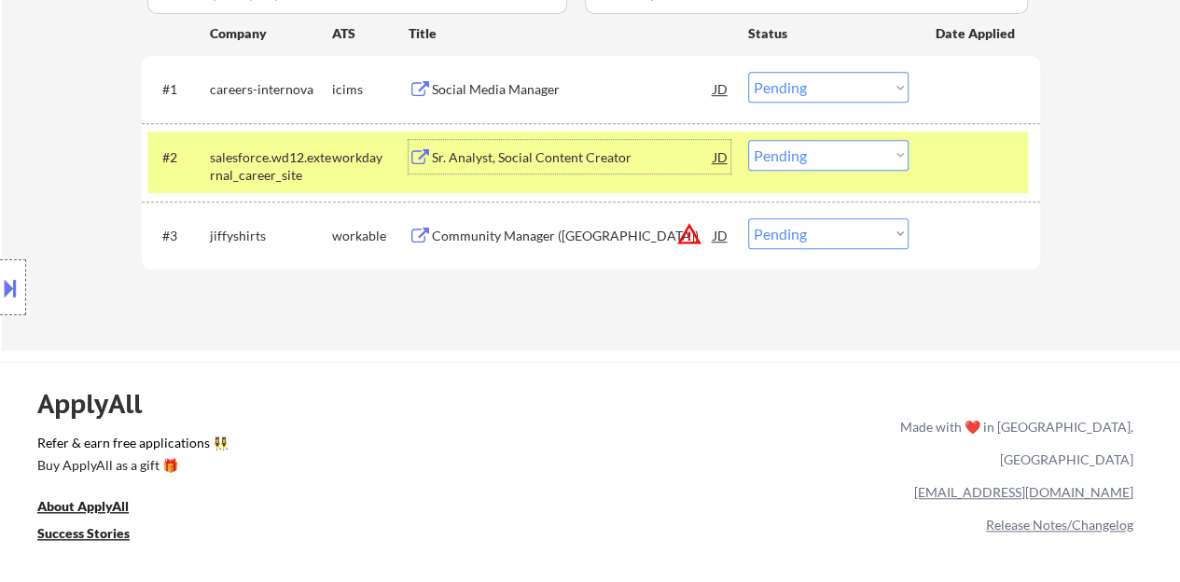
click at [766, 145] on select "Choose an option... Pending Applied Excluded (Questions) Excluded (Expired) Exc…" at bounding box center [828, 155] width 160 height 31
click at [748, 140] on select "Choose an option... Pending Applied Excluded (Questions) Excluded (Expired) Exc…" at bounding box center [828, 155] width 160 height 31
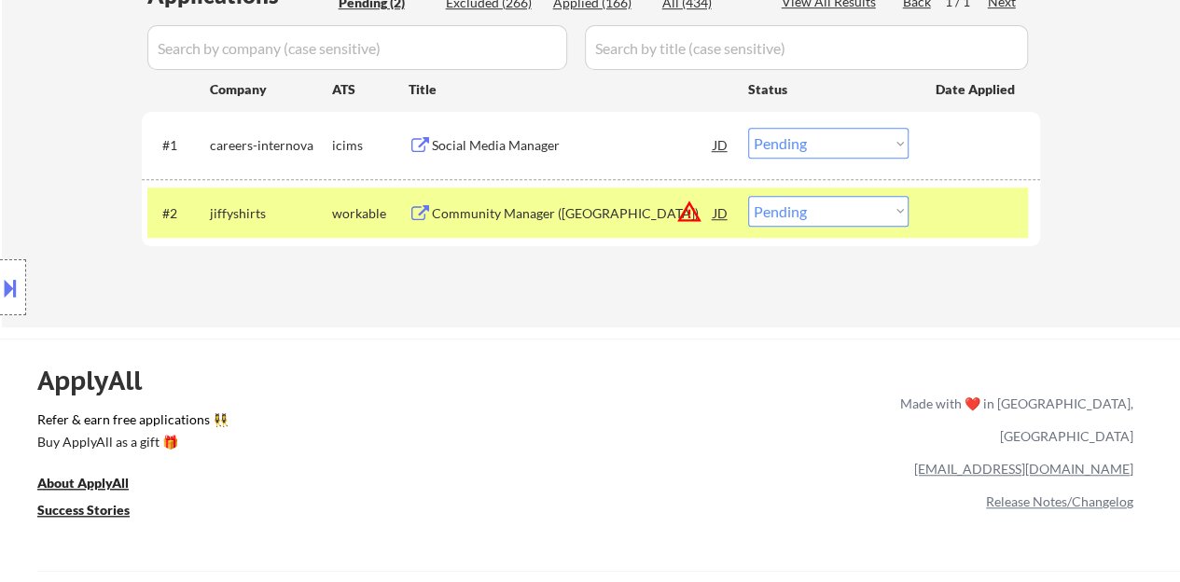
scroll to position [466, 0]
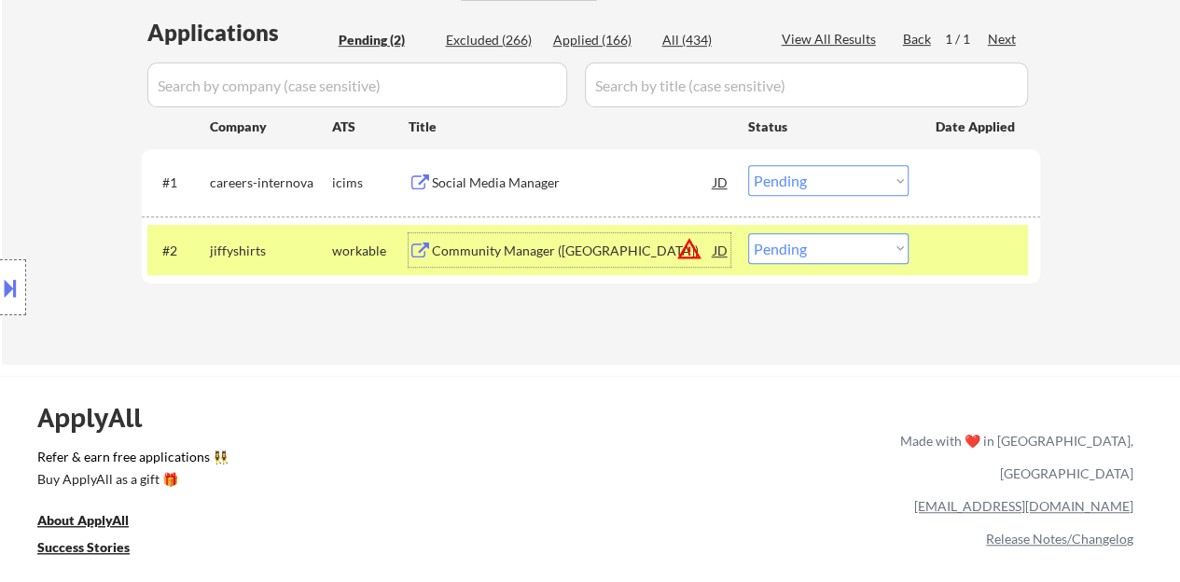
click at [578, 247] on div "Community Manager ([GEOGRAPHIC_DATA])" at bounding box center [573, 251] width 282 height 19
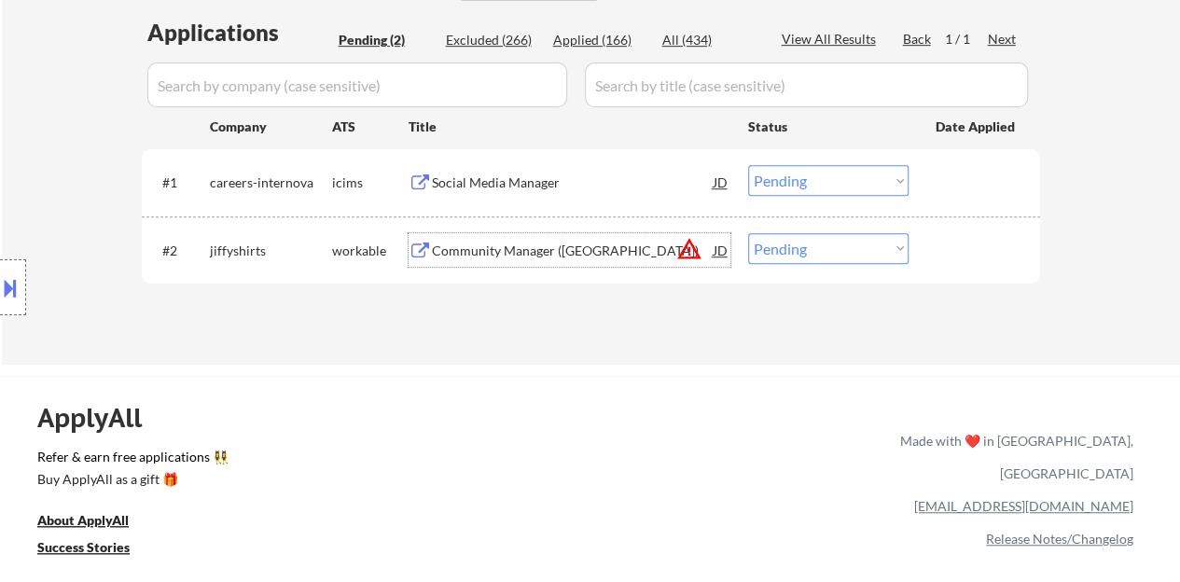
click at [954, 236] on div at bounding box center [976, 250] width 82 height 34
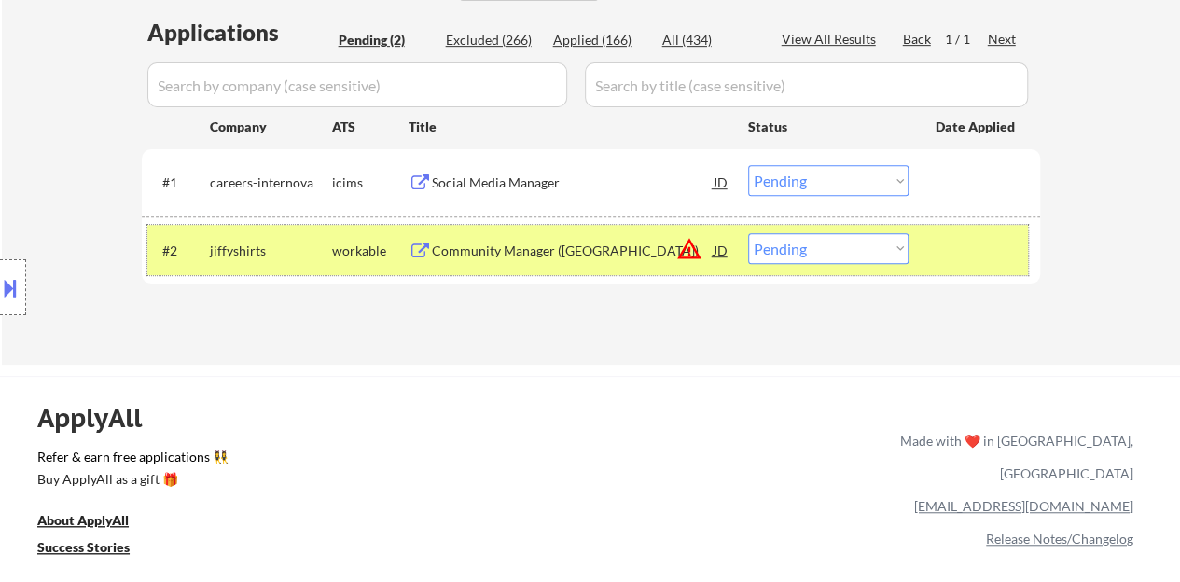
click at [865, 225] on div "#2 jiffyshirts workable Community Manager ([GEOGRAPHIC_DATA]) JD warning_amber …" at bounding box center [587, 250] width 880 height 50
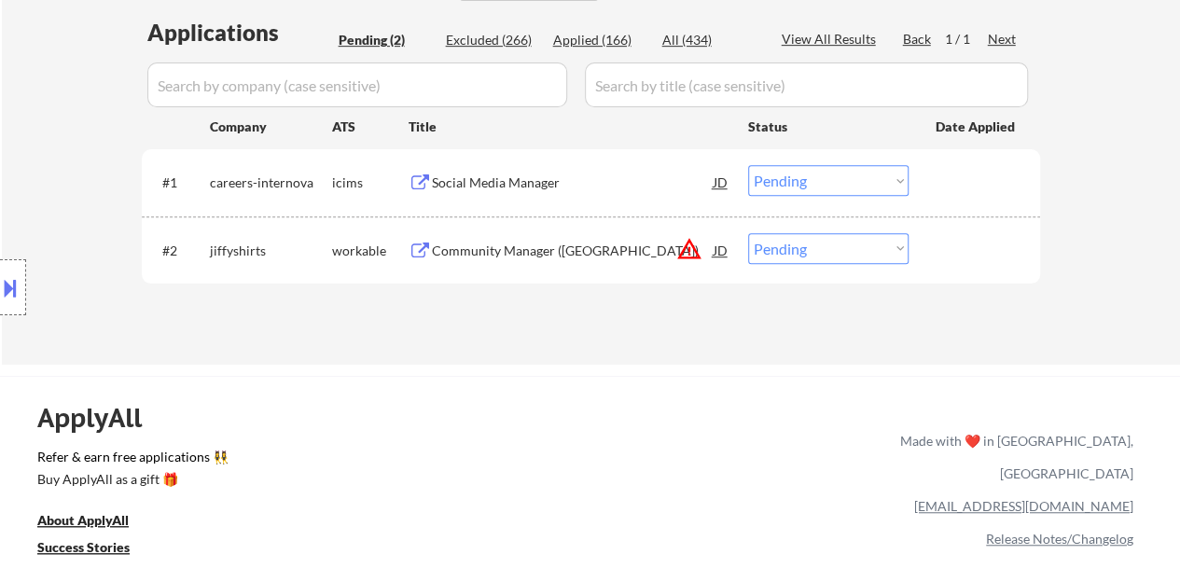
click at [875, 237] on select "Choose an option... Pending Applied Excluded (Questions) Excluded (Expired) Exc…" at bounding box center [828, 248] width 160 height 31
select select ""excluded__bad_match_""
click at [748, 233] on select "Choose an option... Pending Applied Excluded (Questions) Excluded (Expired) Exc…" at bounding box center [828, 248] width 160 height 31
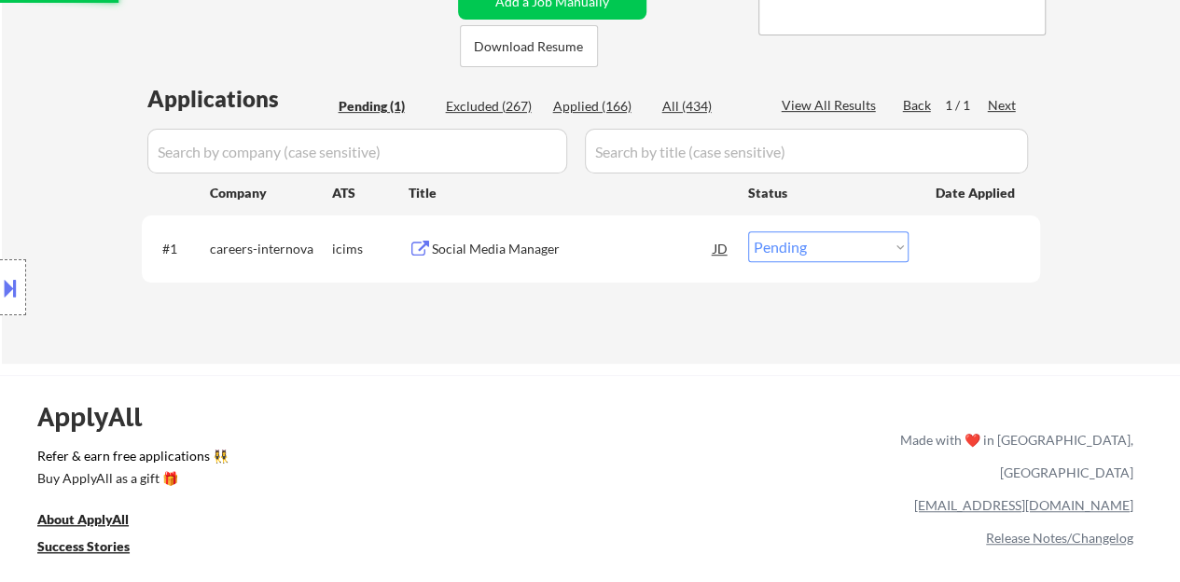
scroll to position [373, 0]
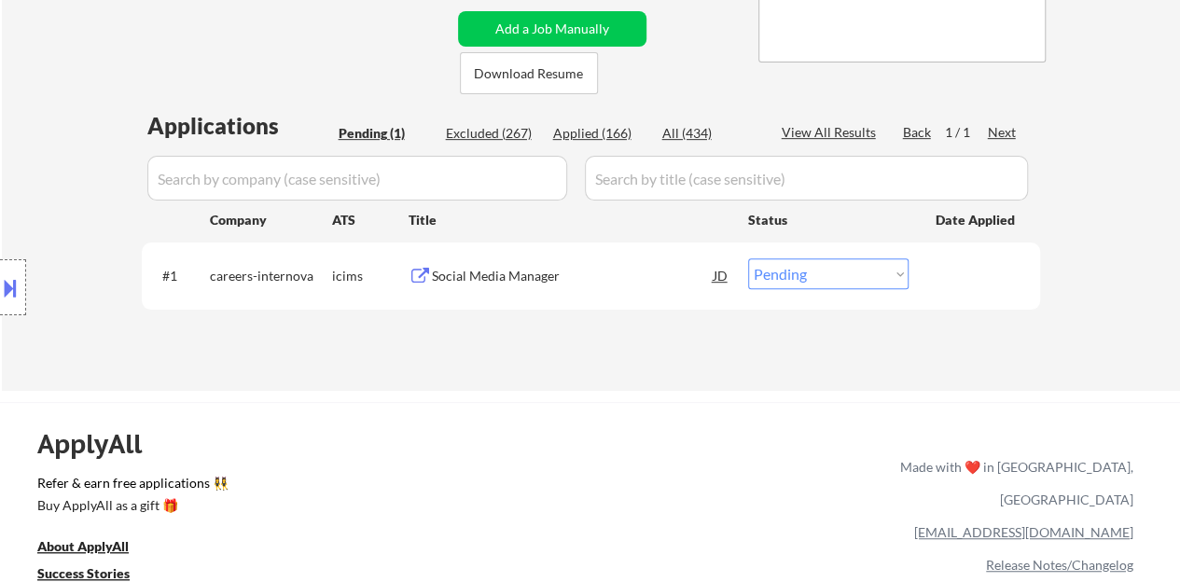
click at [487, 275] on div "Social Media Manager" at bounding box center [573, 276] width 282 height 19
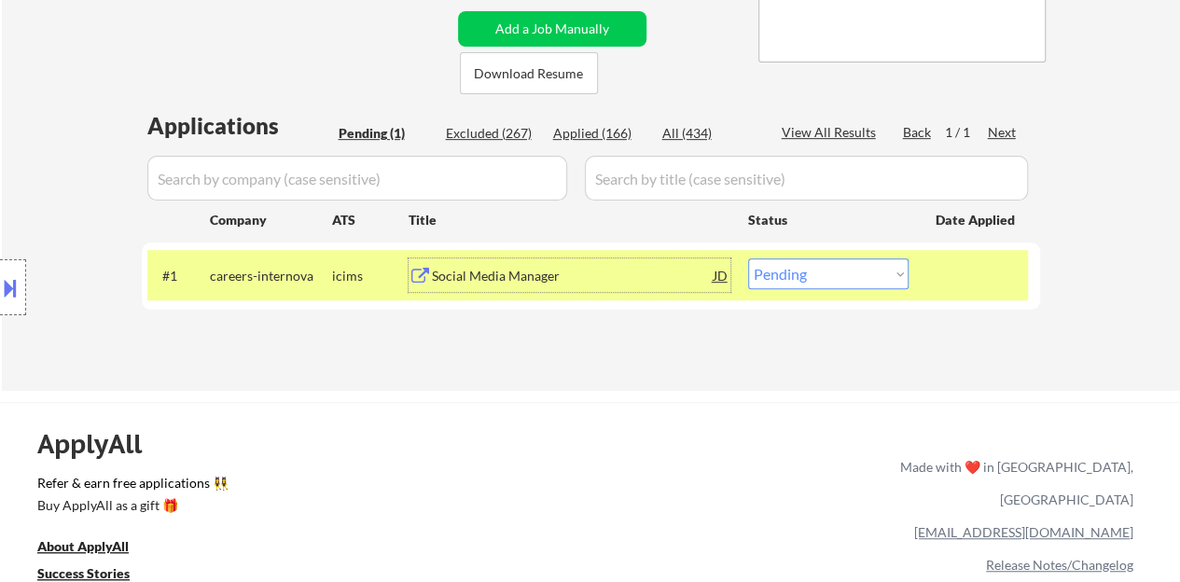
click at [845, 260] on select "Choose an option... Pending Applied Excluded (Questions) Excluded (Expired) Exc…" at bounding box center [828, 273] width 160 height 31
select select ""excluded__bad_match_""
click at [748, 258] on select "Choose an option... Pending Applied Excluded (Questions) Excluded (Expired) Exc…" at bounding box center [828, 273] width 160 height 31
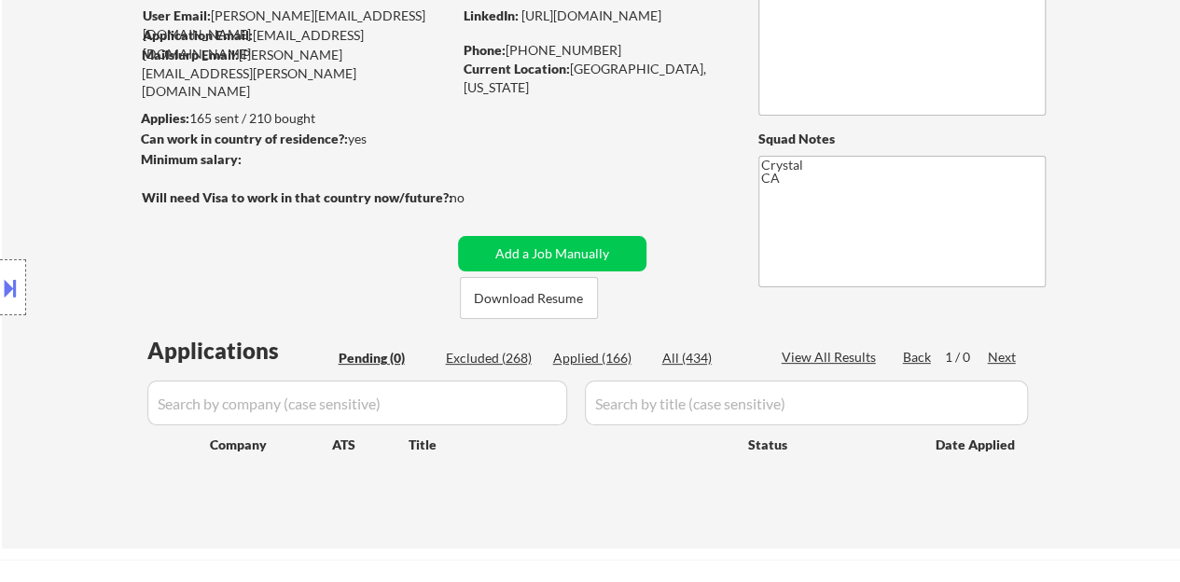
scroll to position [187, 0]
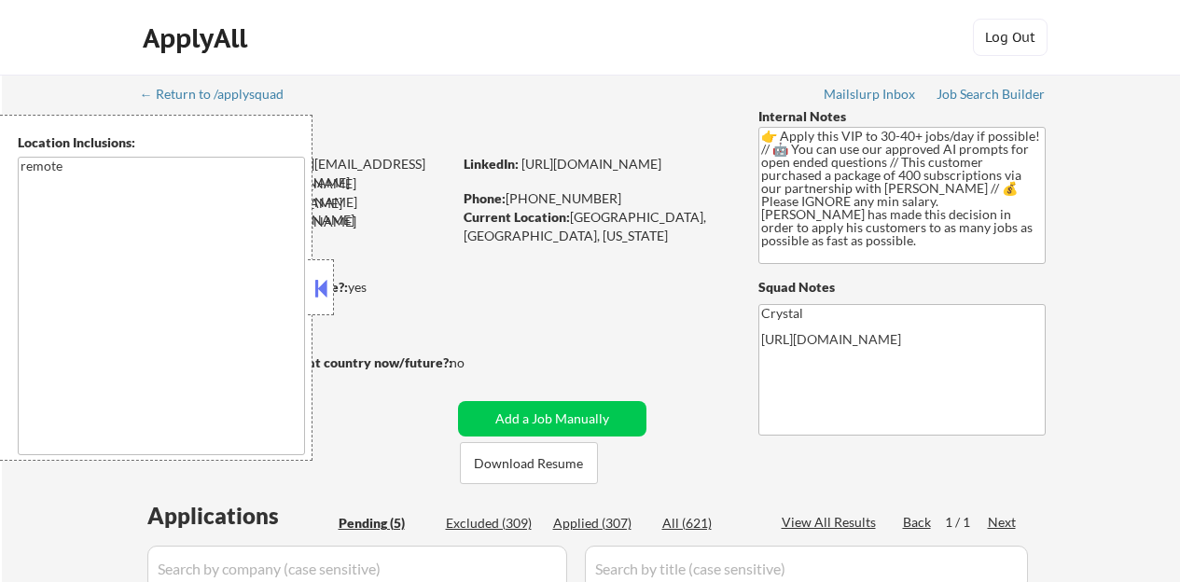
select select ""pending""
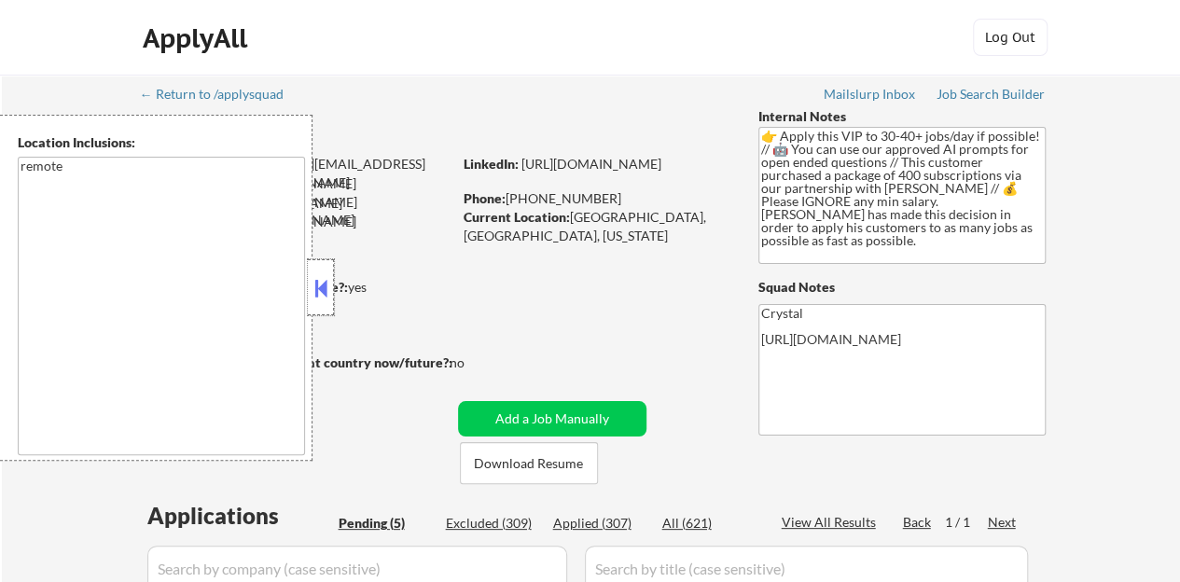
click at [330, 270] on div at bounding box center [321, 287] width 26 height 56
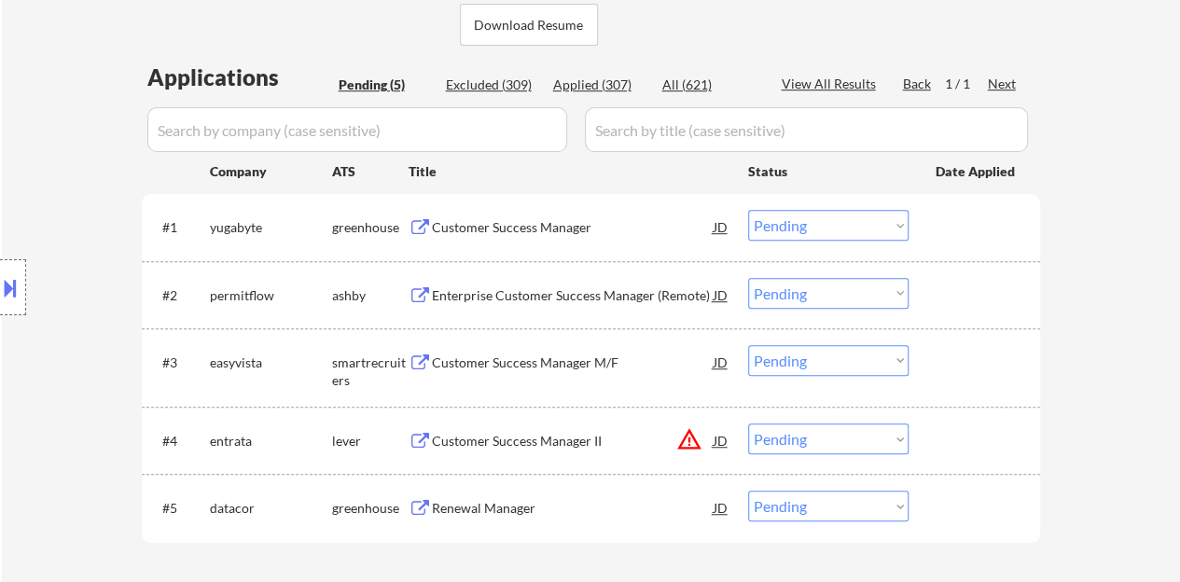
scroll to position [466, 0]
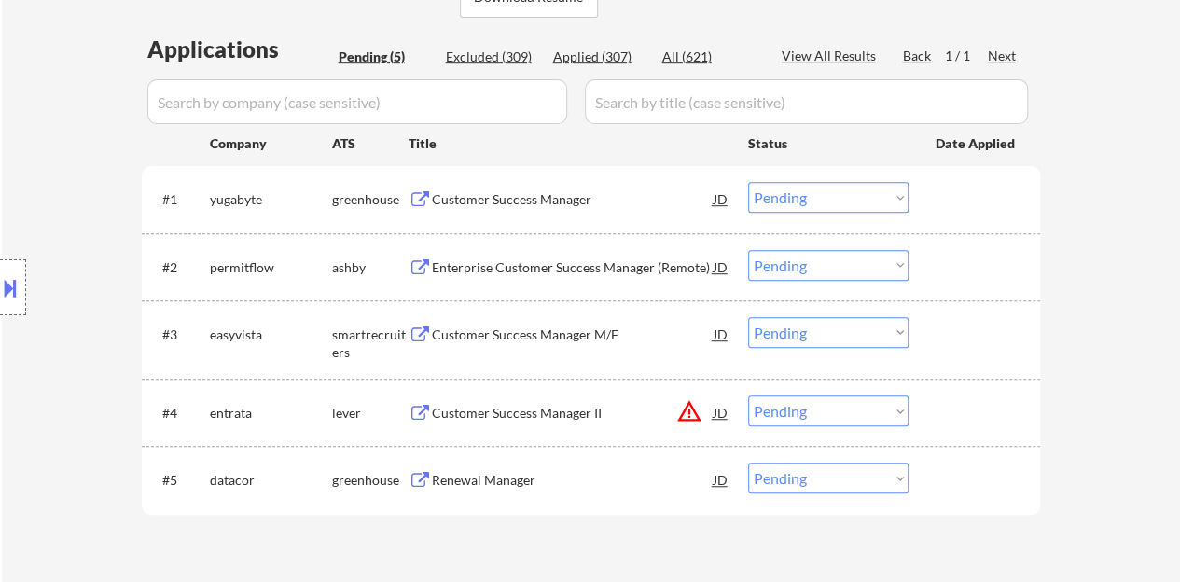
click at [438, 206] on div "Customer Success Manager" at bounding box center [573, 199] width 282 height 19
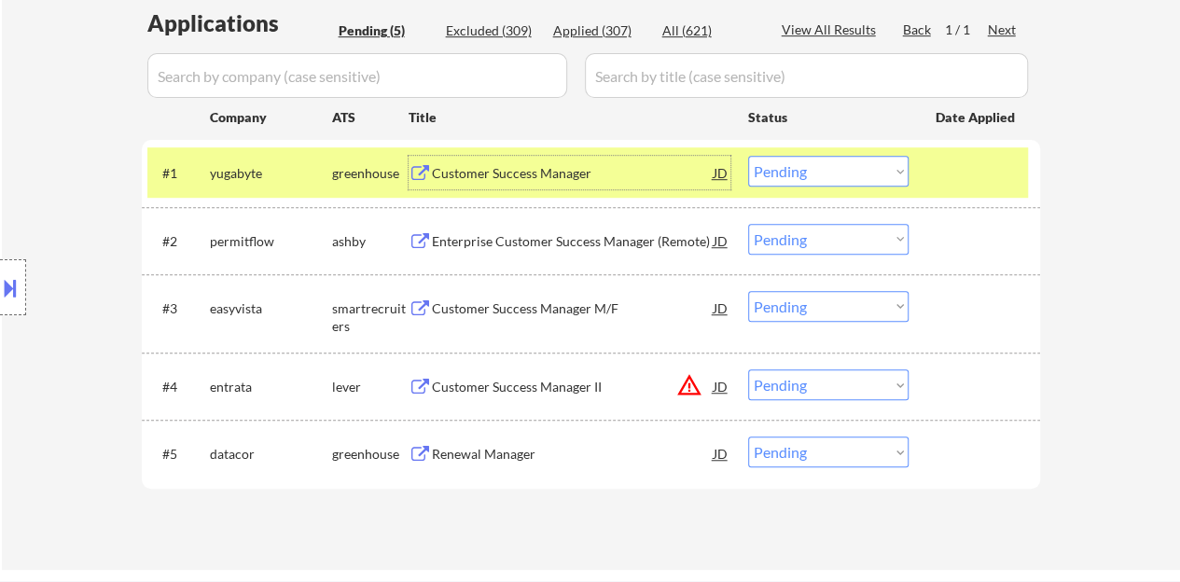
scroll to position [560, 0]
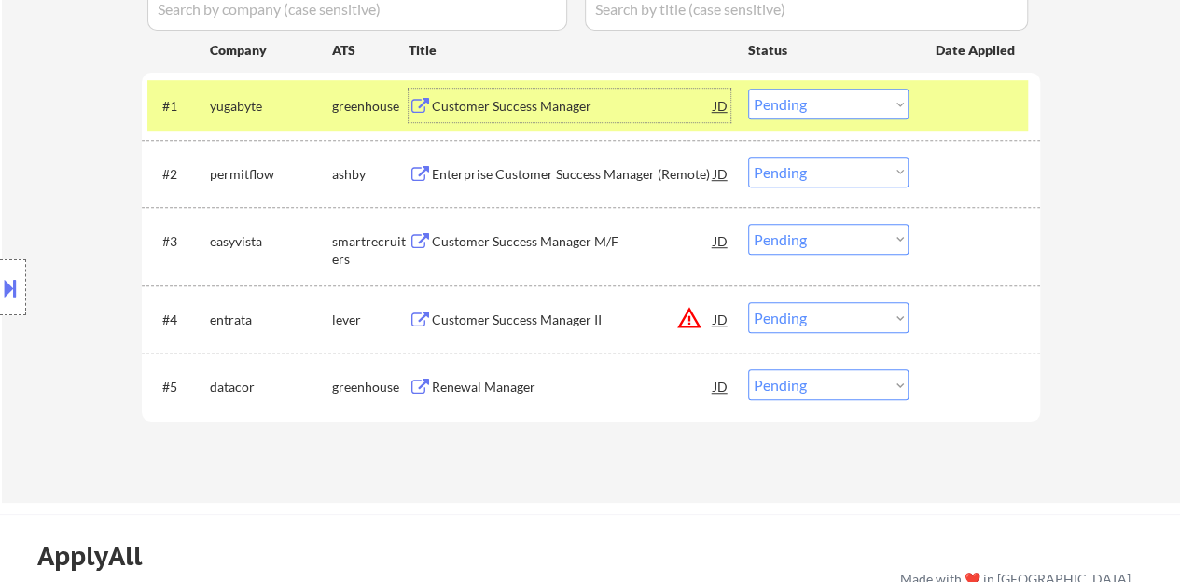
click at [787, 105] on select "Choose an option... Pending Applied Excluded (Questions) Excluded (Expired) Exc…" at bounding box center [828, 104] width 160 height 31
click at [748, 89] on select "Choose an option... Pending Applied Excluded (Questions) Excluded (Expired) Exc…" at bounding box center [828, 104] width 160 height 31
select select ""pending""
